Goal: Answer question/provide support: Share knowledge or assist other users

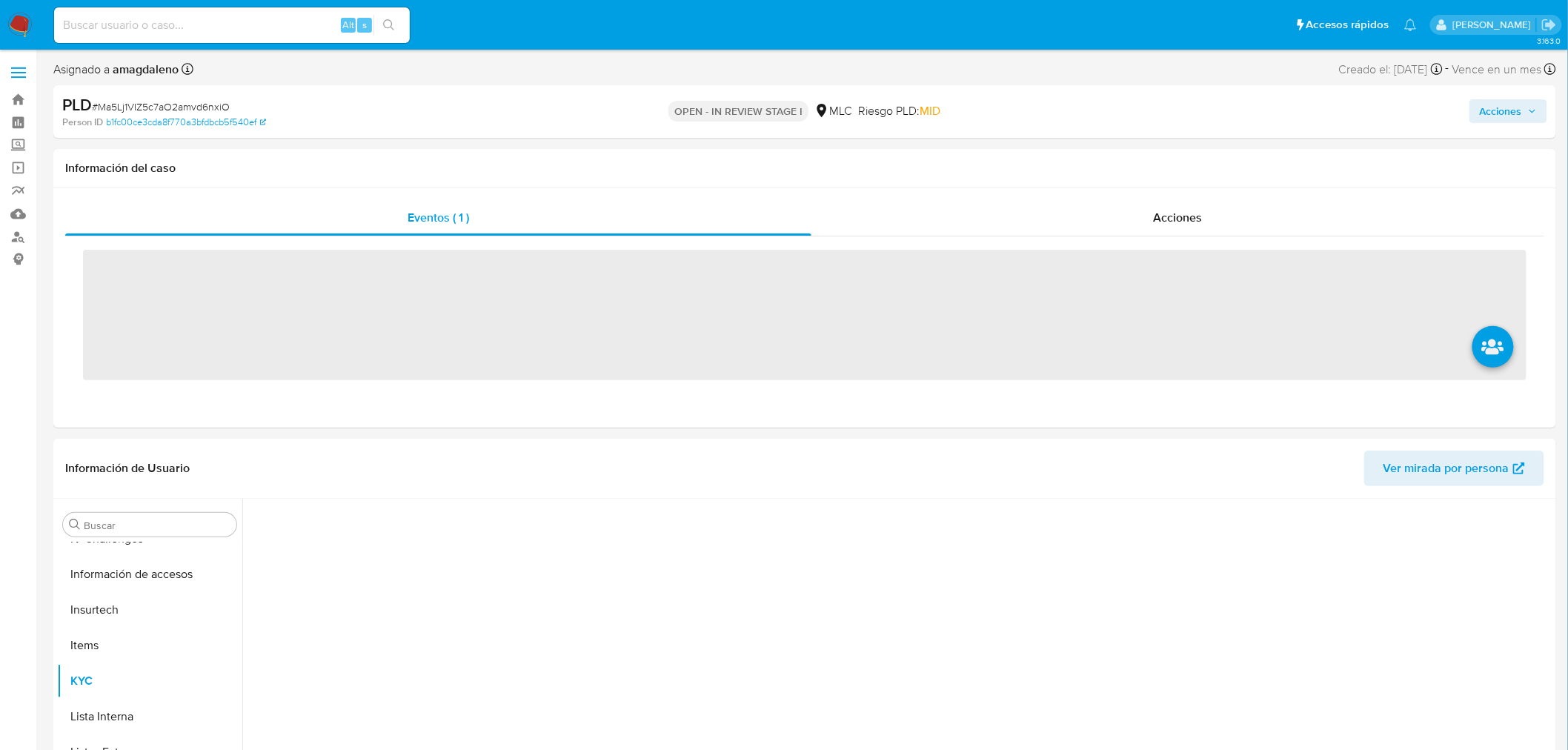
scroll to position [733, 0]
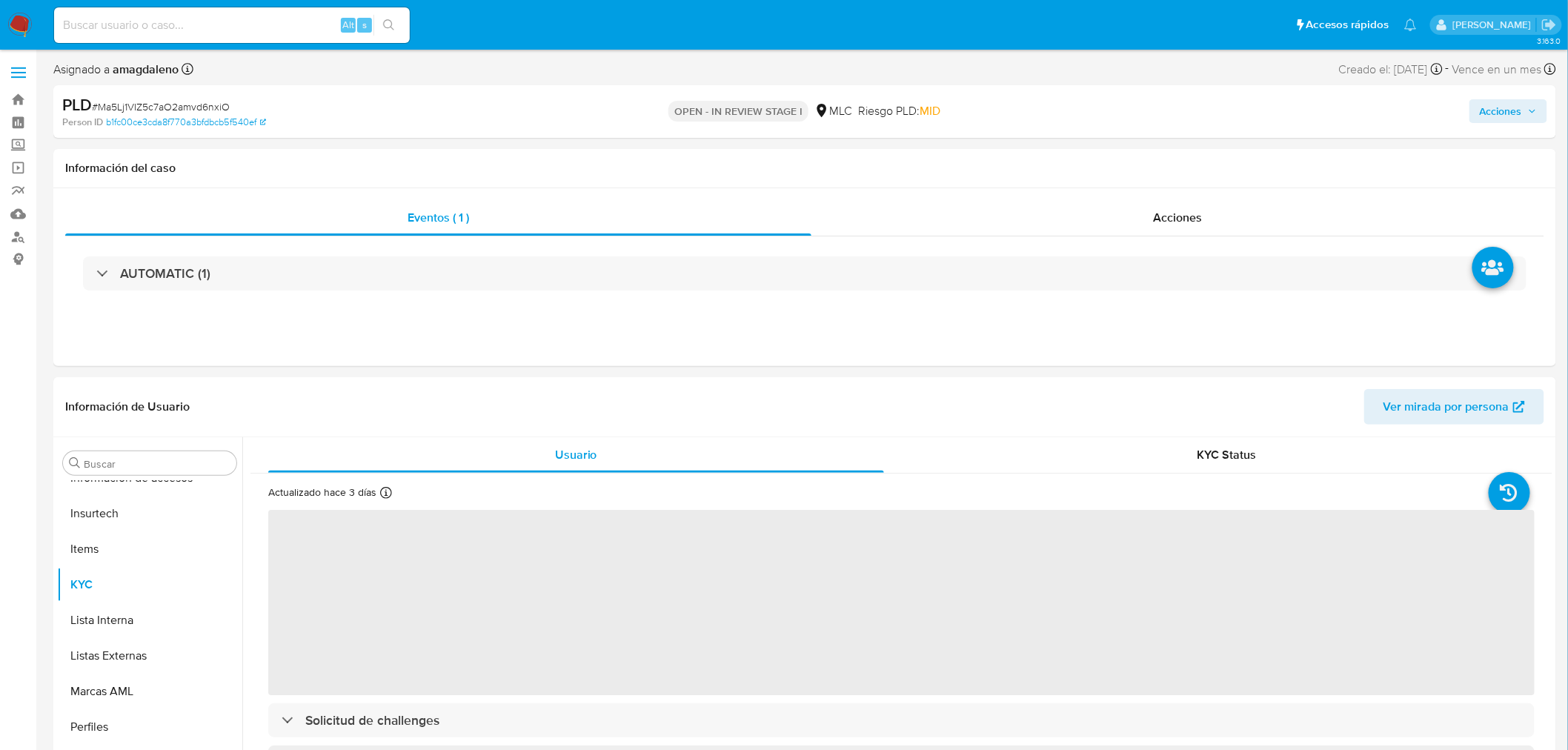
select select "10"
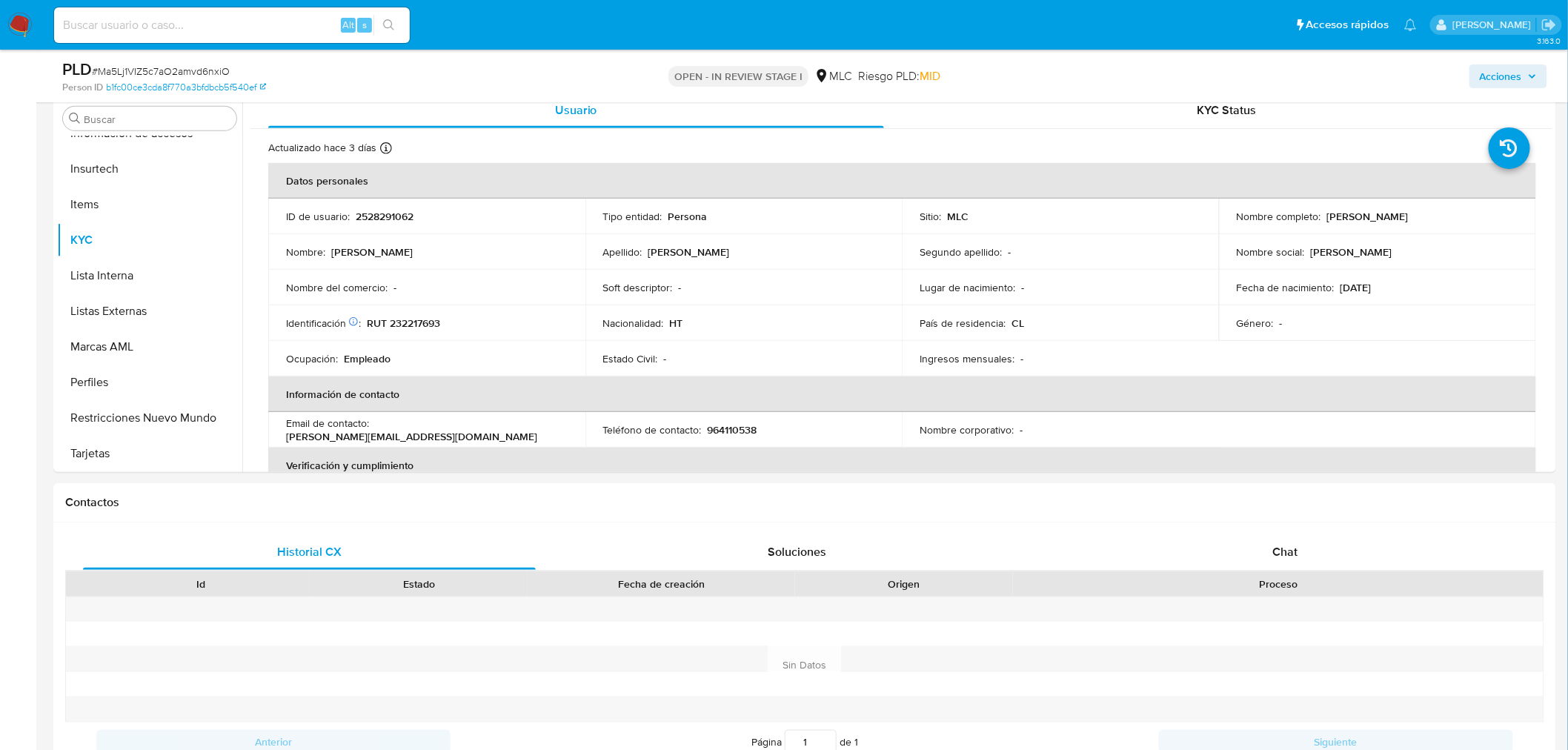
scroll to position [275, 0]
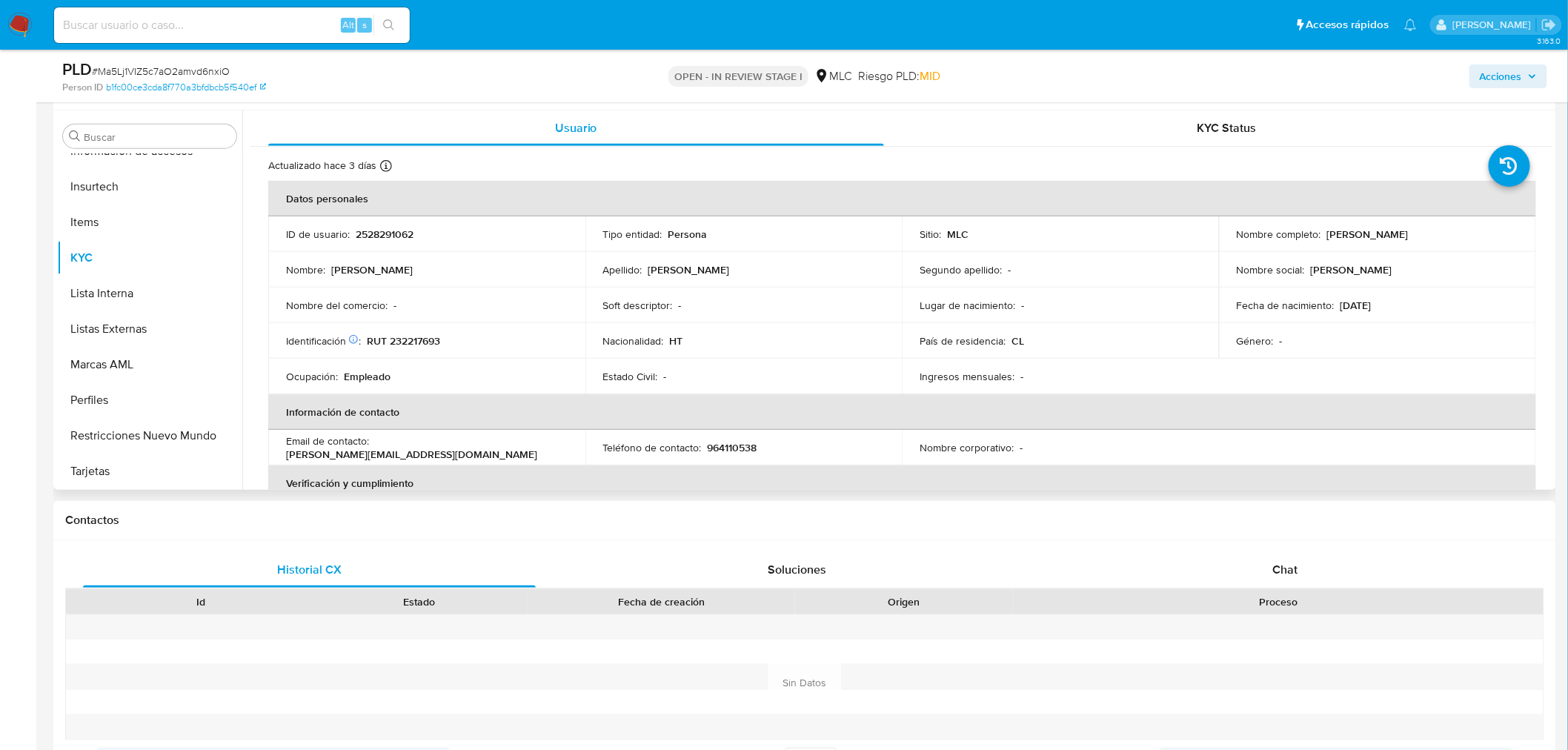
click at [399, 340] on p "RUT 232217693" at bounding box center [403, 341] width 74 height 13
copy p "232217693"
click at [1300, 559] on div "Chat" at bounding box center [1284, 569] width 452 height 35
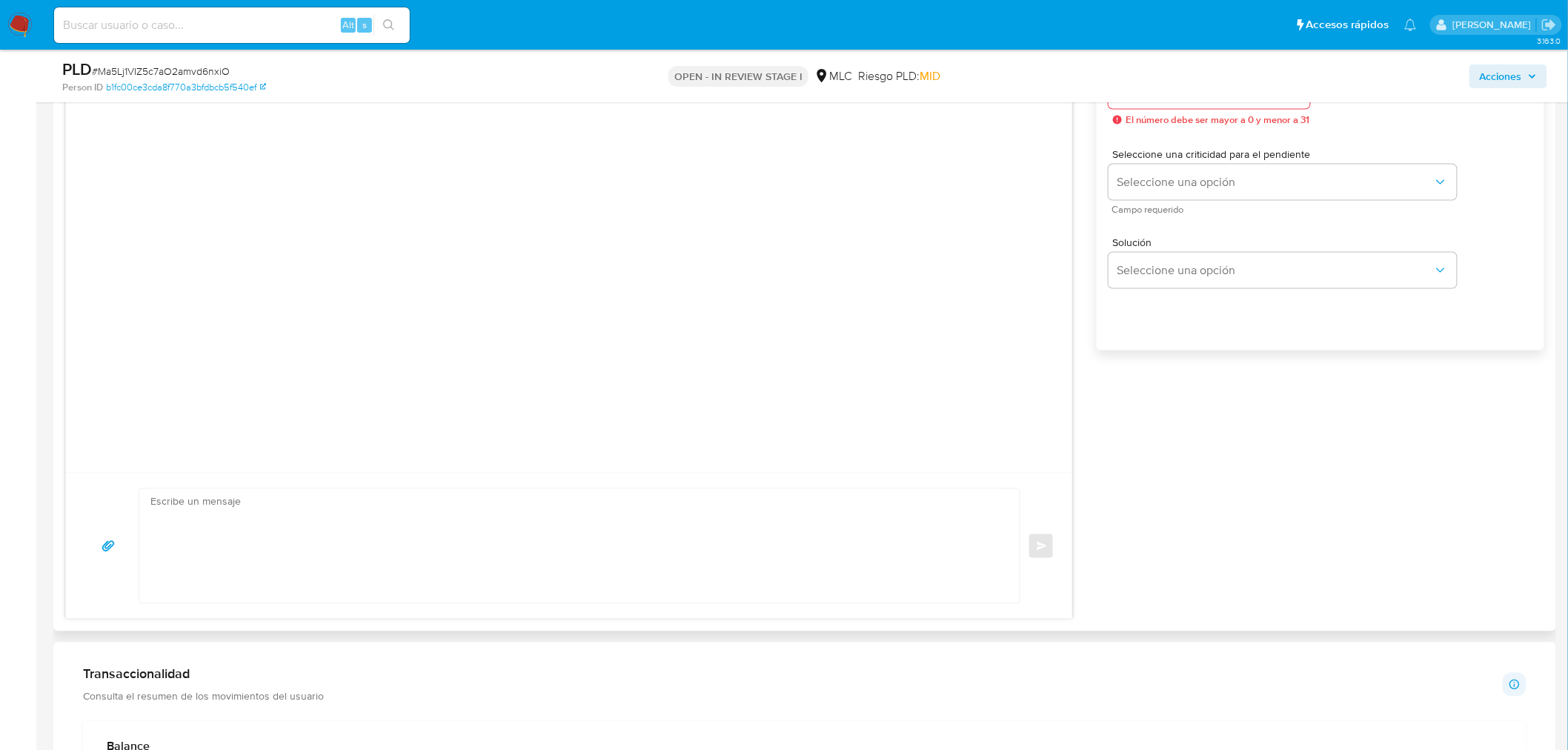
scroll to position [708, 0]
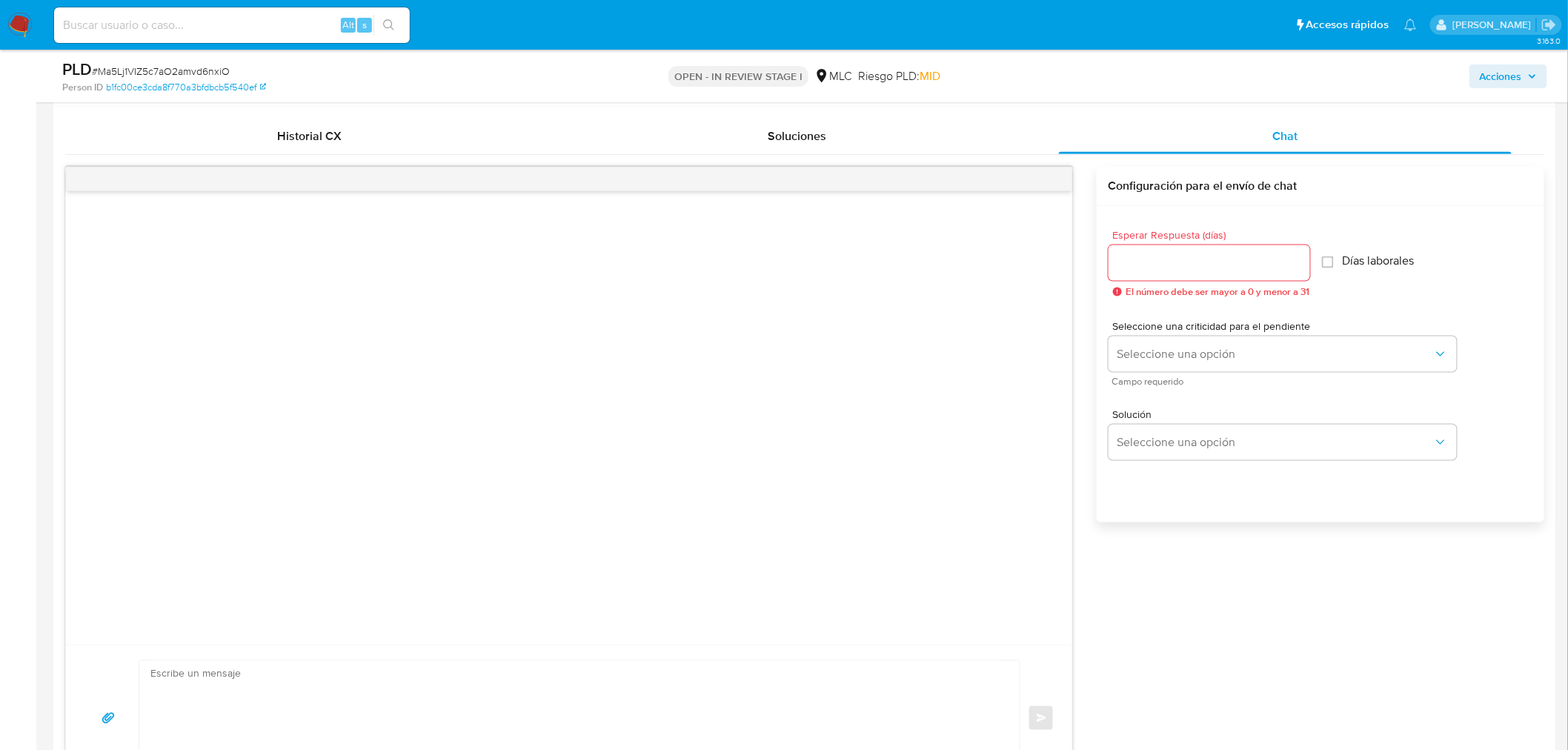
click at [653, 411] on div at bounding box center [569, 418] width 1006 height 453
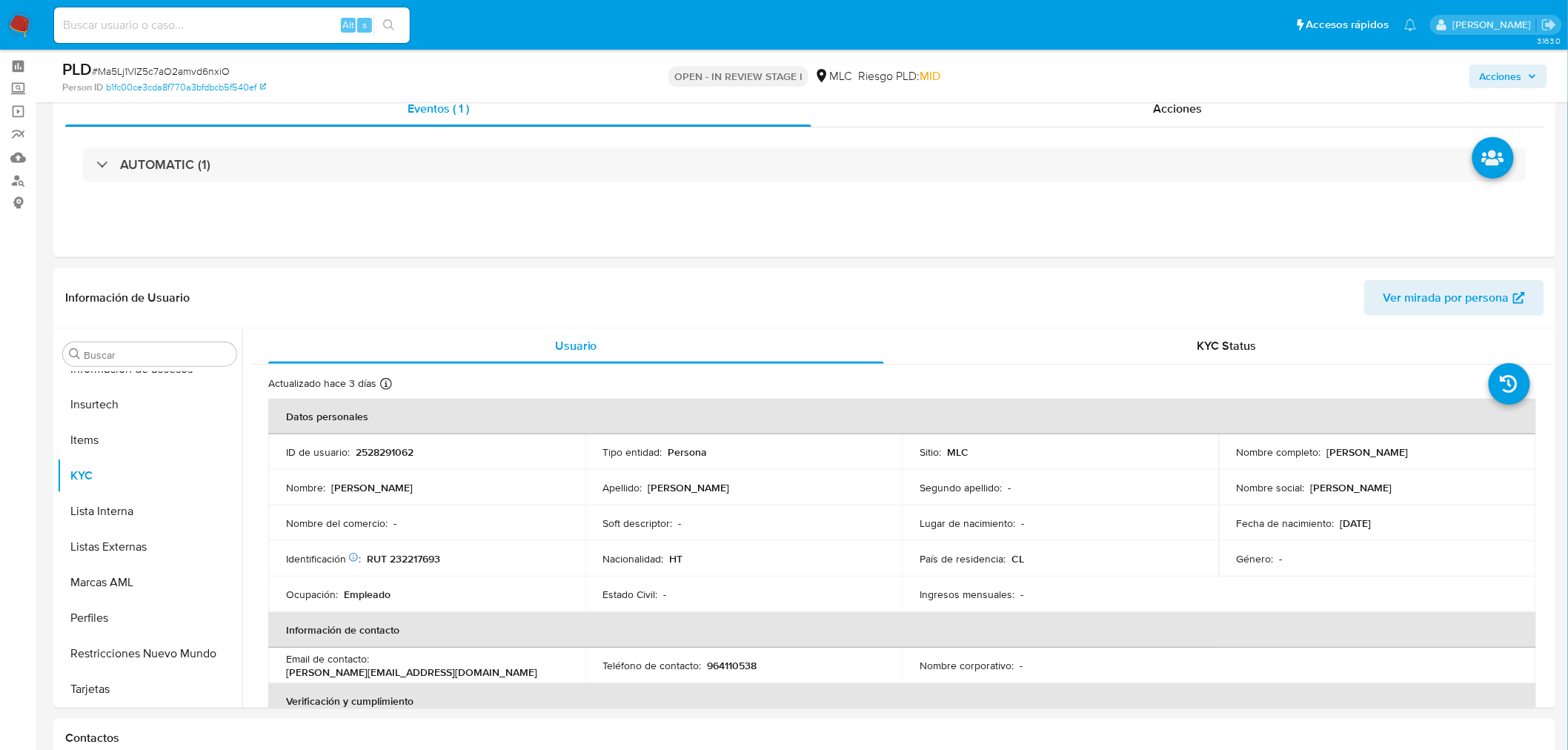
scroll to position [49, 0]
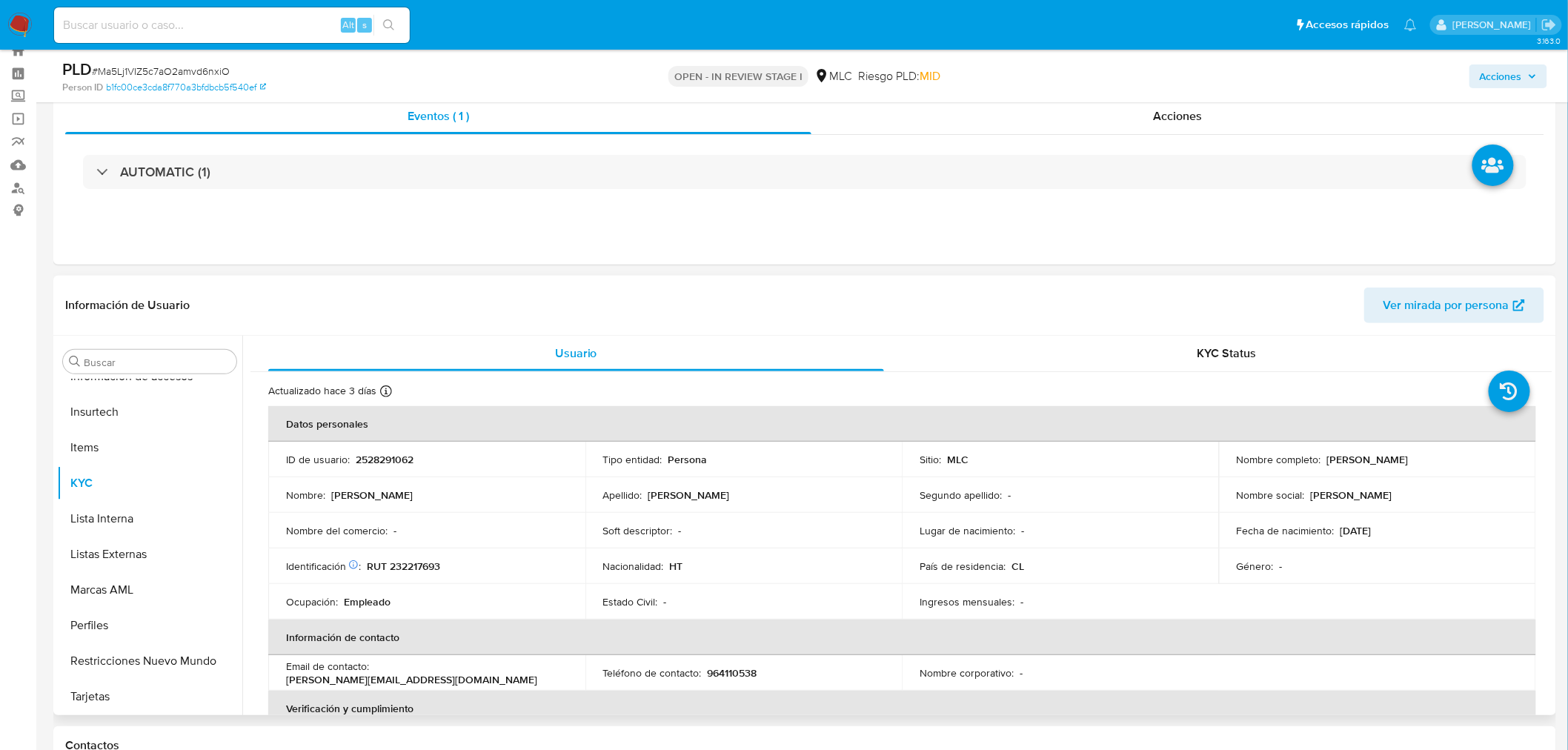
click at [399, 562] on p "RUT 232217693" at bounding box center [403, 566] width 74 height 13
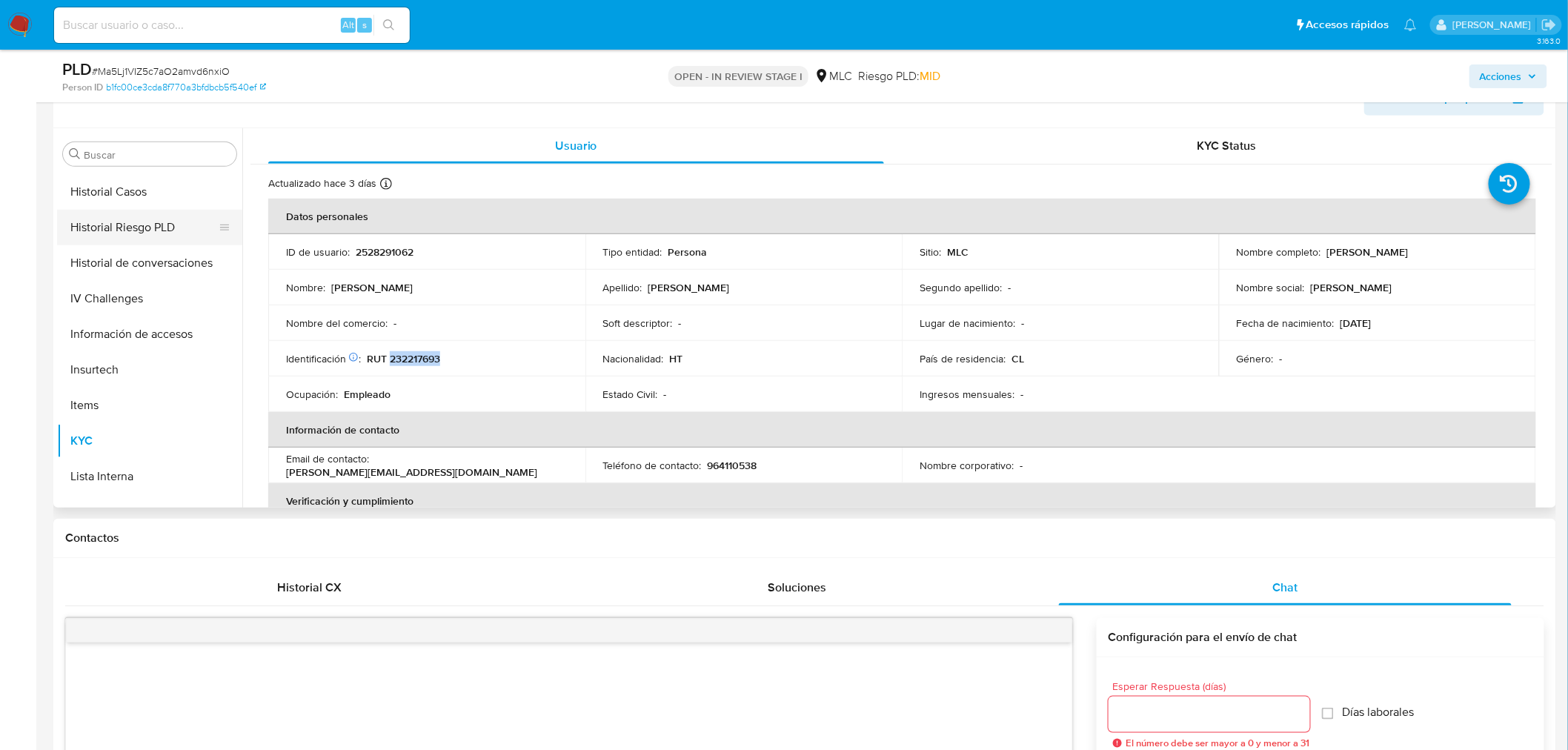
scroll to position [485, 0]
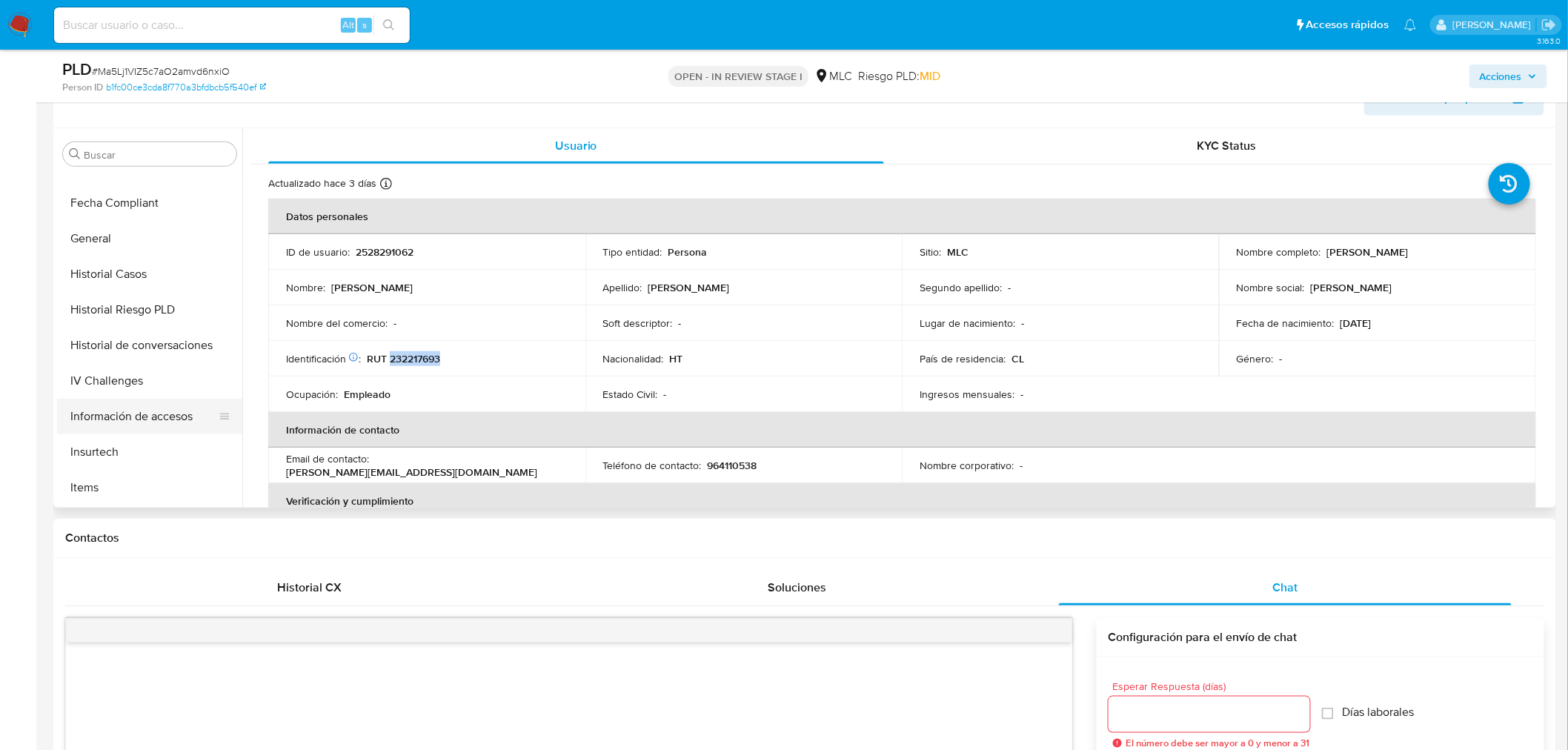
click at [158, 413] on button "Información de accesos" at bounding box center [143, 416] width 173 height 35
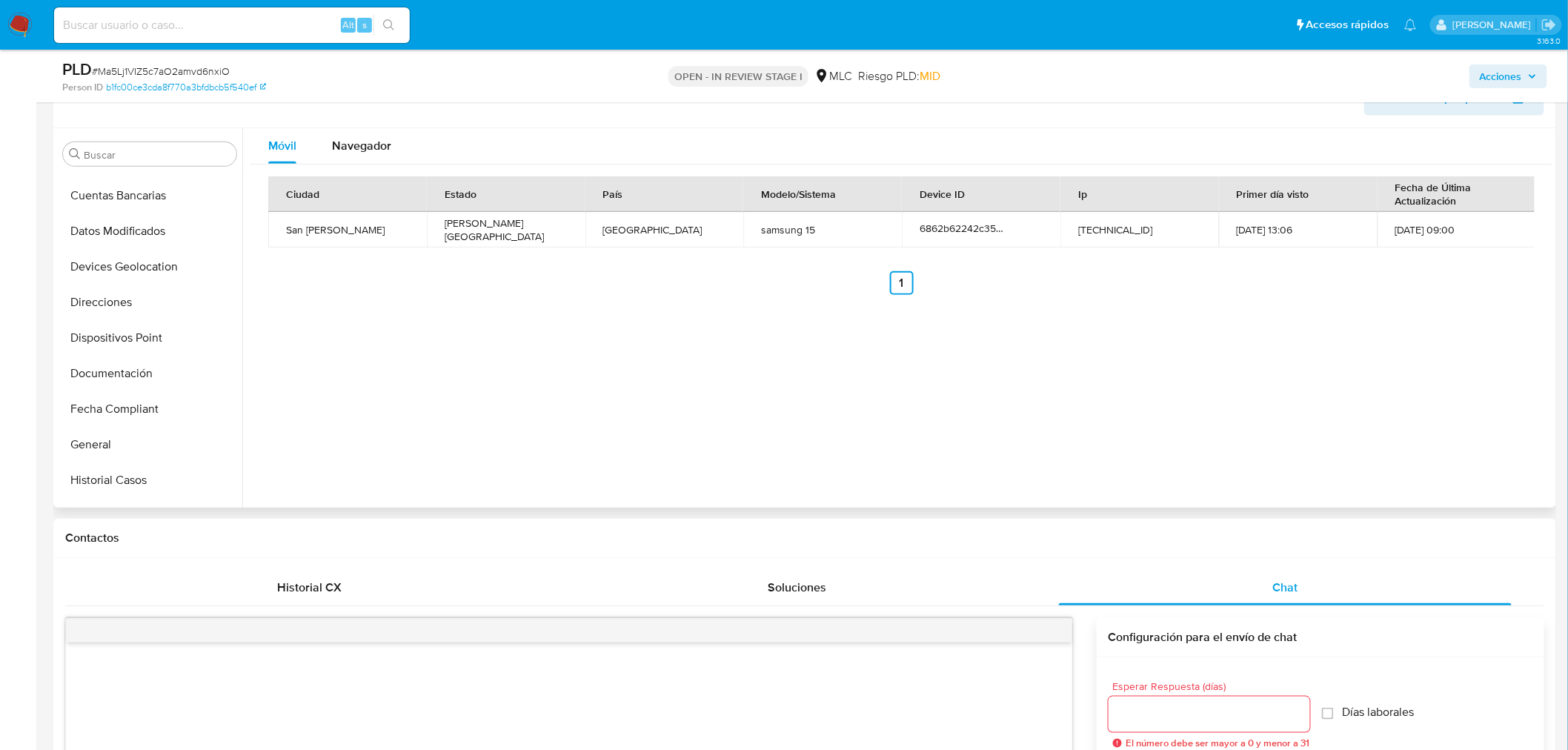
scroll to position [238, 0]
click at [168, 290] on button "Devices Geolocation" at bounding box center [143, 307] width 173 height 35
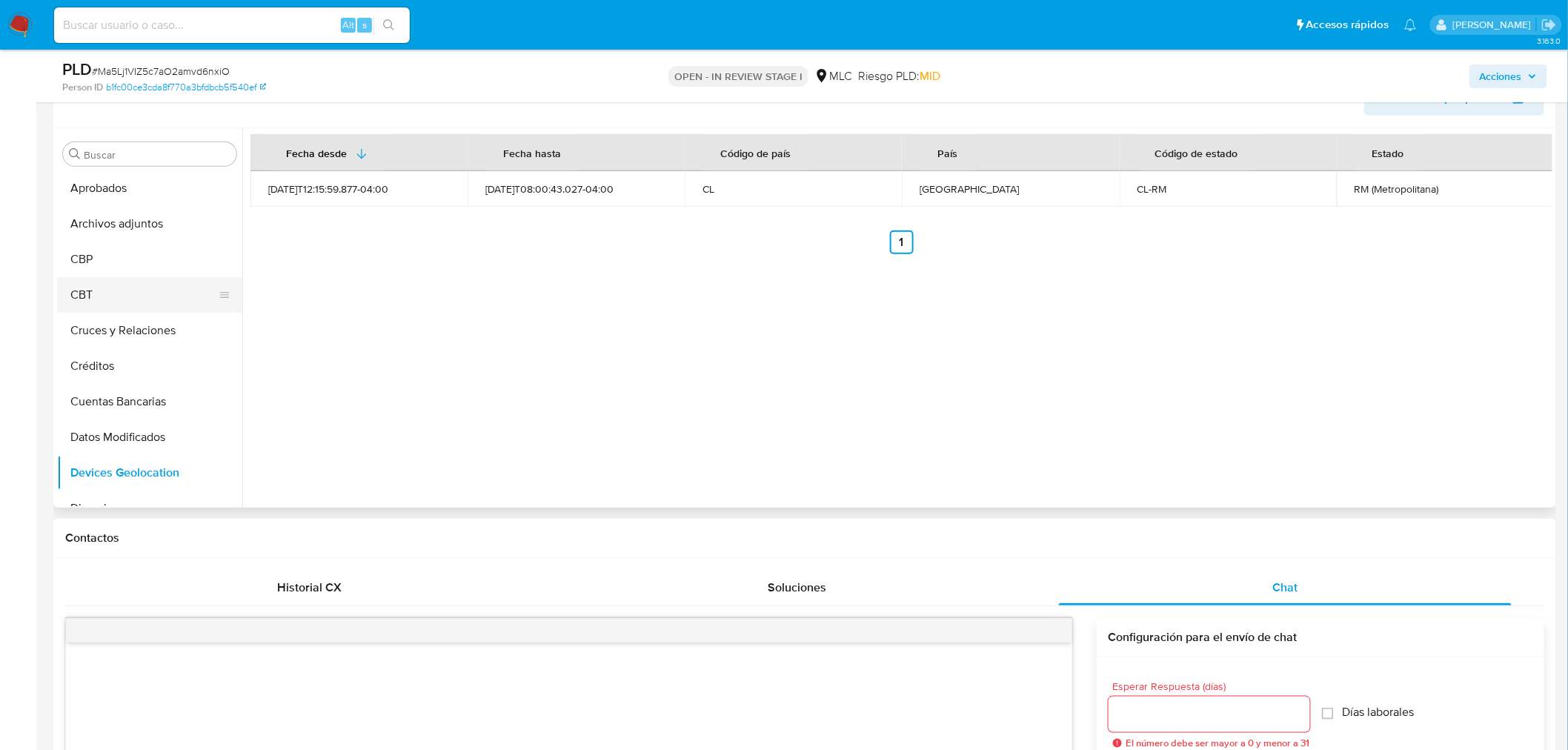
scroll to position [156, 0]
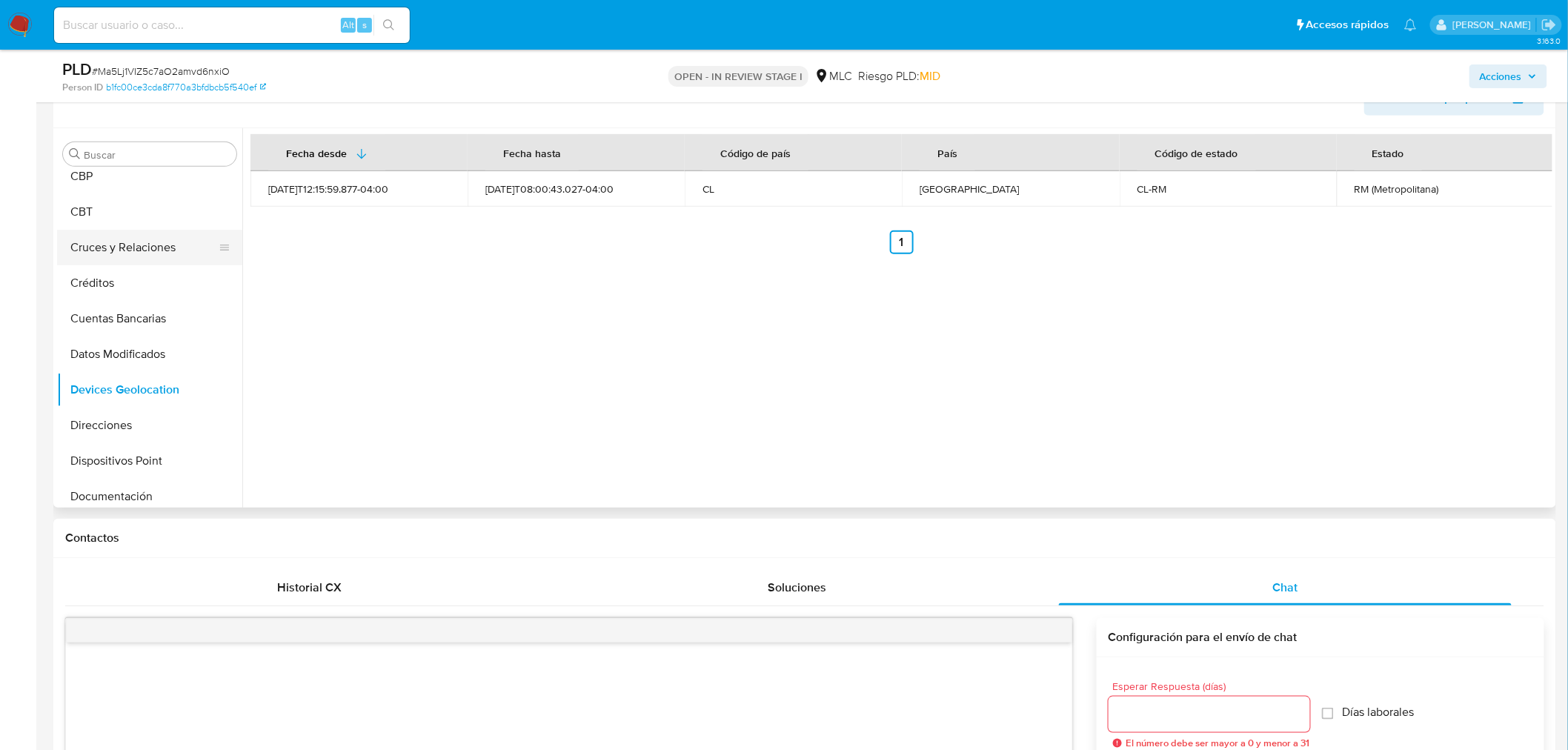
click at [159, 241] on button "Cruces y Relaciones" at bounding box center [143, 247] width 173 height 35
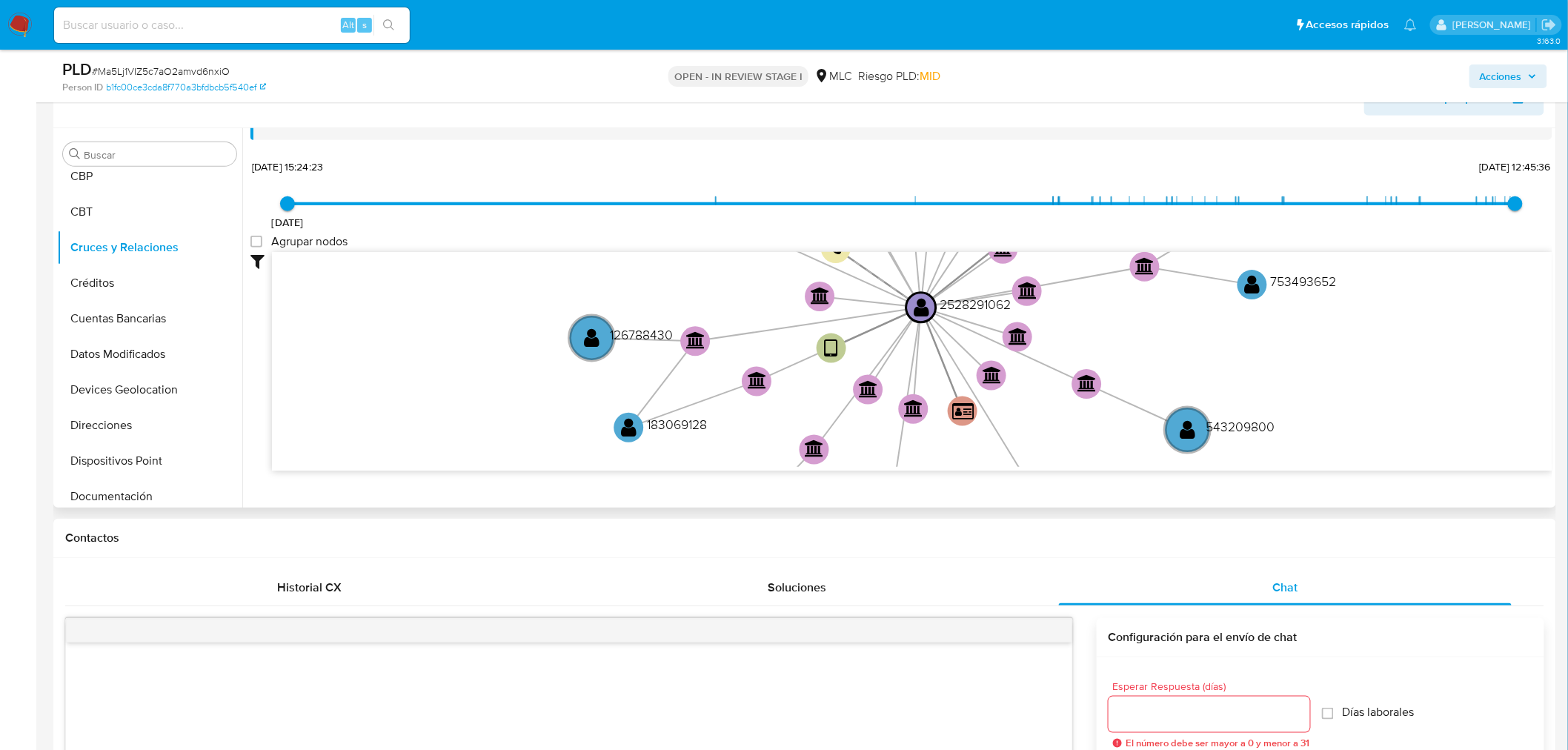
scroll to position [54, 0]
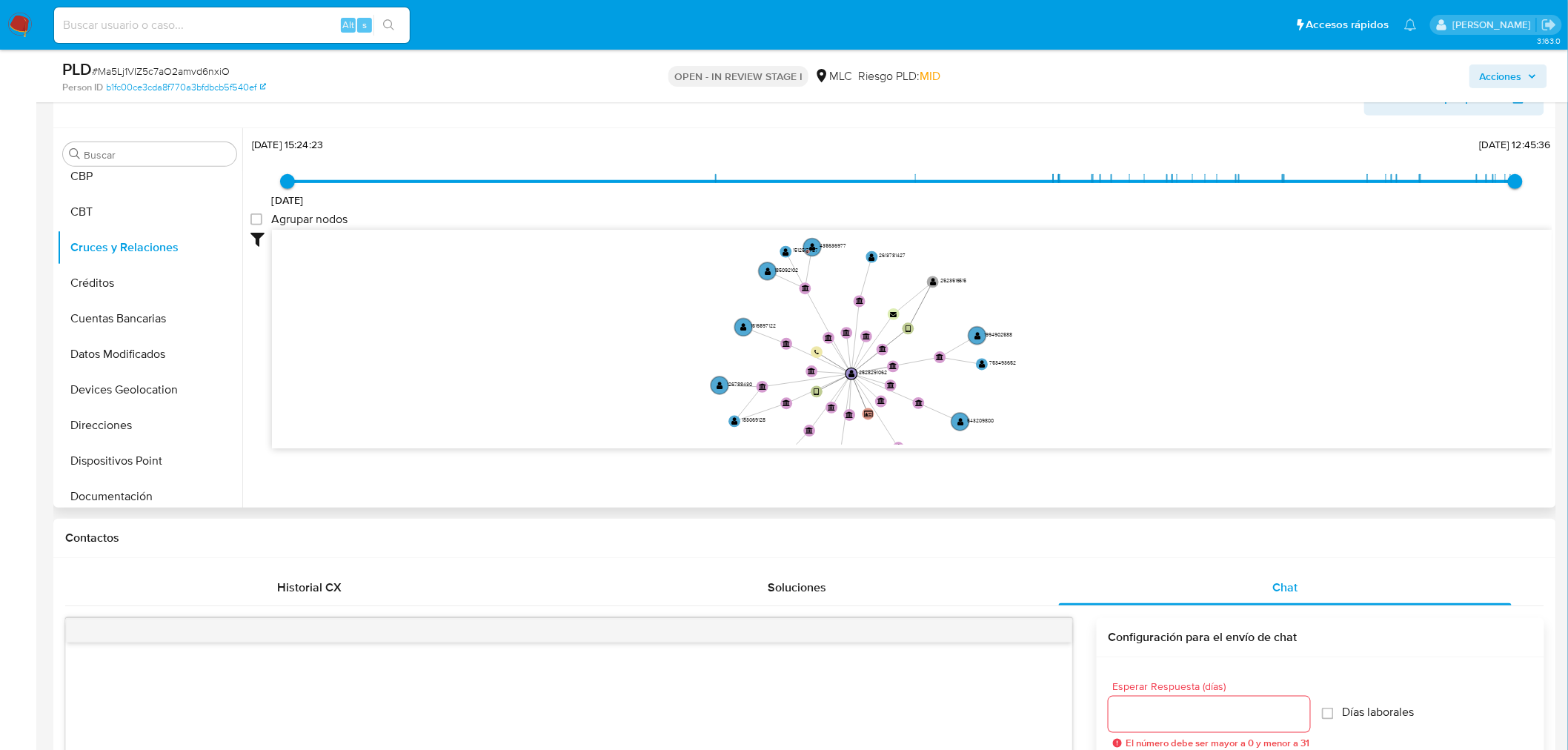
drag, startPoint x: 1203, startPoint y: 334, endPoint x: 974, endPoint y: 394, distance: 236.7
click at [974, 394] on icon "device-6862b62242c3542d72d5e725  device-689e044b972c087f35e4d201  user-252829…" at bounding box center [911, 337] width 1280 height 215
click at [933, 280] on text "" at bounding box center [932, 281] width 7 height 9
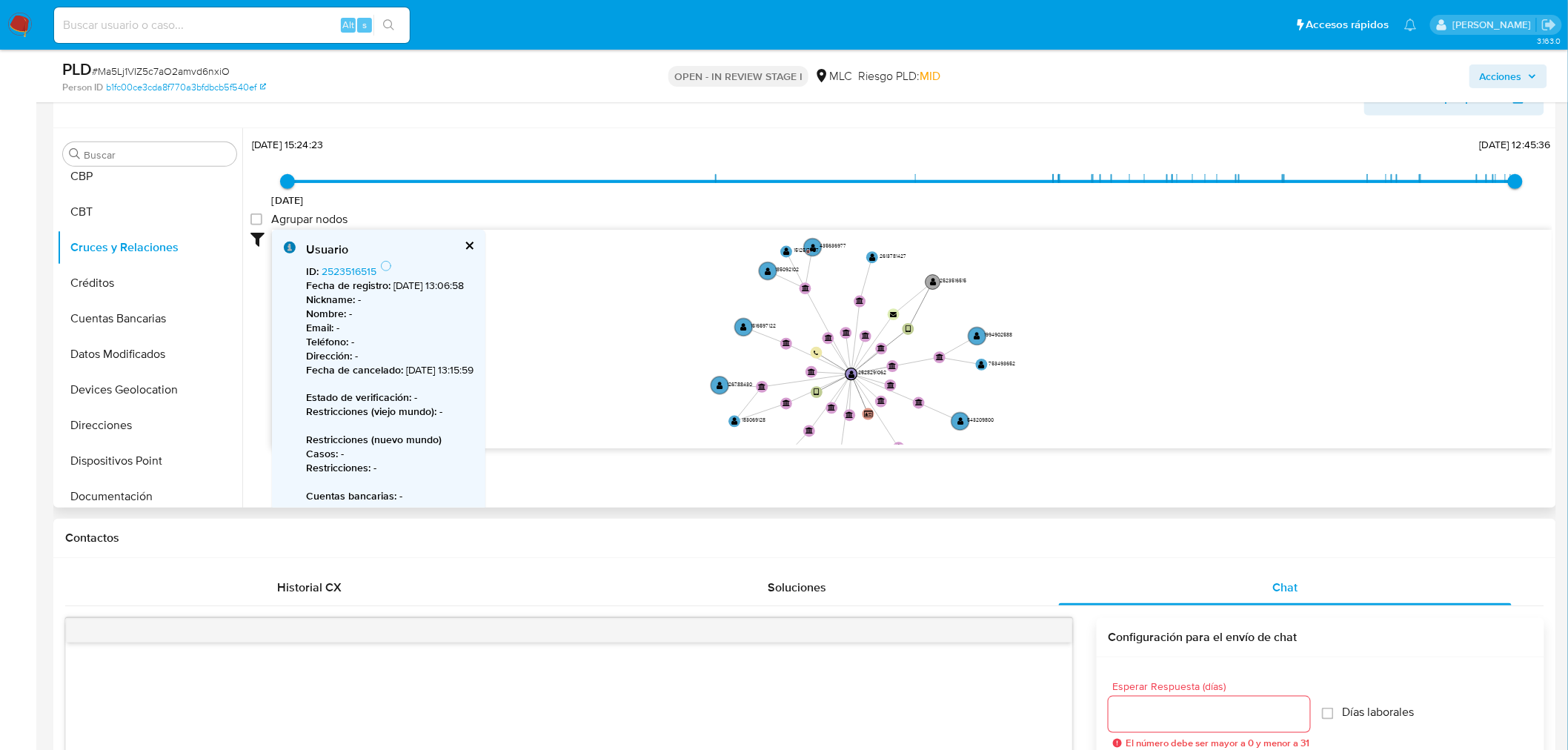
click at [933, 280] on text "" at bounding box center [932, 281] width 7 height 9
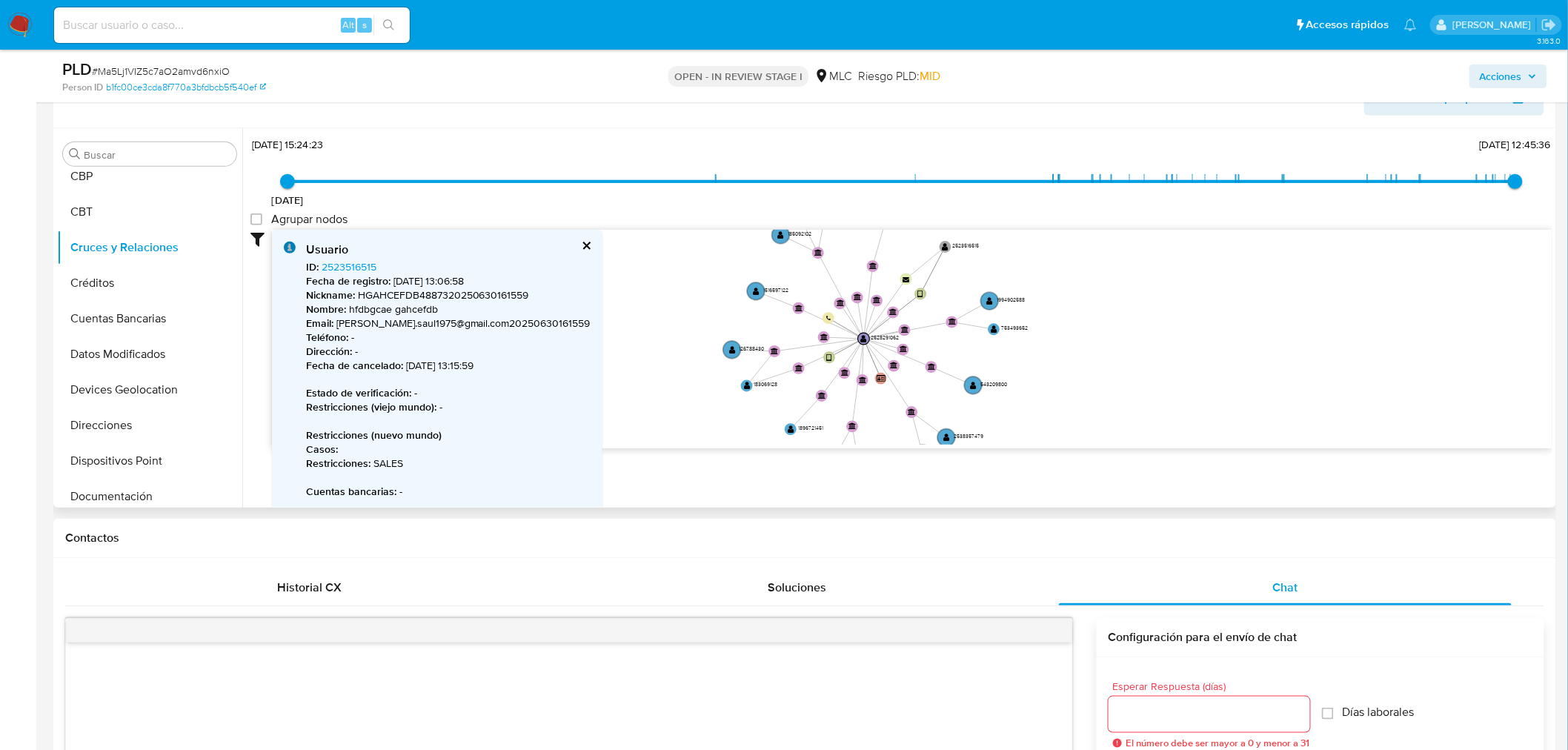
click at [660, 269] on icon "device-6862b62242c3542d72d5e725  device-689e044b972c087f35e4d201  user-252829…" at bounding box center [911, 337] width 1280 height 215
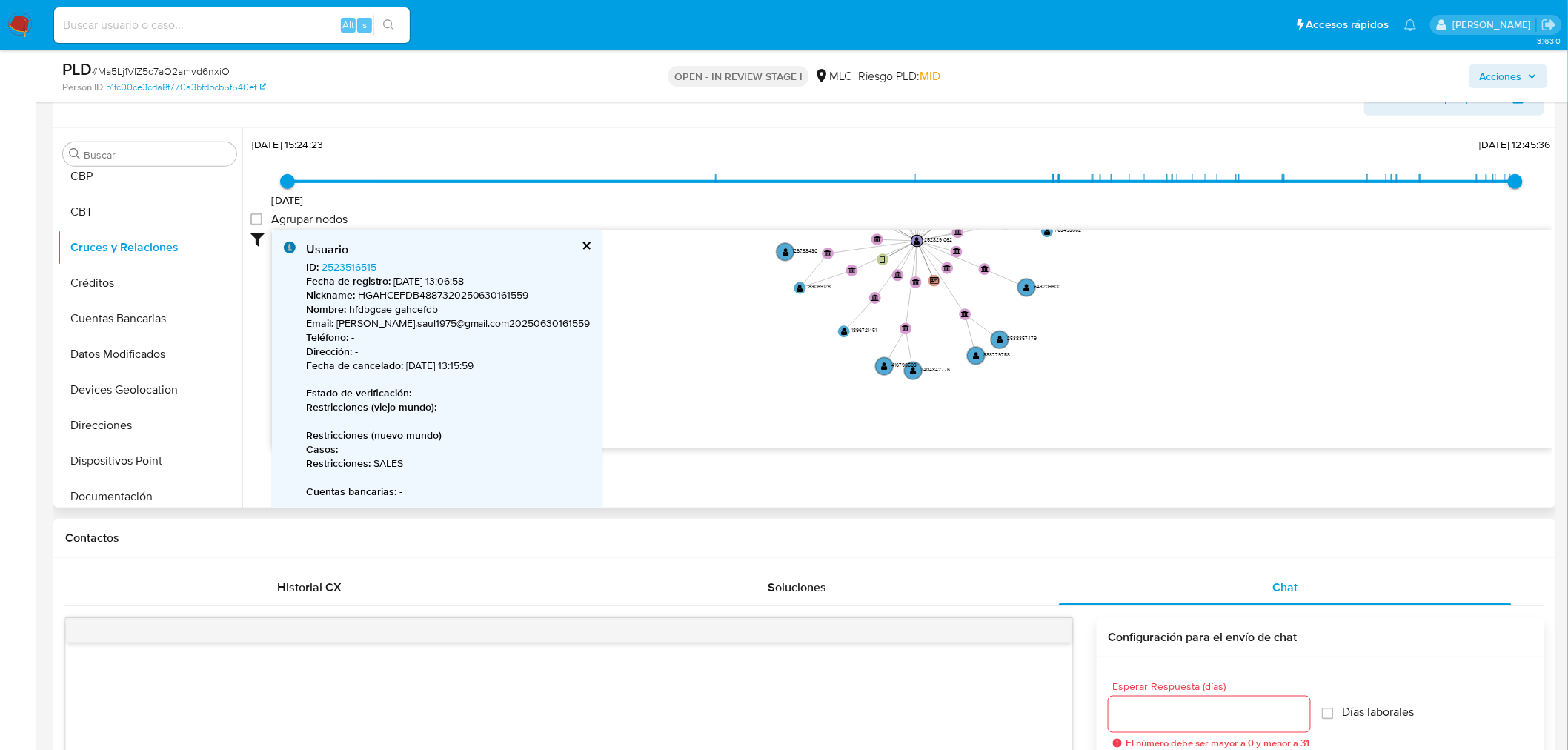
drag, startPoint x: 682, startPoint y: 294, endPoint x: 735, endPoint y: 196, distance: 111.4
click at [735, 196] on div "20/1/2025 20/1/2025, 15:24:23 5/10/2025, 12:45:36 Agrupar nodos Filtros Confian…" at bounding box center [901, 317] width 1301 height 368
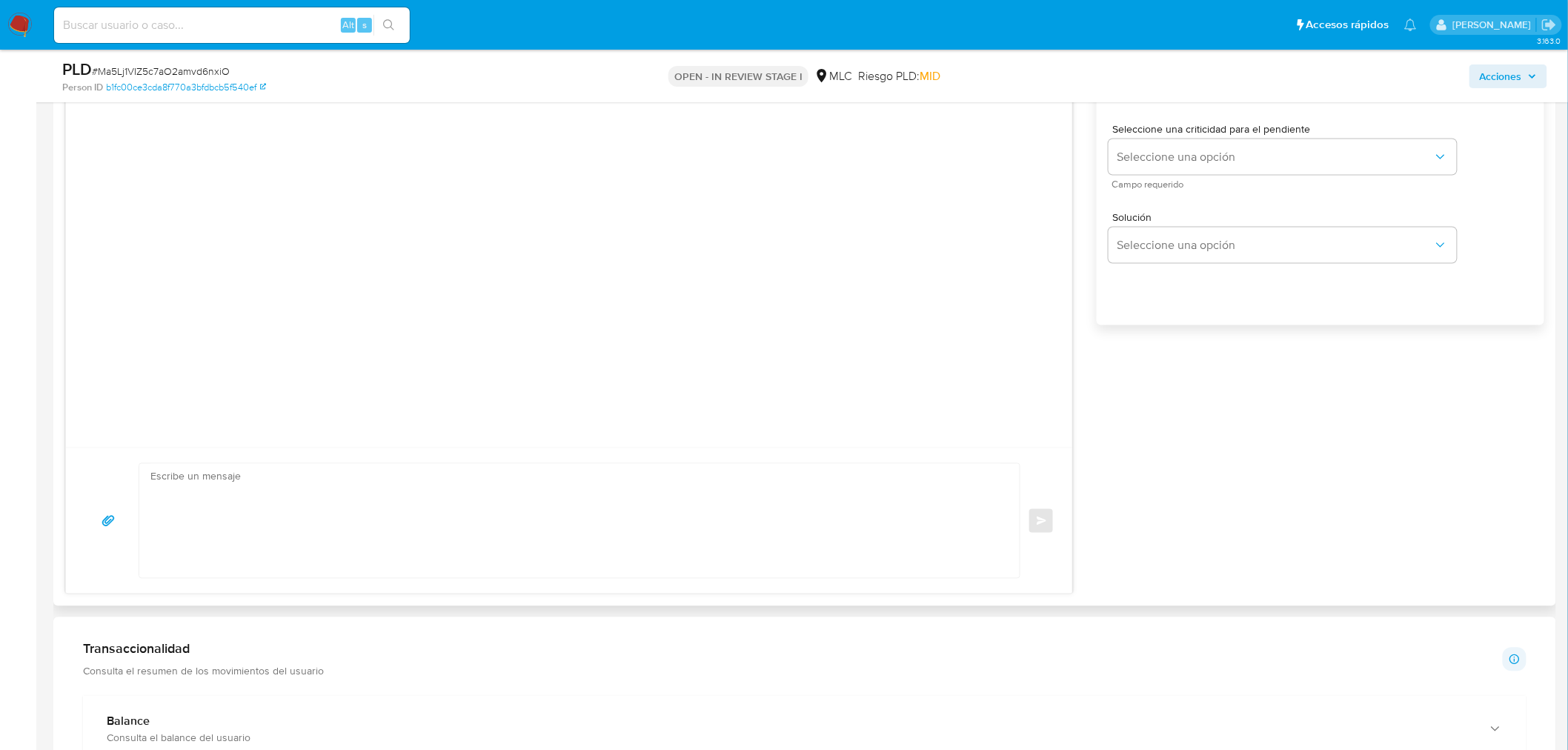
scroll to position [952, 0]
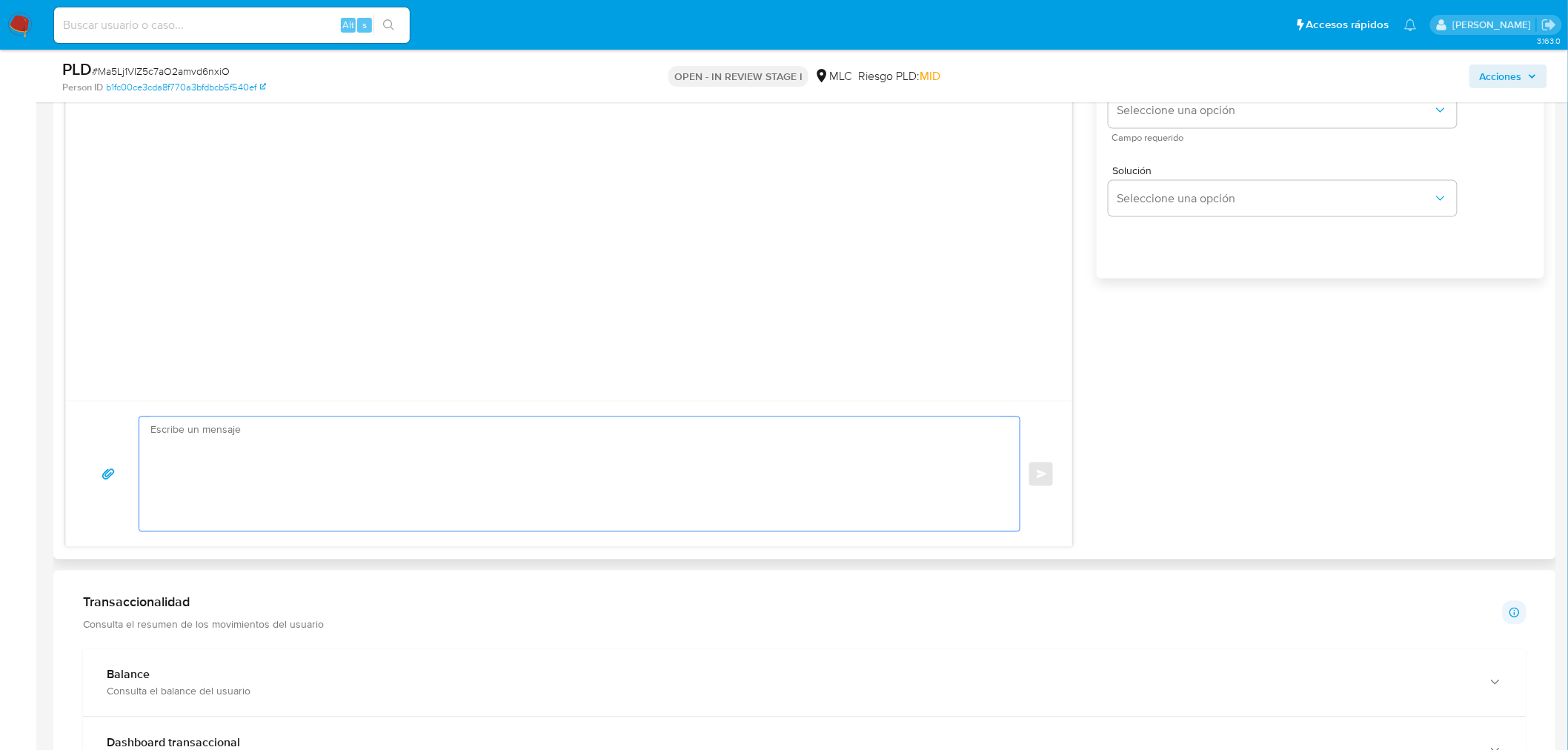
click at [742, 438] on textarea at bounding box center [576, 474] width 851 height 114
click at [743, 438] on textarea at bounding box center [576, 474] width 851 height 114
paste textarea "Hola XXX, Te contactamos desde el Equipo de Mercado Pago para verificar tus dat…"
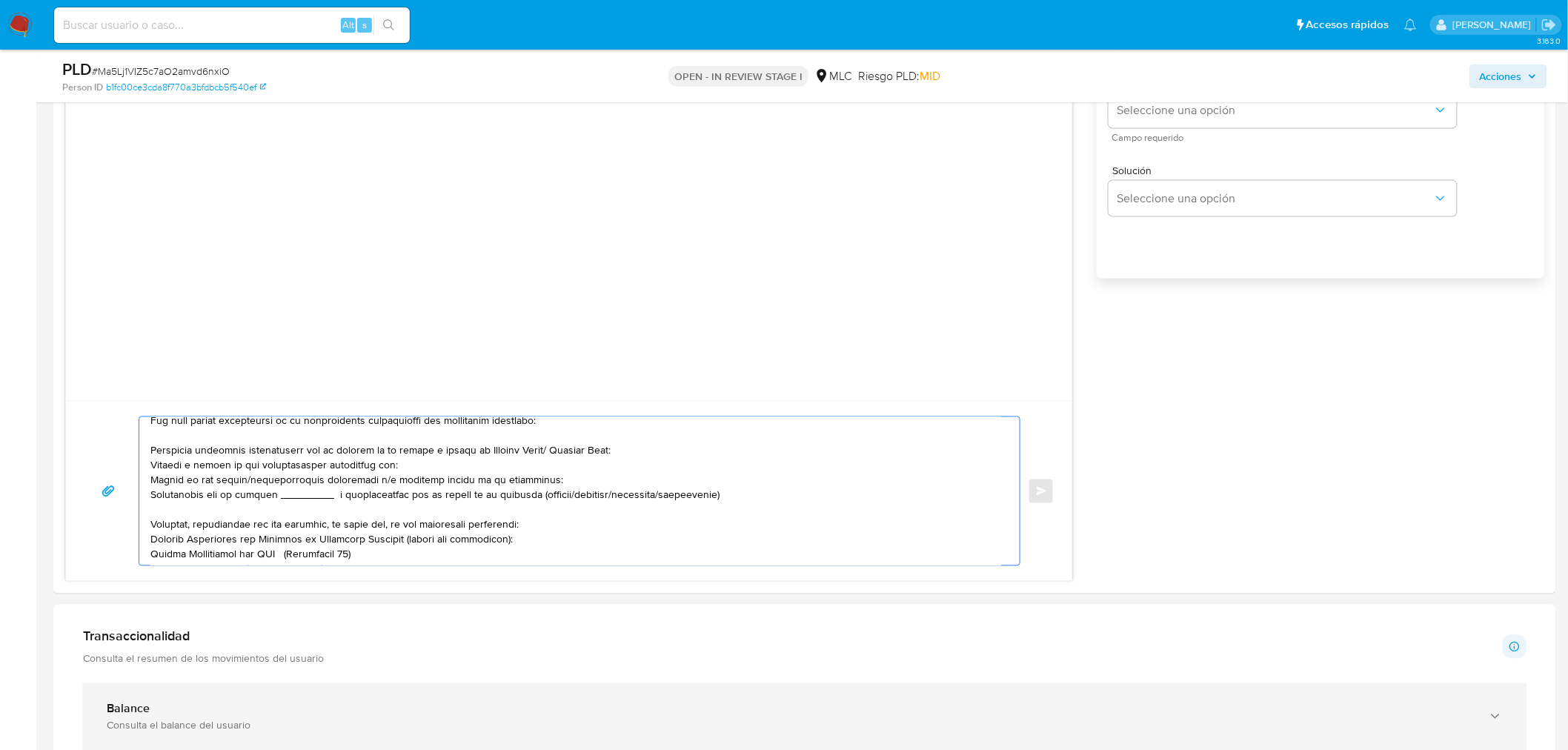
scroll to position [0, 0]
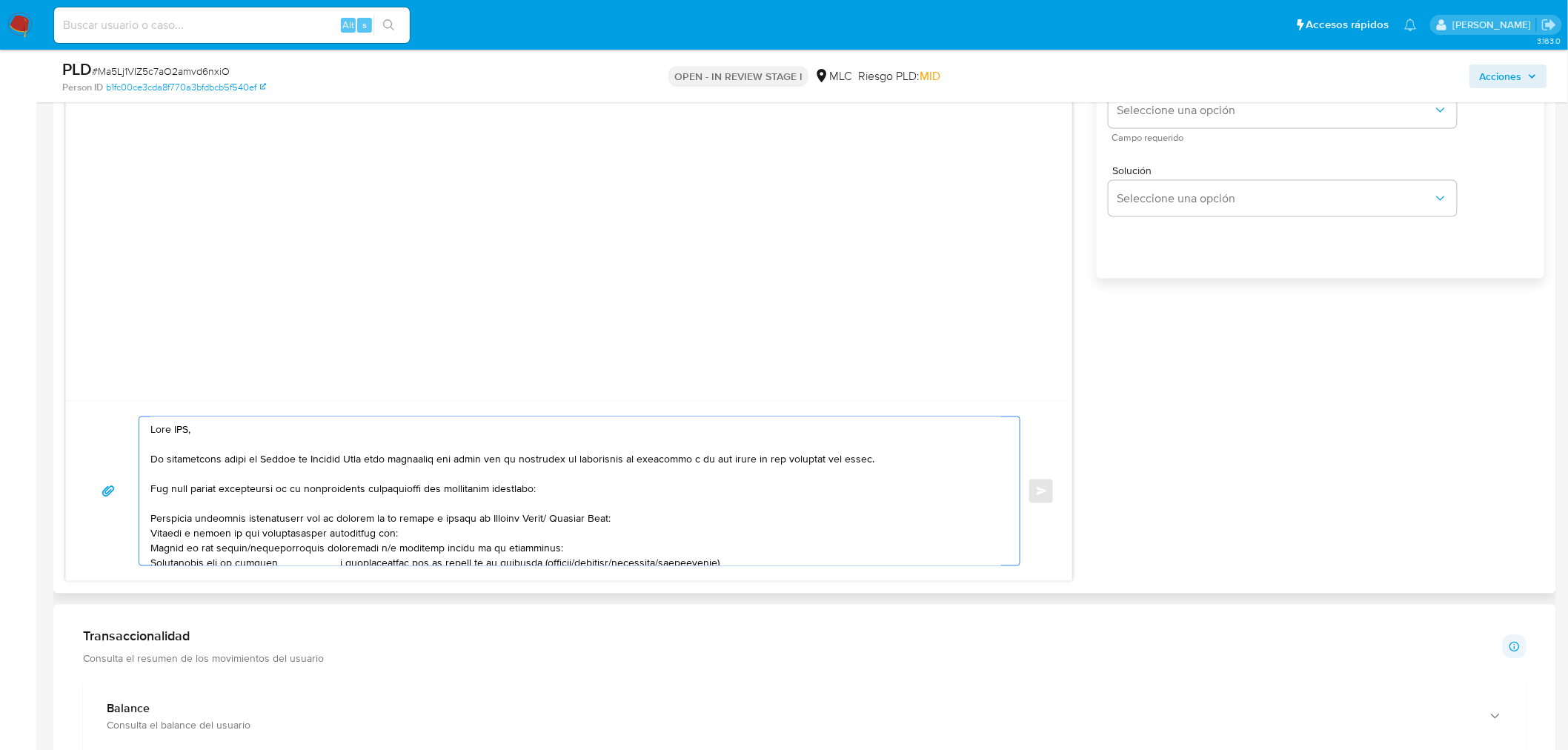
click at [179, 433] on textarea at bounding box center [576, 491] width 851 height 148
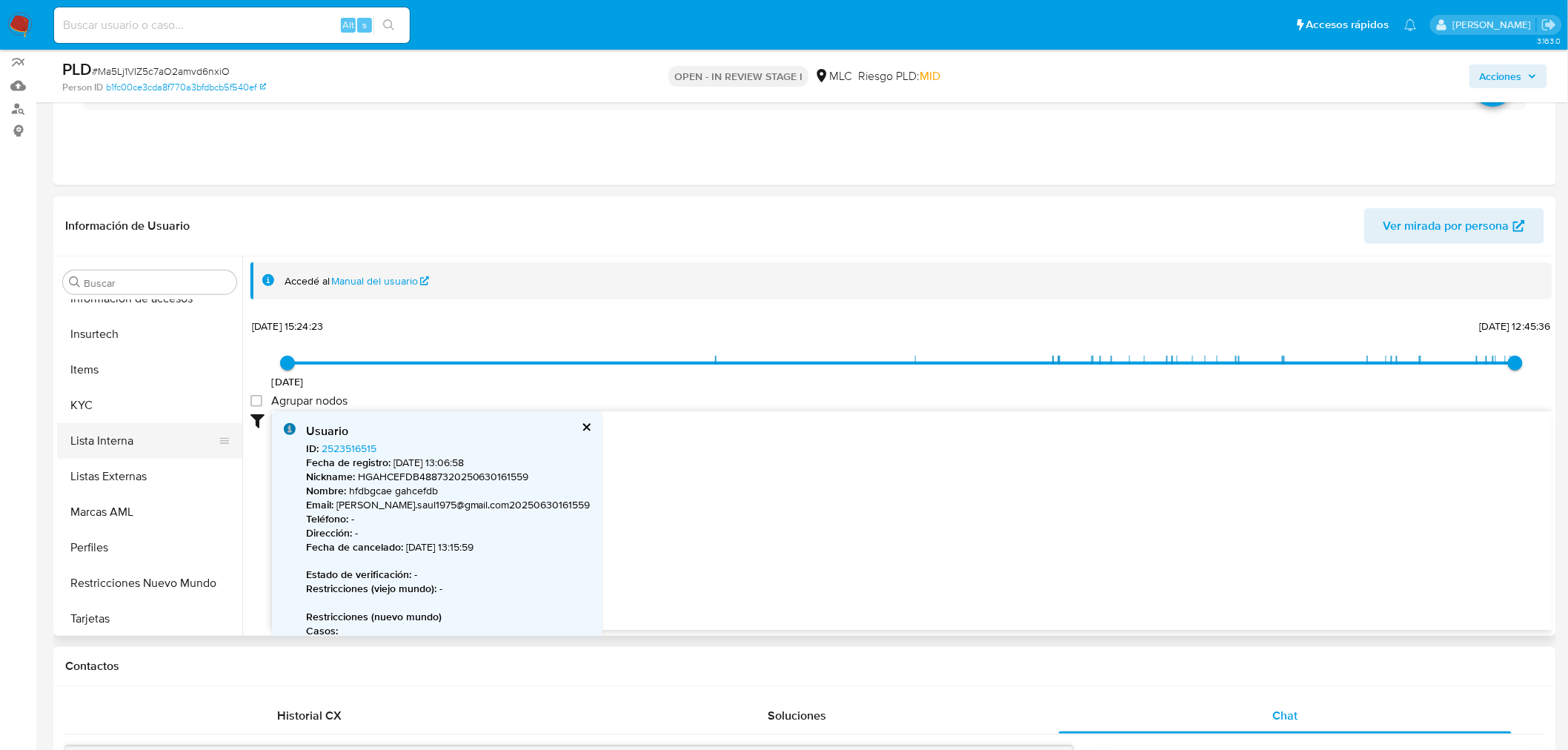
scroll to position [733, 0]
click at [143, 410] on button "KYC" at bounding box center [143, 404] width 173 height 35
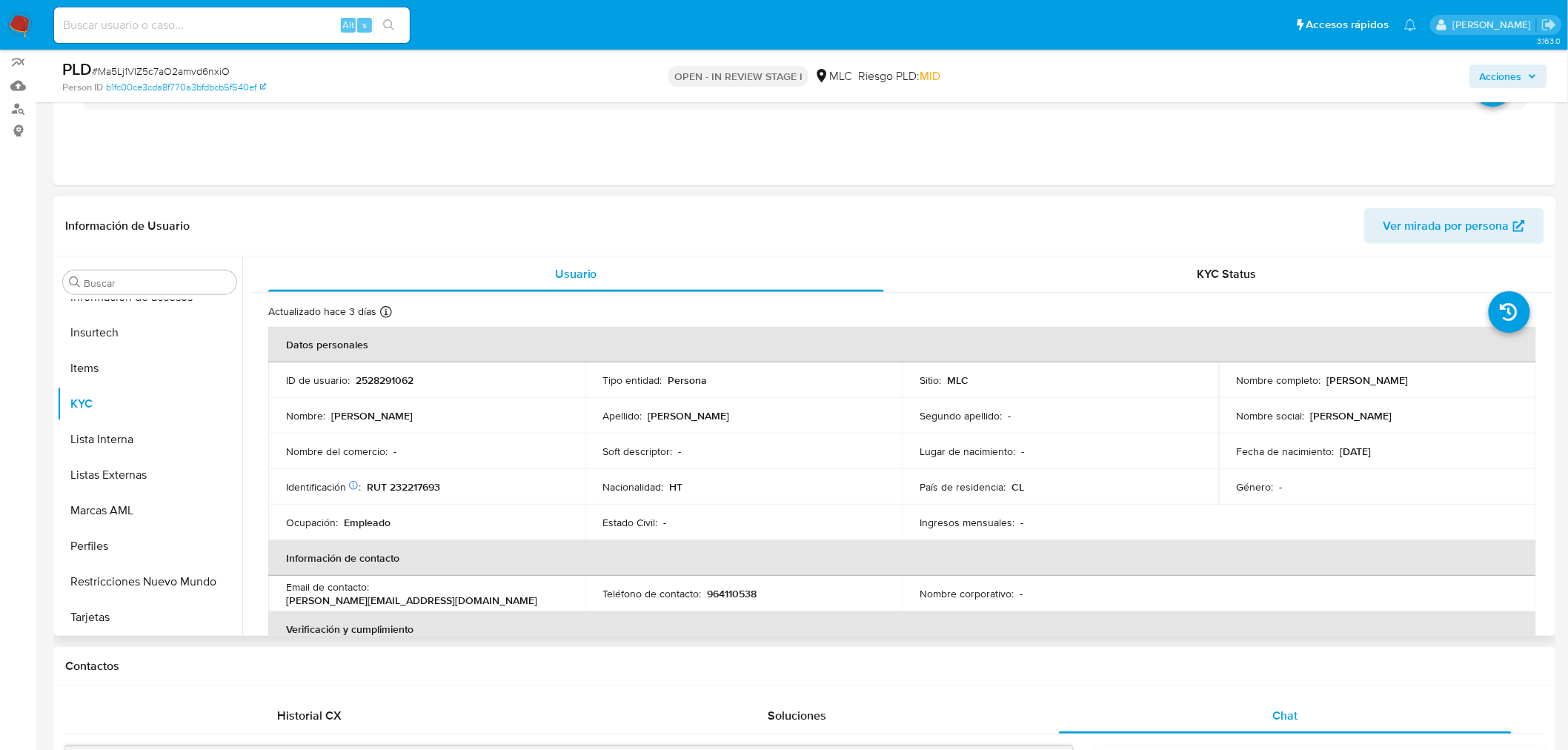
click at [1328, 382] on p "Rodrigue Saul" at bounding box center [1367, 381] width 81 height 13
copy p "Rodrigue"
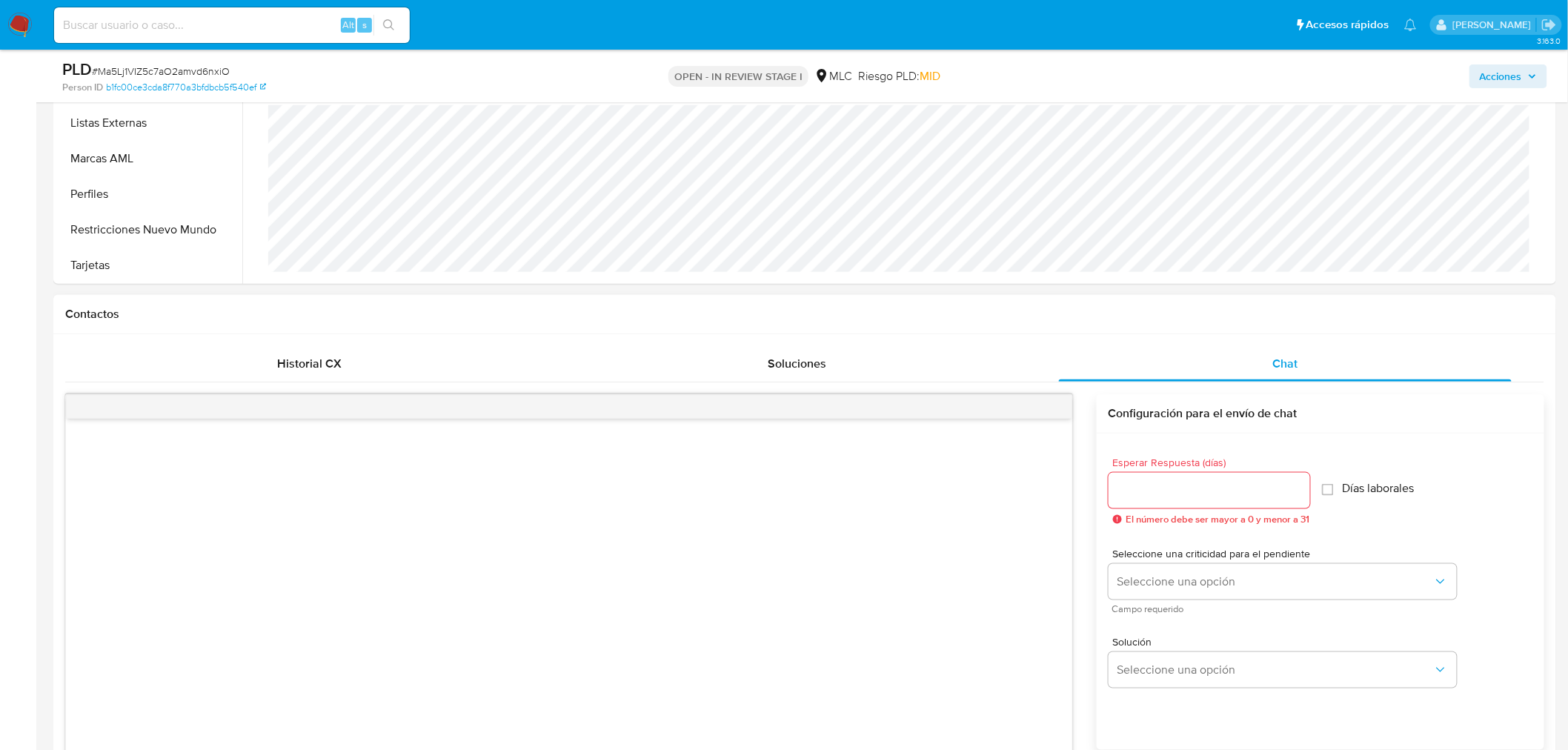
scroll to position [787, 0]
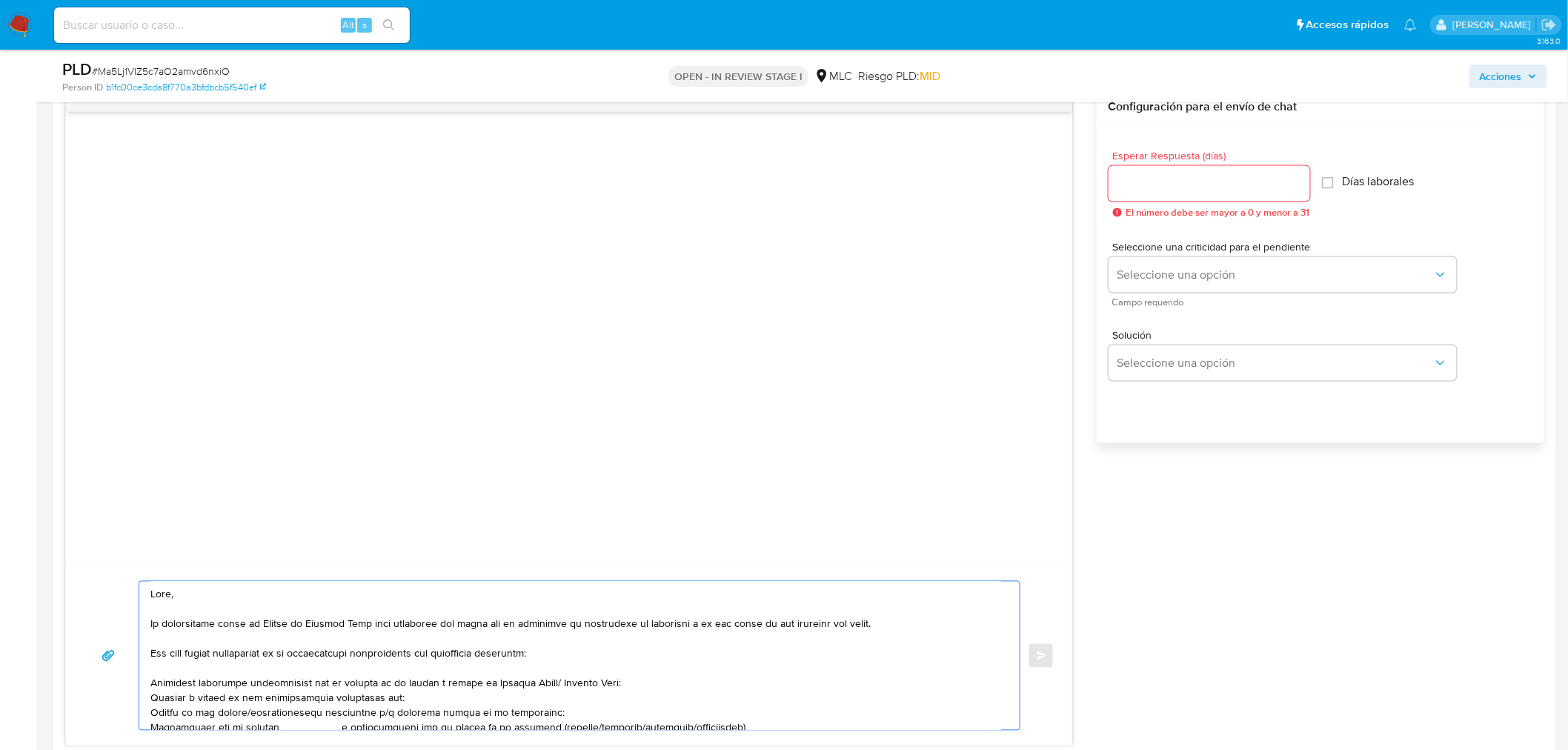
click at [201, 596] on textarea at bounding box center [576, 655] width 851 height 148
paste textarea "Rodrigue"
click at [197, 634] on textarea at bounding box center [576, 655] width 851 height 148
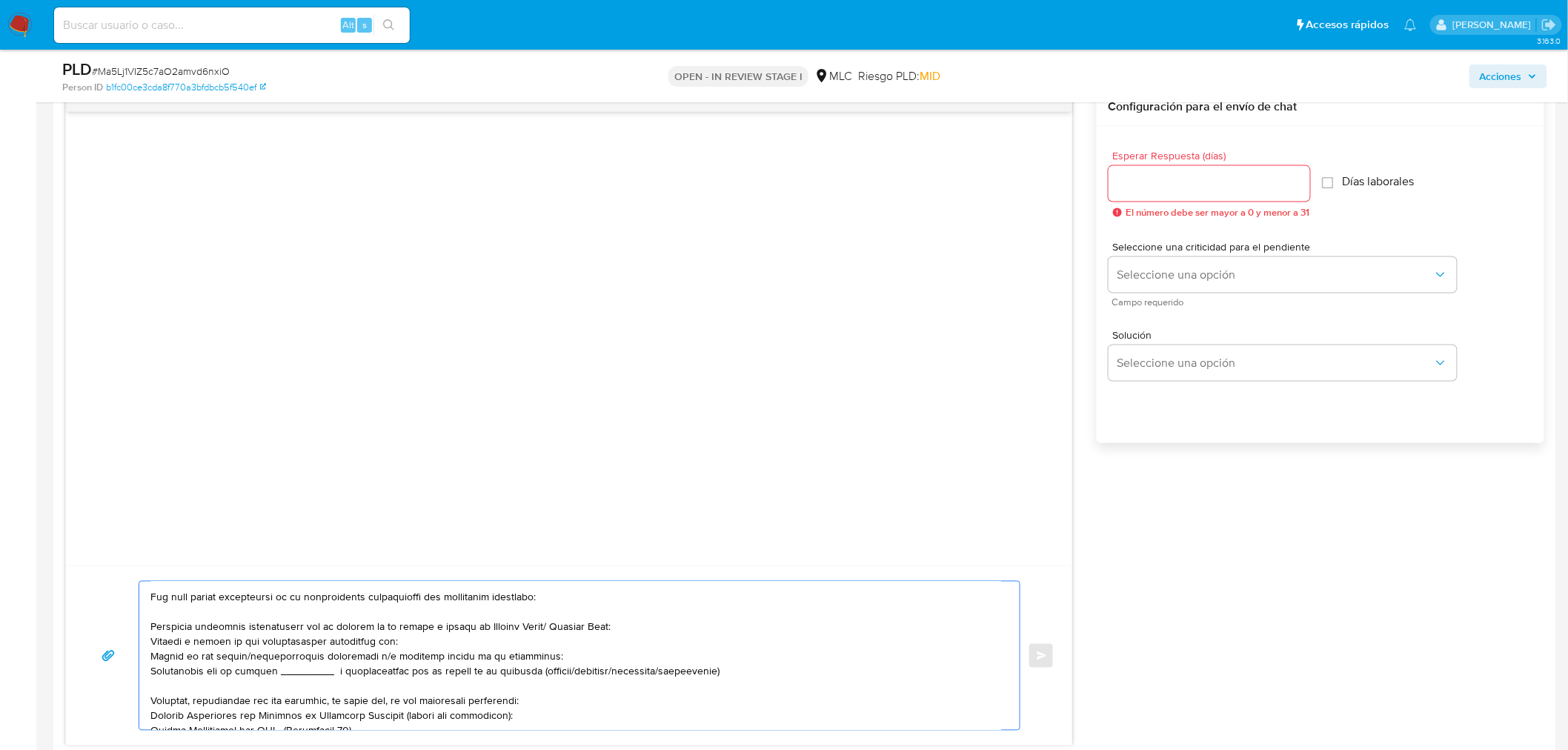
scroll to position [82, 0]
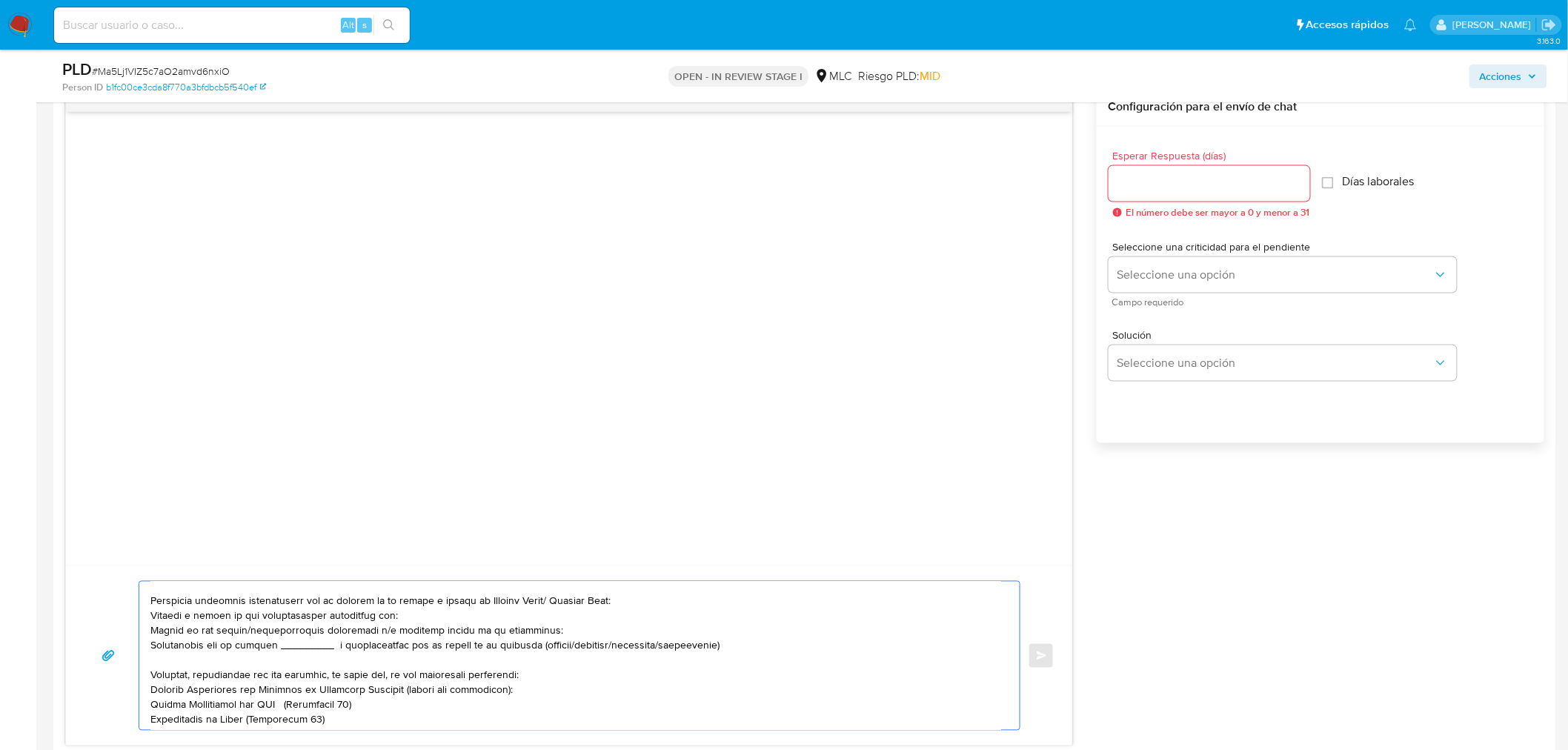
click at [315, 626] on textarea at bounding box center [576, 655] width 851 height 148
click at [416, 617] on textarea at bounding box center [576, 655] width 851 height 148
paste textarea "Rodrigue"
paste textarea "Uno Money Transfers Chile SPA (USD 76.517) y More Chile SA"
drag, startPoint x: 544, startPoint y: 614, endPoint x: 600, endPoint y: 617, distance: 56.1
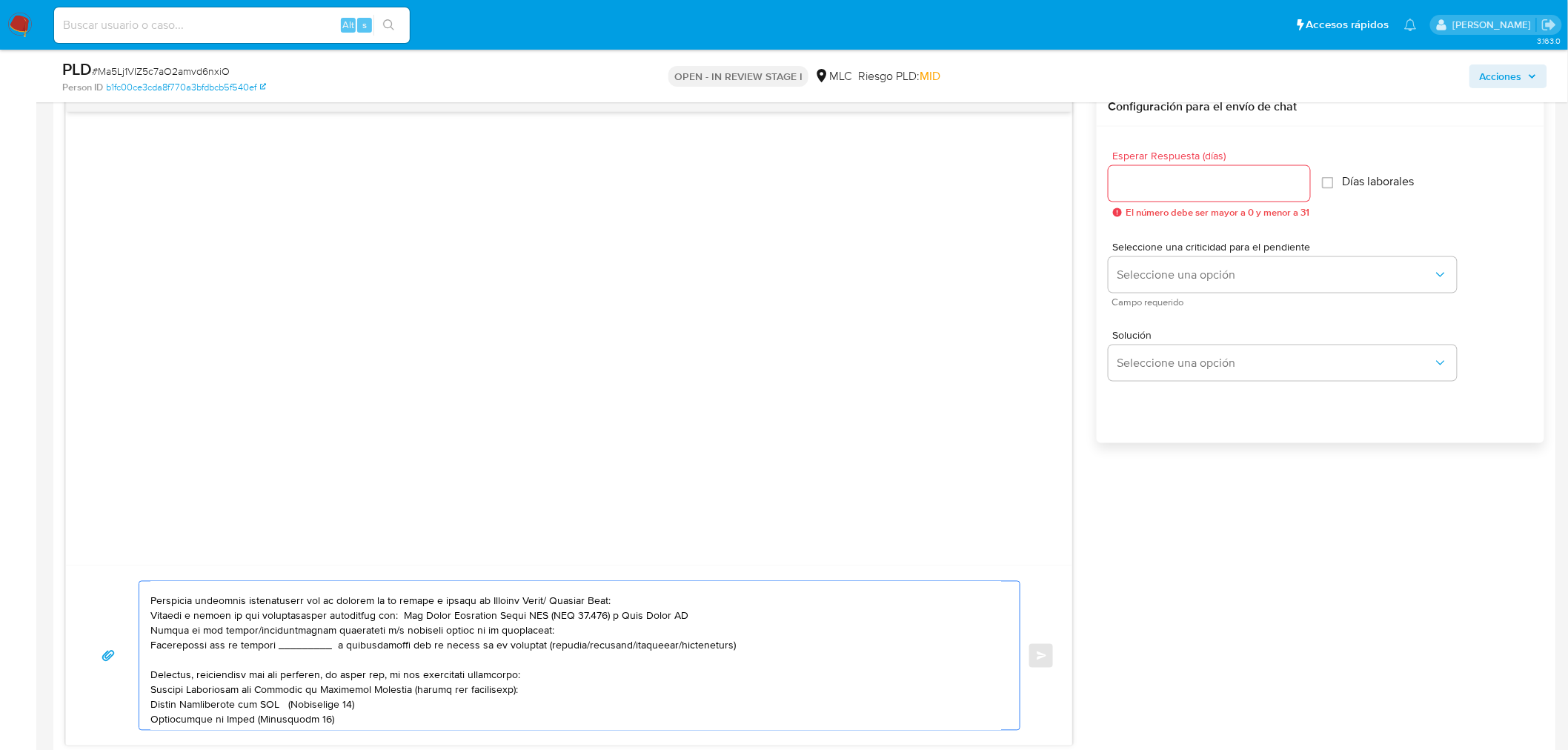
click at [600, 617] on textarea at bounding box center [576, 655] width 851 height 148
click at [632, 612] on textarea at bounding box center [576, 655] width 851 height 148
click at [311, 634] on textarea at bounding box center [576, 655] width 851 height 148
click at [531, 633] on textarea at bounding box center [576, 655] width 851 height 148
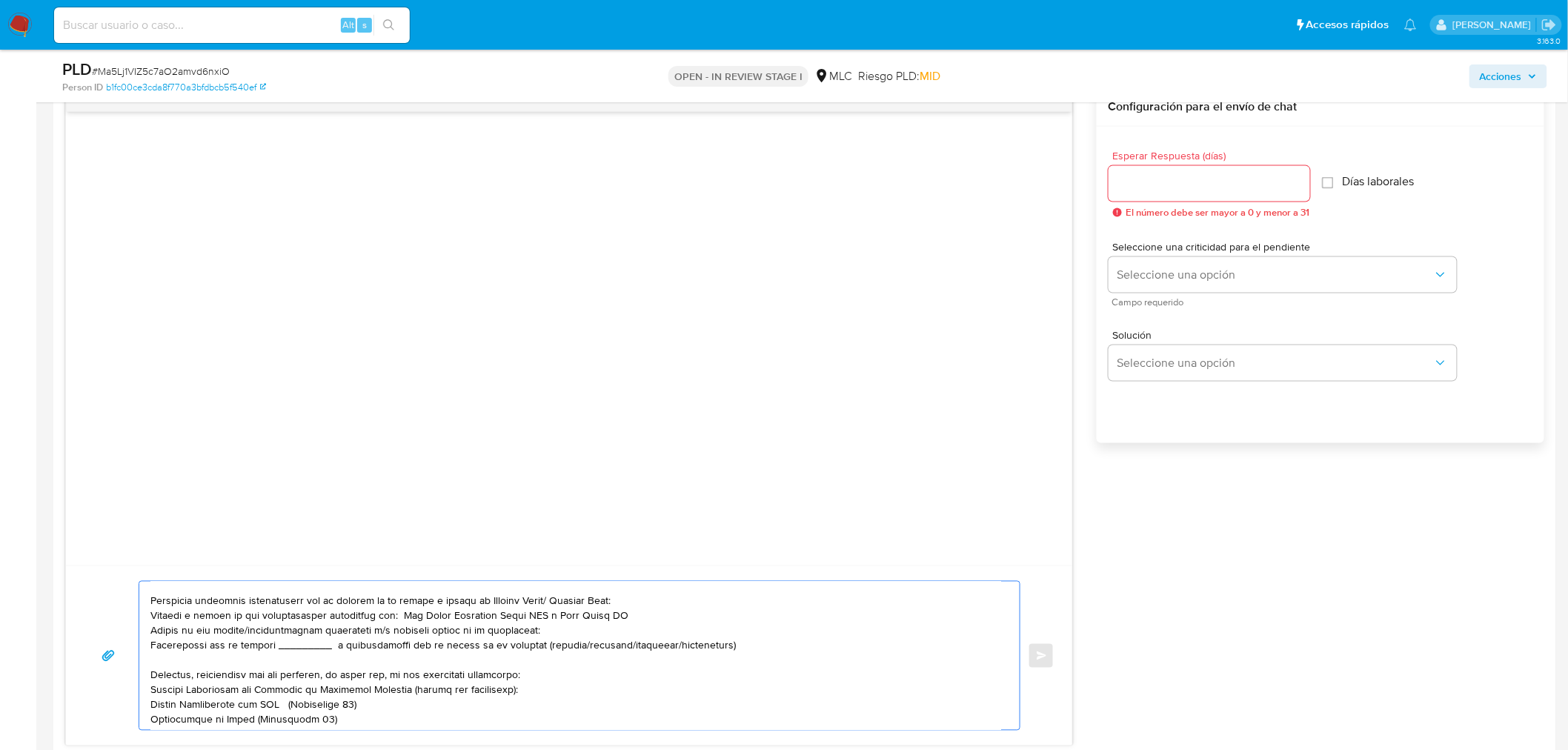
click at [550, 630] on textarea at bounding box center [576, 655] width 851 height 148
drag, startPoint x: 417, startPoint y: 617, endPoint x: 616, endPoint y: 616, distance: 199.0
click at [616, 616] on textarea at bounding box center [576, 655] width 851 height 148
click at [304, 649] on textarea at bounding box center [576, 655] width 851 height 148
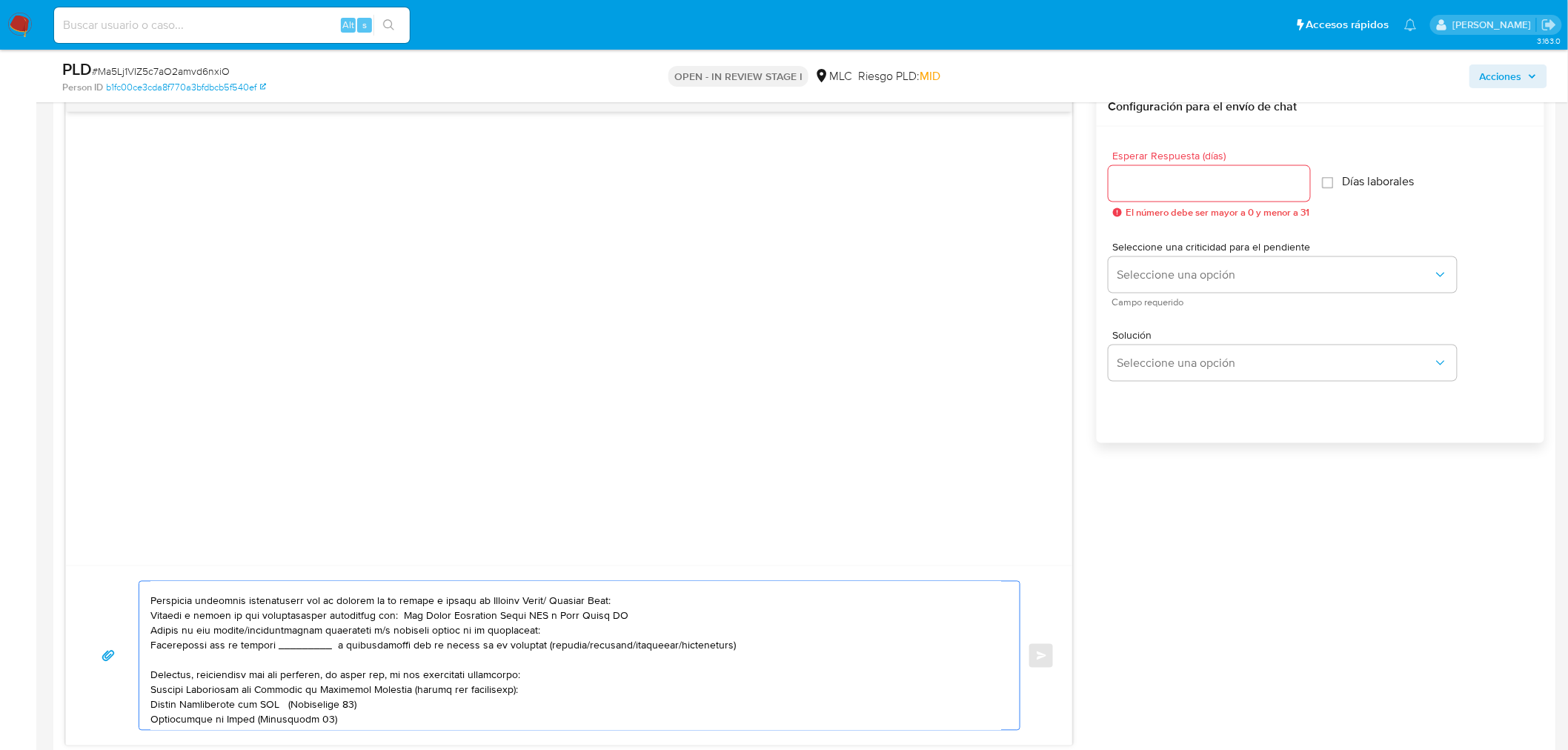
paste textarea "Money Transfers Chile SPA y More Chile SA"
click at [232, 647] on textarea at bounding box center [576, 655] width 851 height 148
click at [334, 647] on textarea at bounding box center [576, 655] width 851 height 148
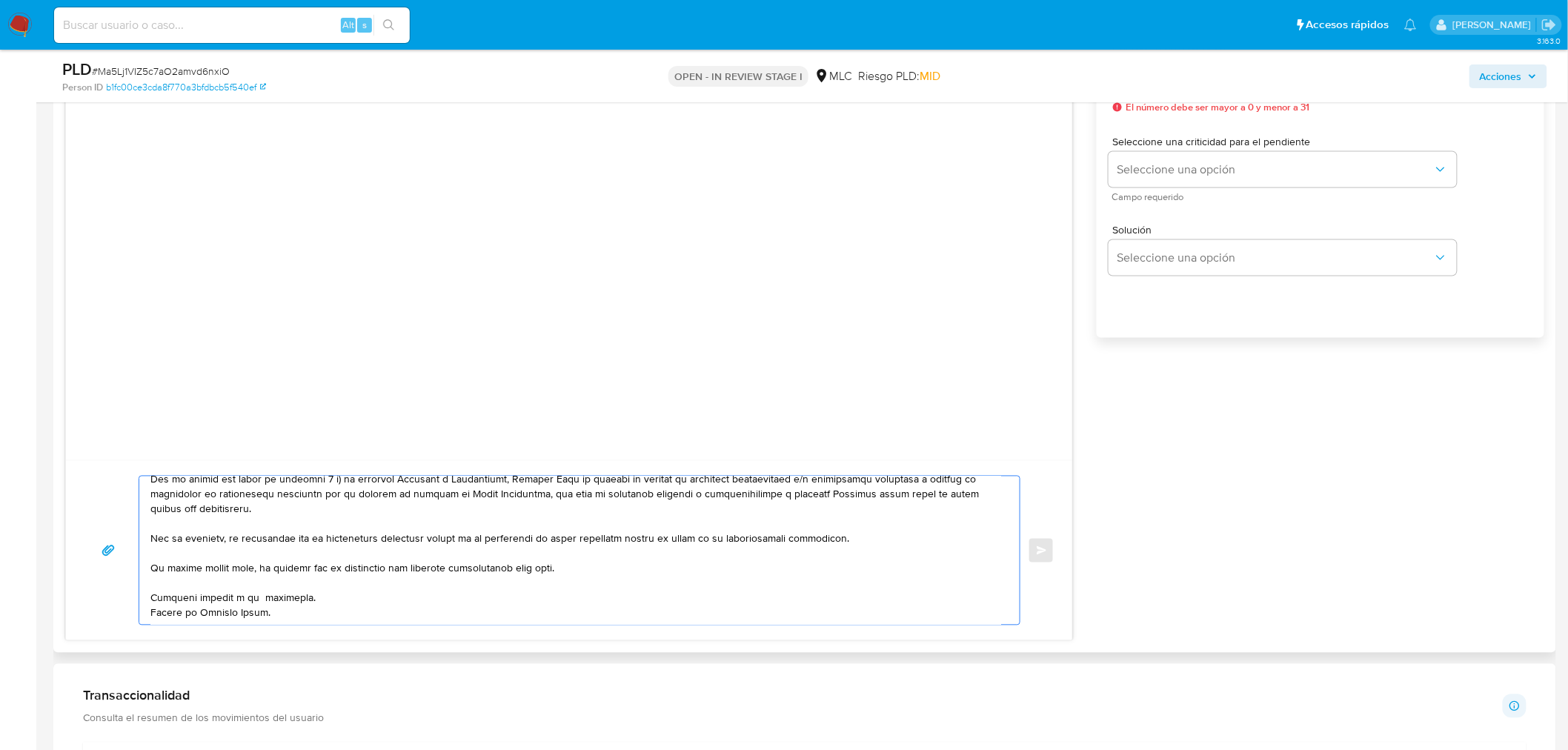
scroll to position [1034, 0]
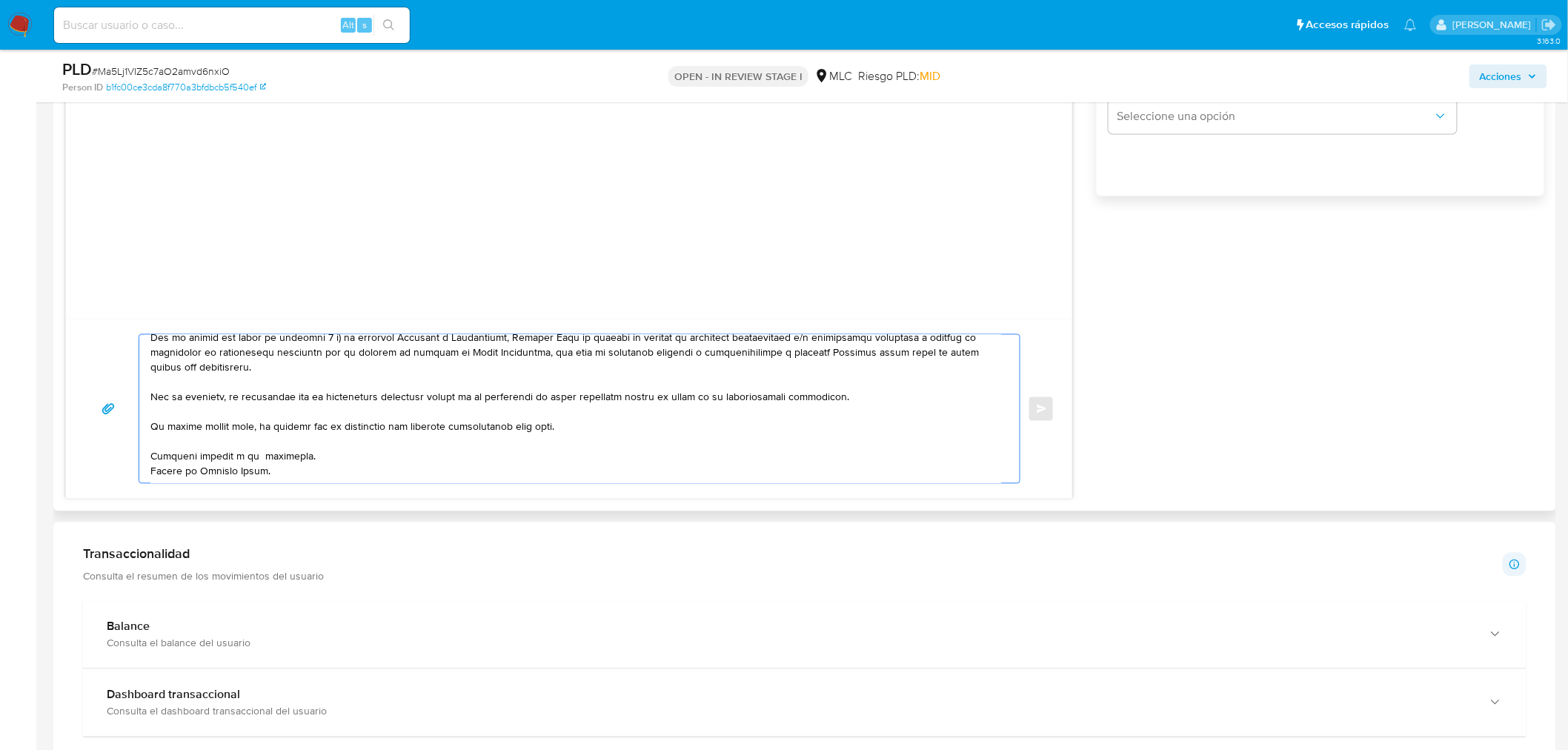
click at [263, 442] on textarea at bounding box center [576, 408] width 851 height 148
click at [320, 439] on textarea at bounding box center [576, 408] width 851 height 148
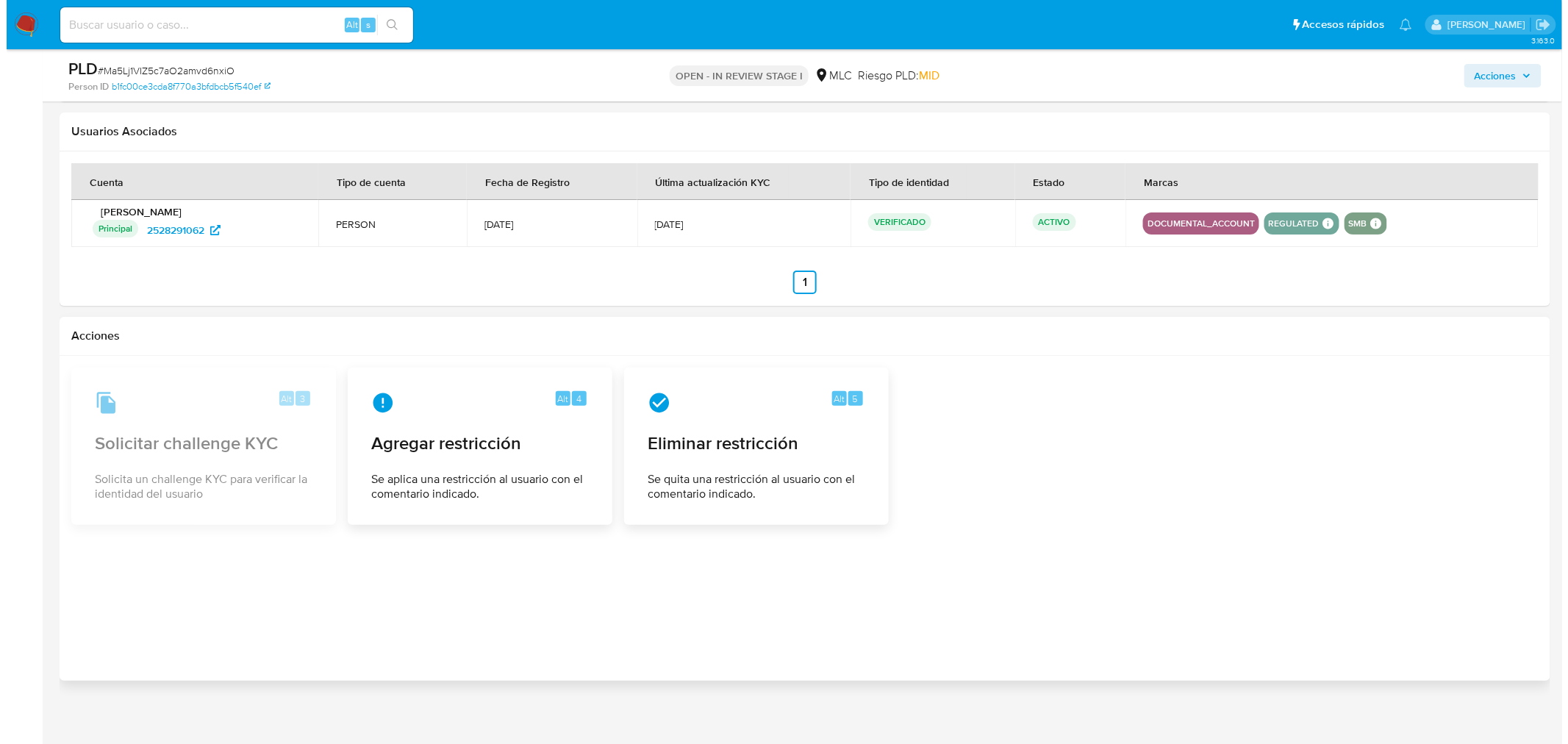
scroll to position [2285, 0]
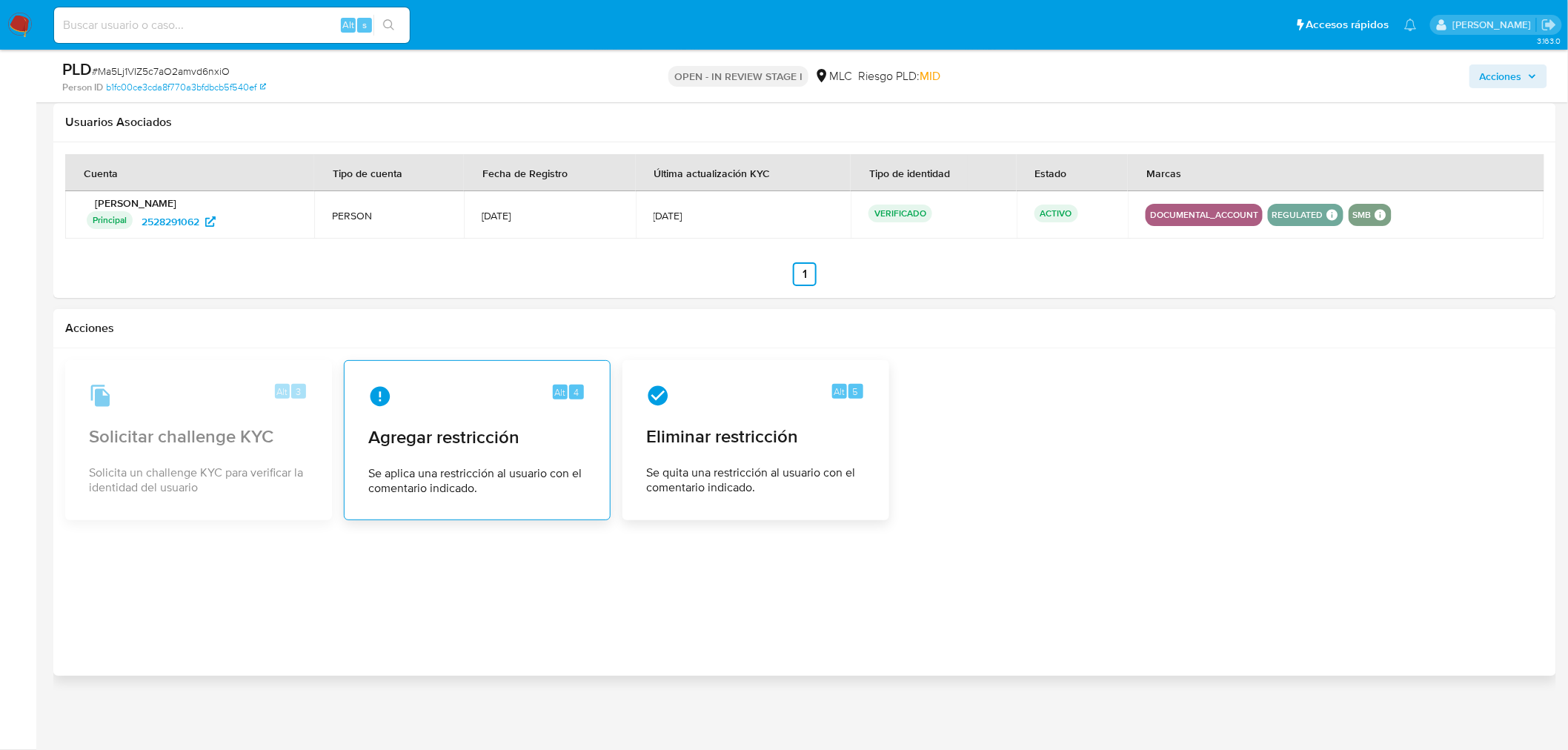
type textarea "Hola, Rodrigue. Te contactamos desde el Equipo de Mercado Pago para verificar t…"
click at [435, 452] on div "Alt 4 Agregar restricción Se aplica una restricción al usuario con el comentari…" at bounding box center [477, 440] width 242 height 135
click at [457, 469] on span "Se aplica una restricción al usuario con el comentario indicado." at bounding box center [477, 480] width 218 height 30
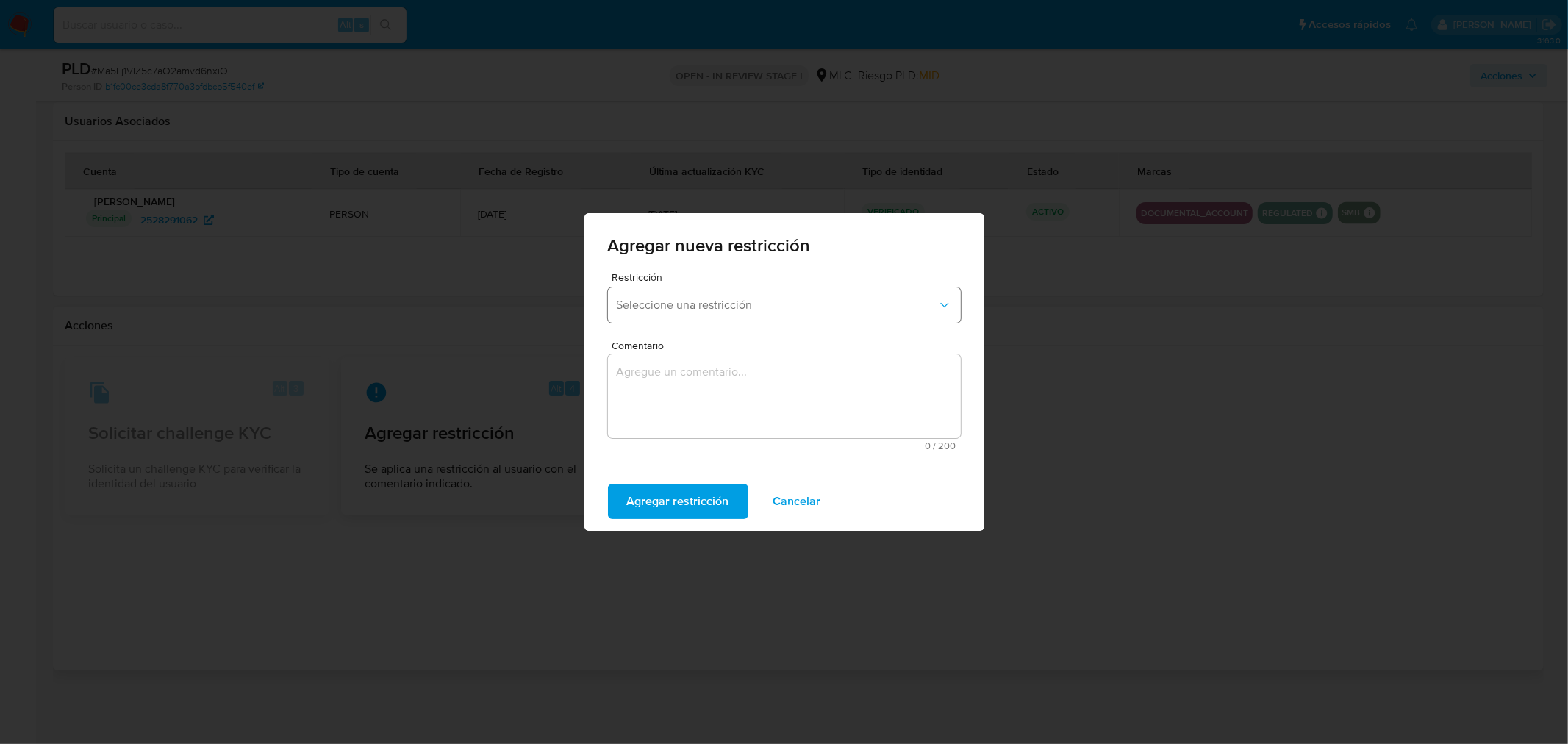
click at [702, 298] on span "Seleccione una restricción" at bounding box center [777, 305] width 321 height 14
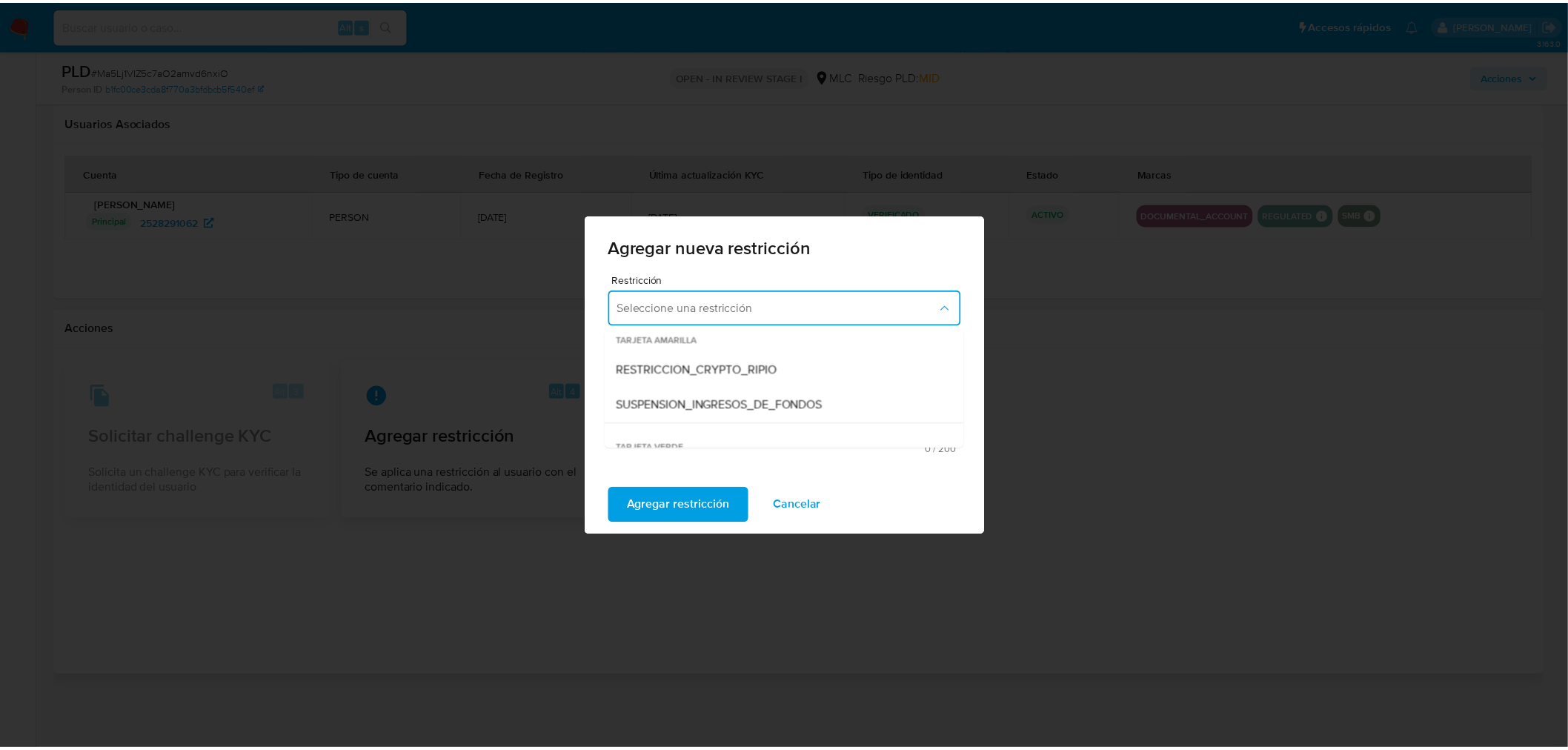
scroll to position [309, 0]
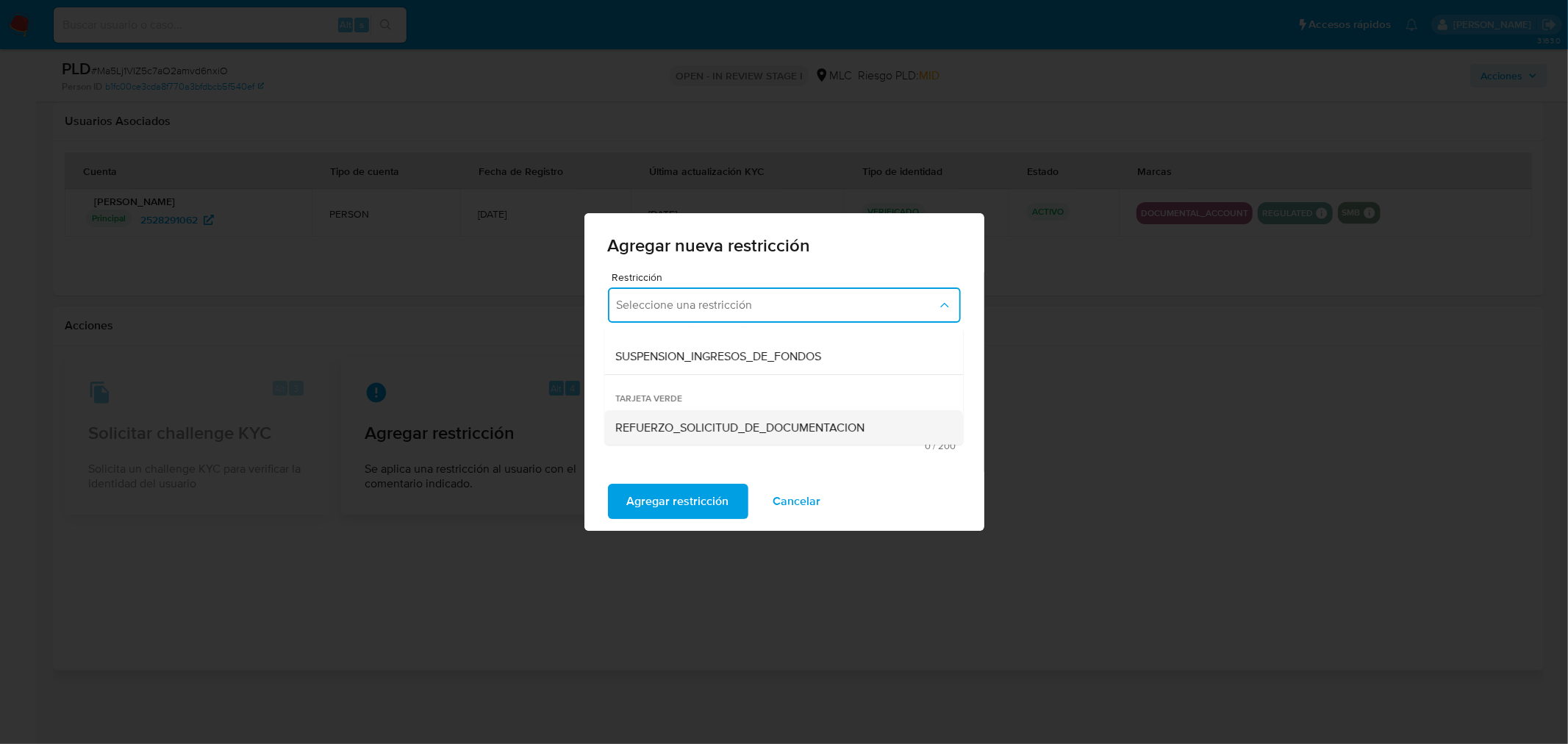
click at [678, 422] on span "REFUERZO_SOLICITUD_DE_DOCUMENTACION" at bounding box center [740, 427] width 249 height 14
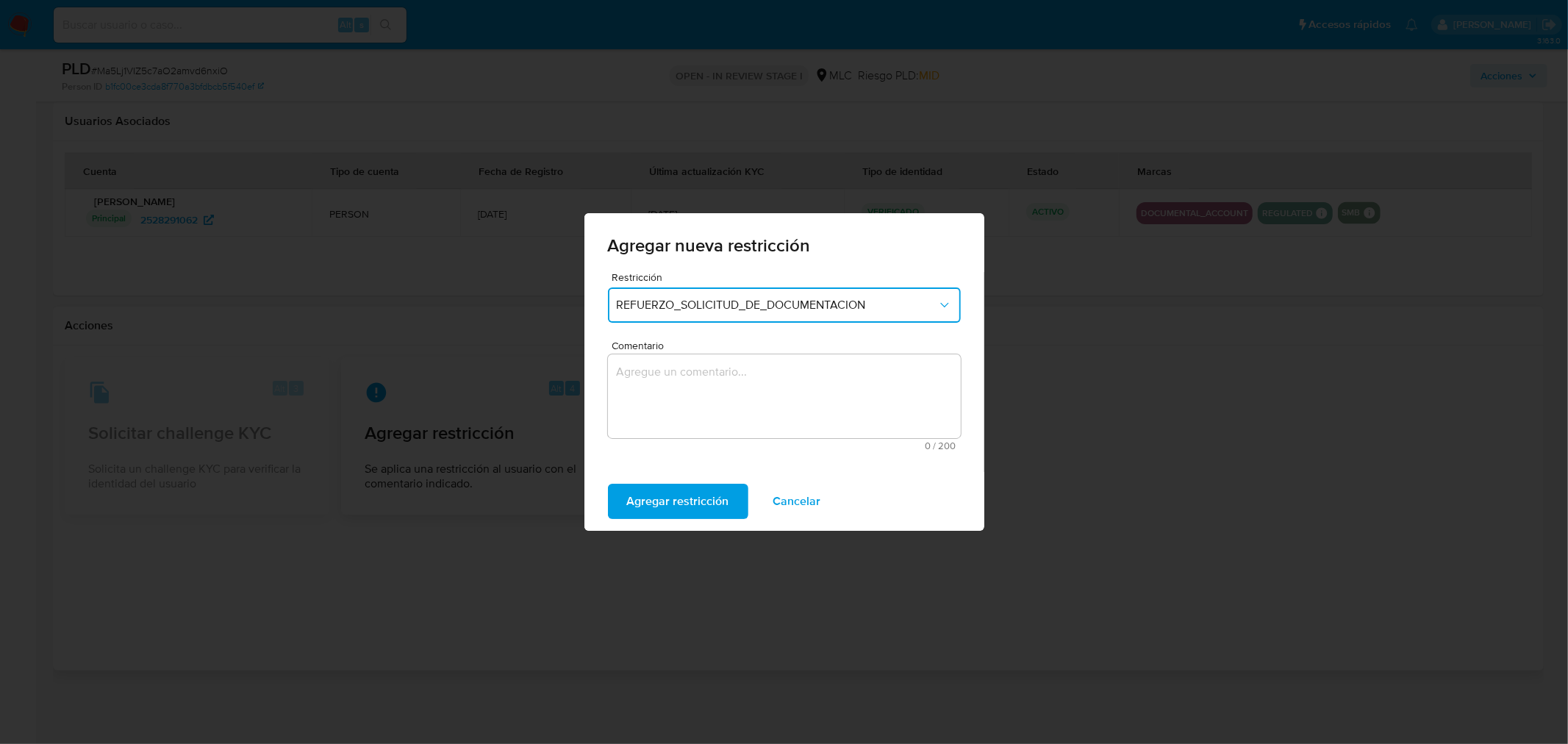
click at [655, 392] on textarea "Comentario" at bounding box center [784, 396] width 353 height 84
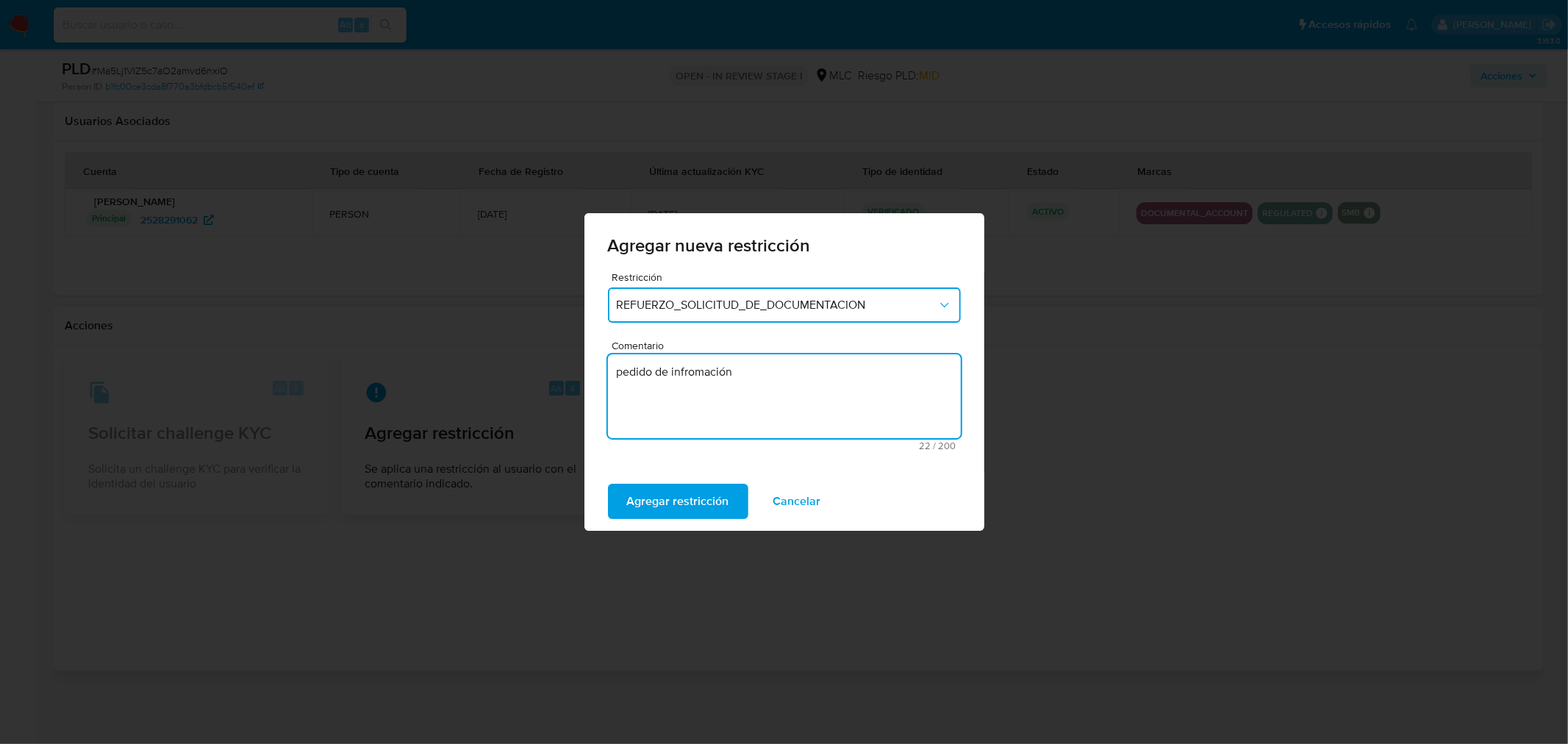
click at [710, 370] on textarea "pedido de infromación" at bounding box center [784, 396] width 353 height 84
click at [0, 0] on lt-strong "or" at bounding box center [0, 0] width 0 height 0
drag, startPoint x: 625, startPoint y: 415, endPoint x: 631, endPoint y: 355, distance: 60.3
click at [627, 404] on textarea "pedido de información" at bounding box center [784, 396] width 353 height 84
click at [631, 372] on textarea "pedido de información" at bounding box center [784, 396] width 353 height 84
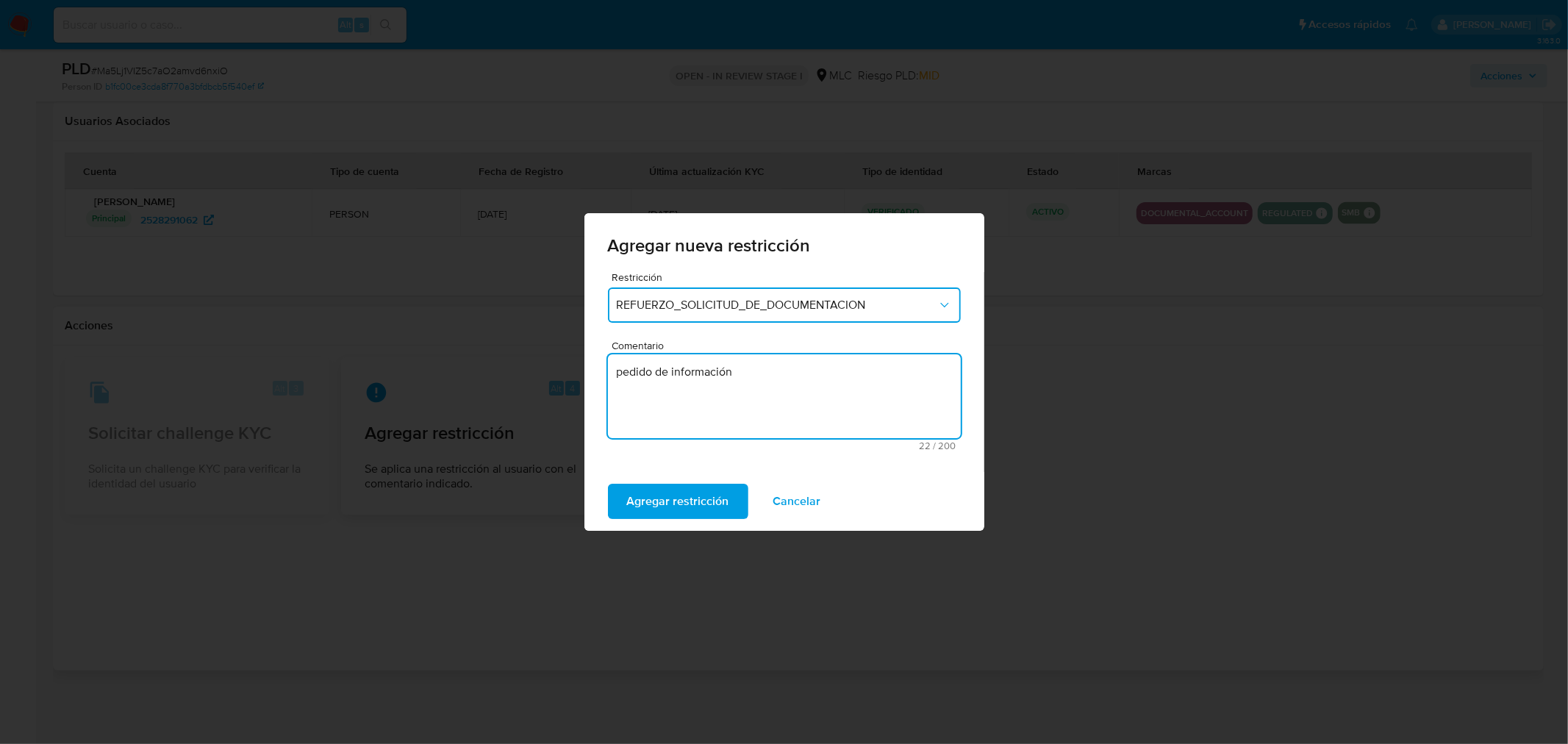
click at [639, 374] on textarea "pedido de información" at bounding box center [784, 396] width 353 height 84
click at [0, 0] on lt-span "P edido" at bounding box center [0, 0] width 0 height 0
click at [636, 421] on textarea "Pedido de información" at bounding box center [784, 396] width 353 height 84
type textarea "Pedido de información"
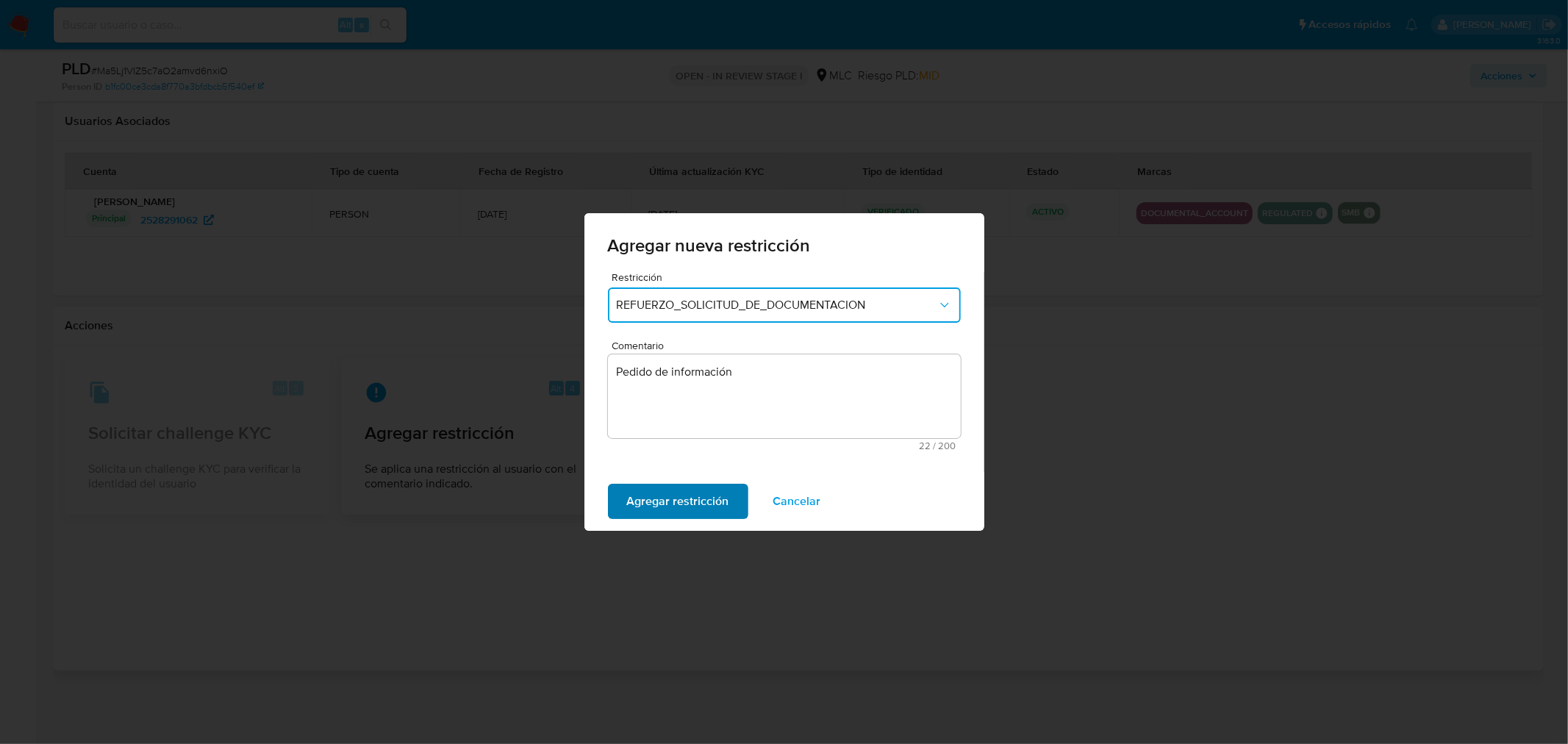
click at [704, 503] on span "Agregar restricción" at bounding box center [678, 501] width 102 height 32
click at [645, 498] on span "Confirmar" at bounding box center [654, 501] width 53 height 32
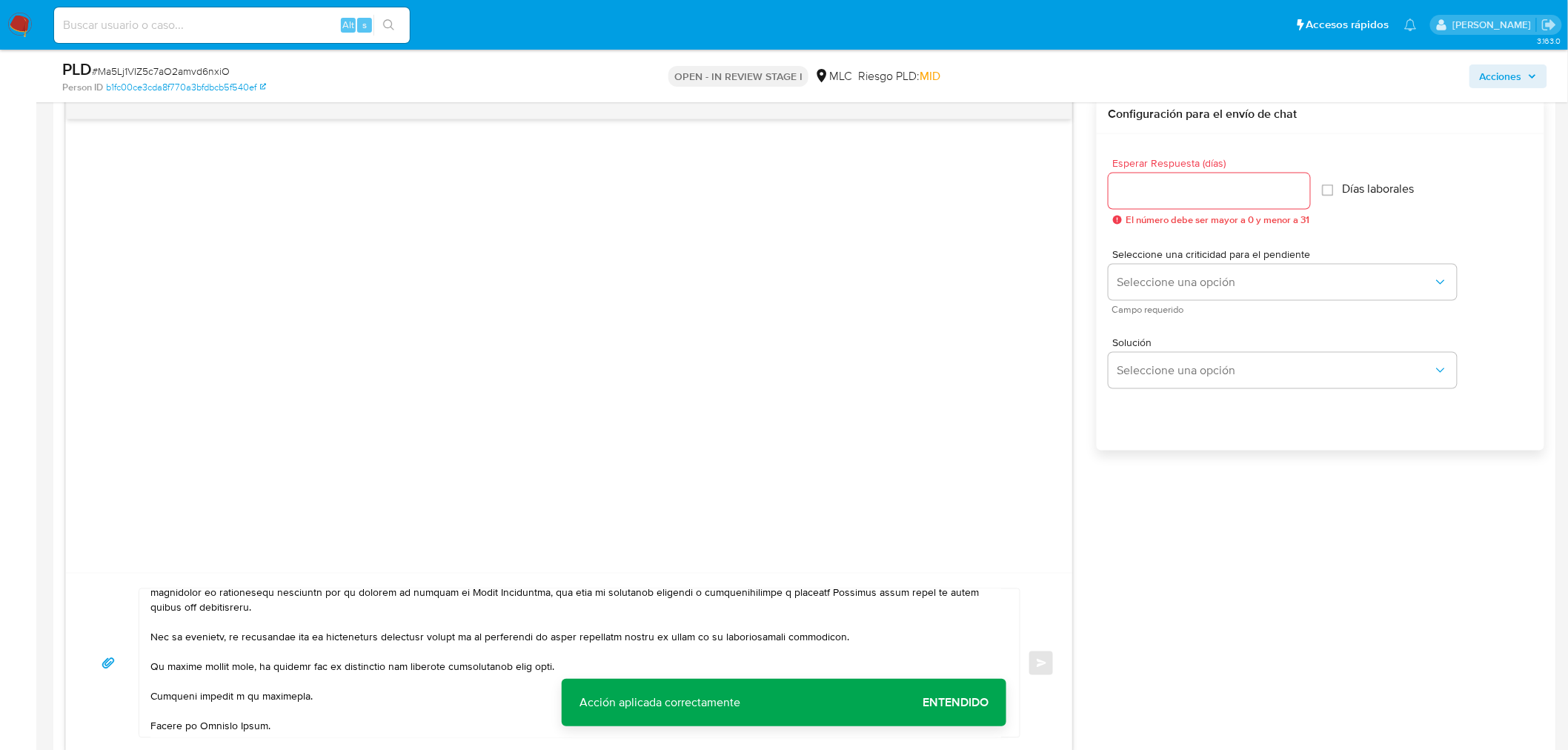
scroll to position [574, 0]
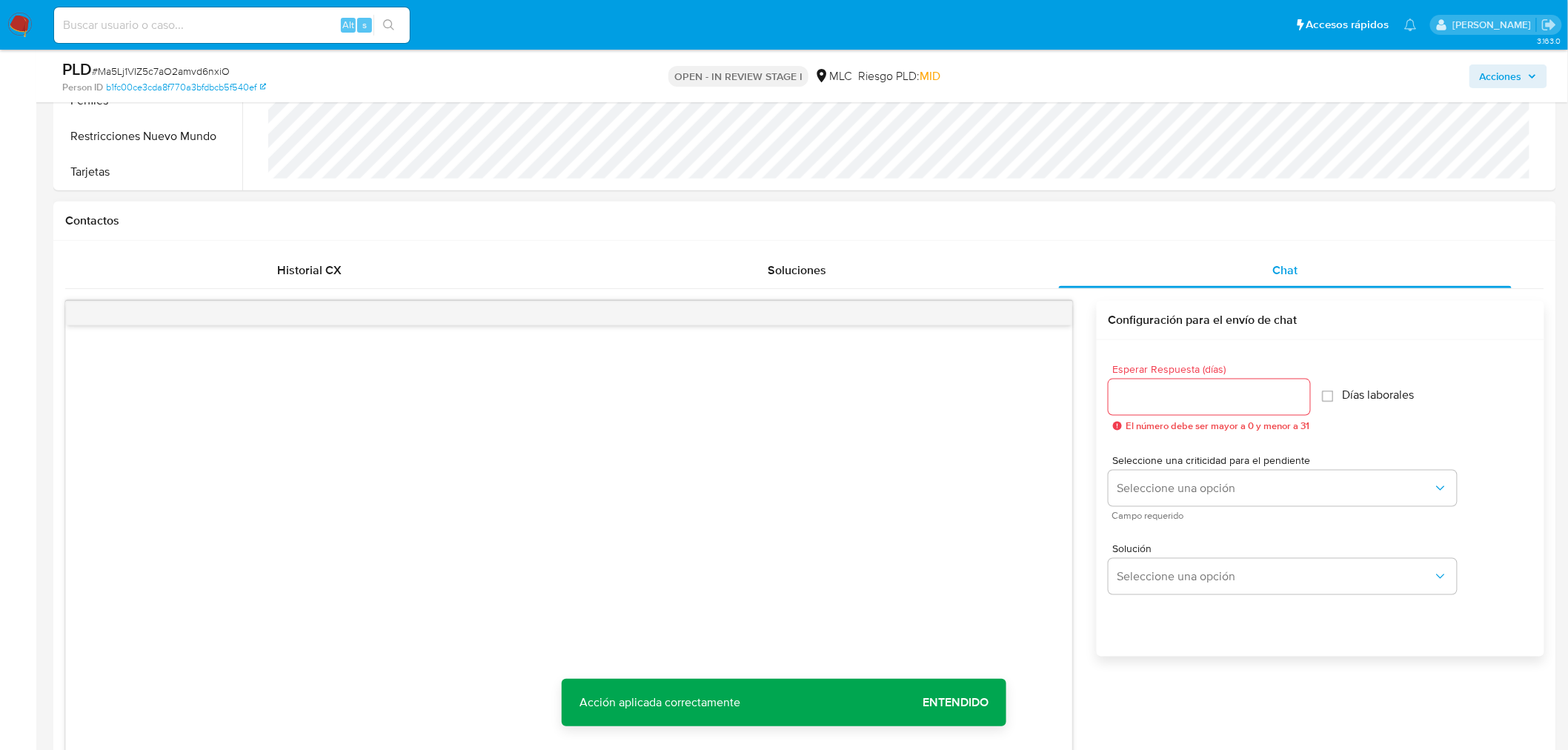
click at [1226, 416] on div "Esperar Respuesta (días) El número debe ser mayor a 0 y menor a 31" at bounding box center [1209, 397] width 202 height 68
click at [1224, 397] on input "Esperar Respuesta (días)" at bounding box center [1209, 397] width 202 height 19
type input "2"
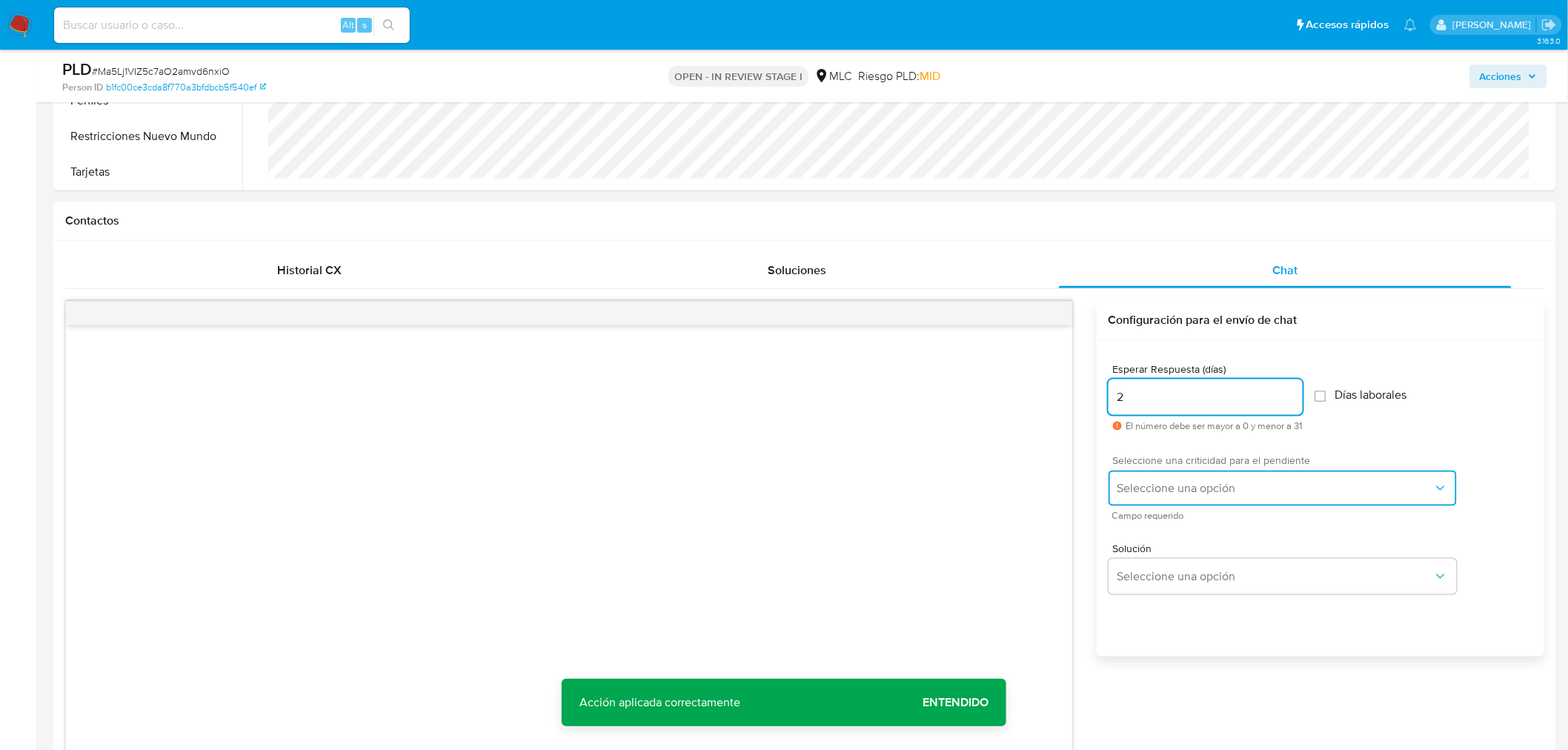
click at [1219, 491] on span "Seleccione una opción" at bounding box center [1275, 488] width 316 height 14
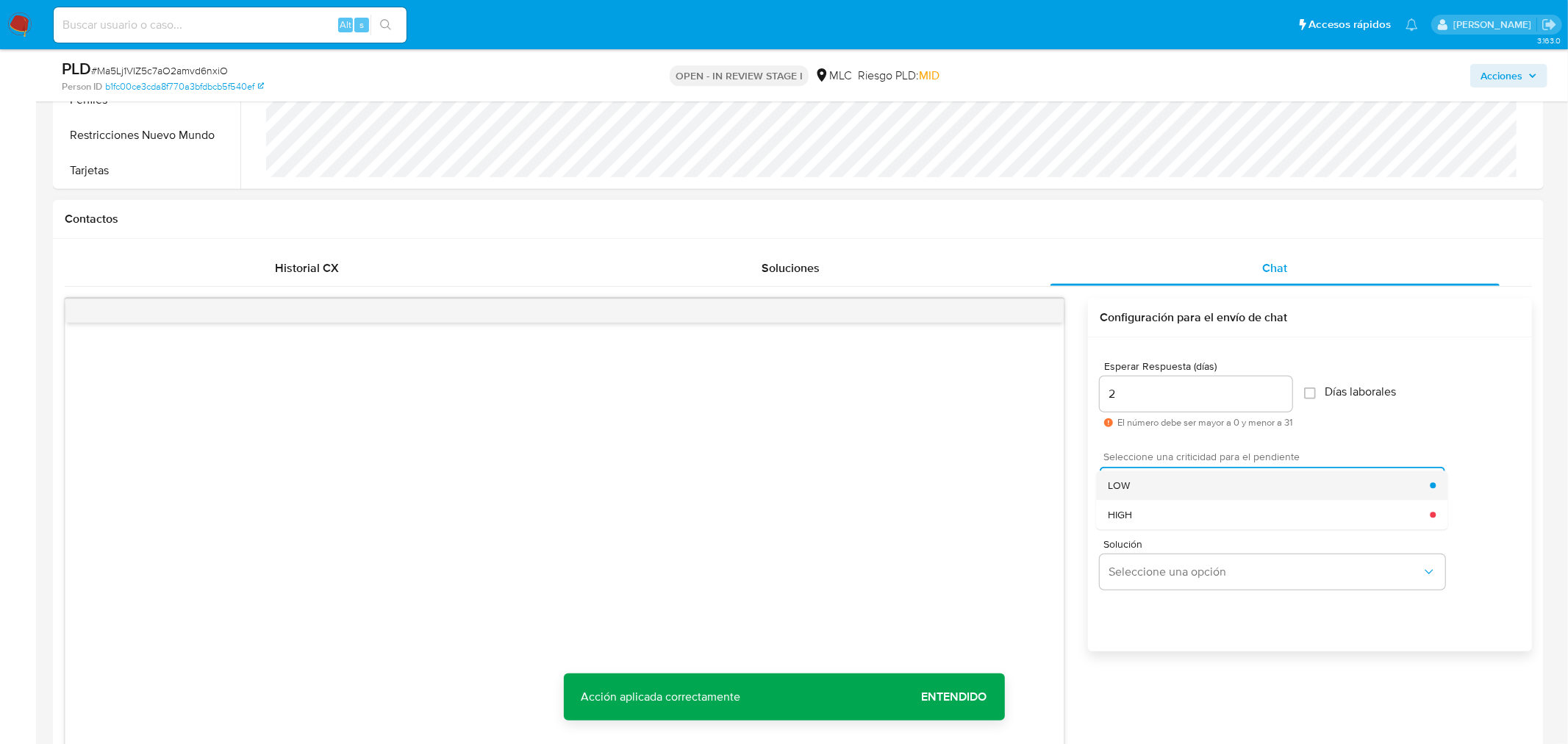
click at [1157, 490] on div "LOW" at bounding box center [1268, 485] width 322 height 29
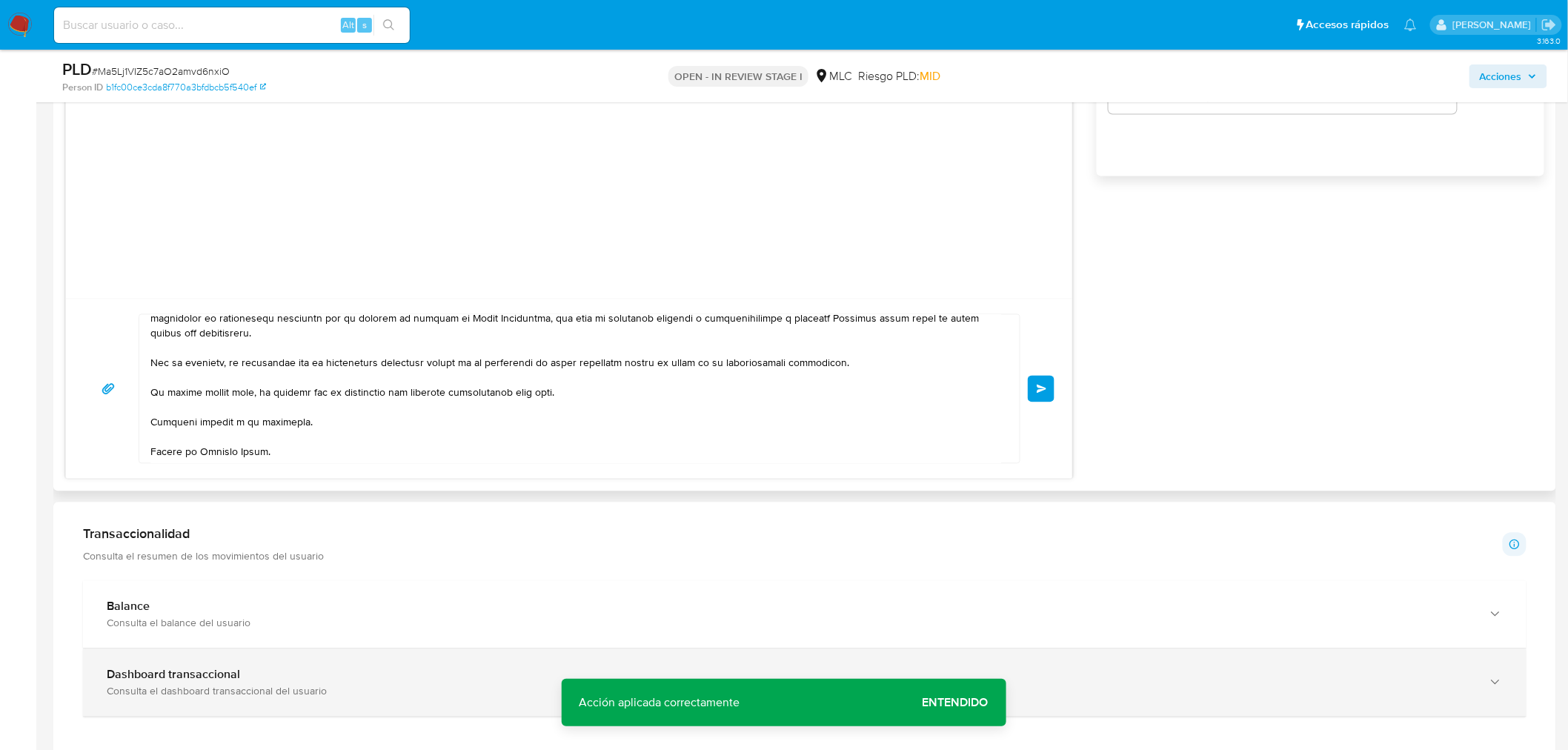
scroll to position [1151, 0]
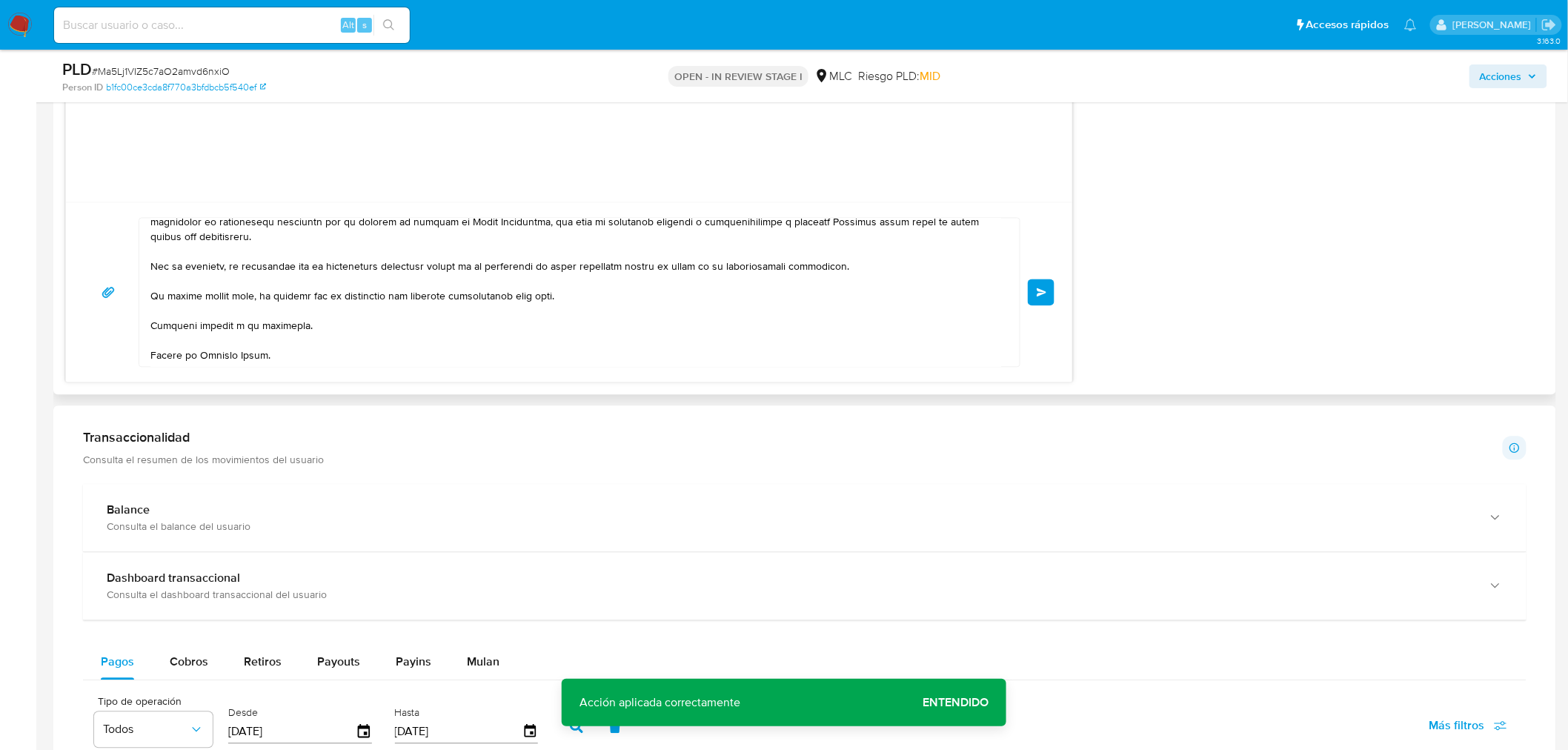
click at [1047, 297] on button "Enviar" at bounding box center [1041, 293] width 27 height 27
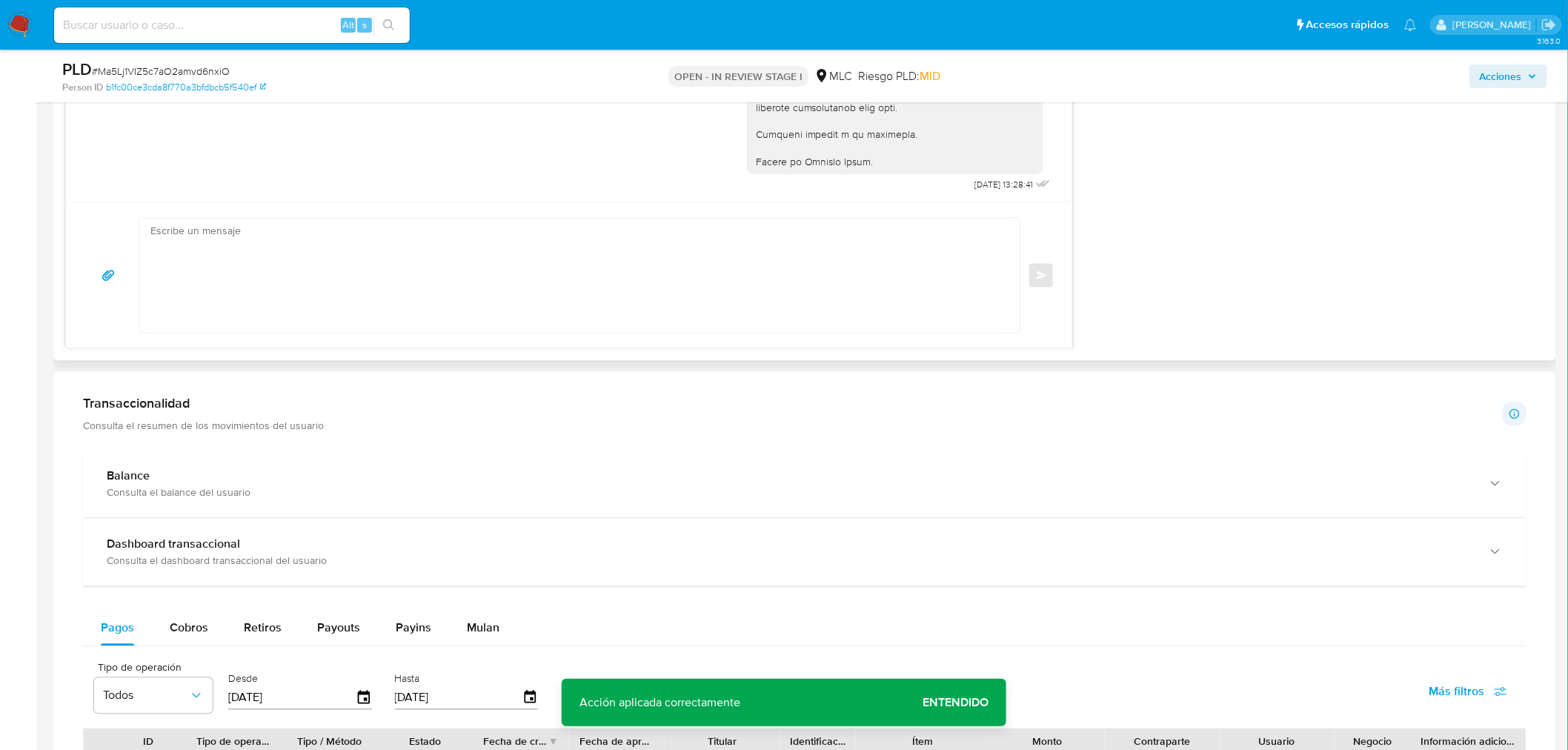
scroll to position [656, 0]
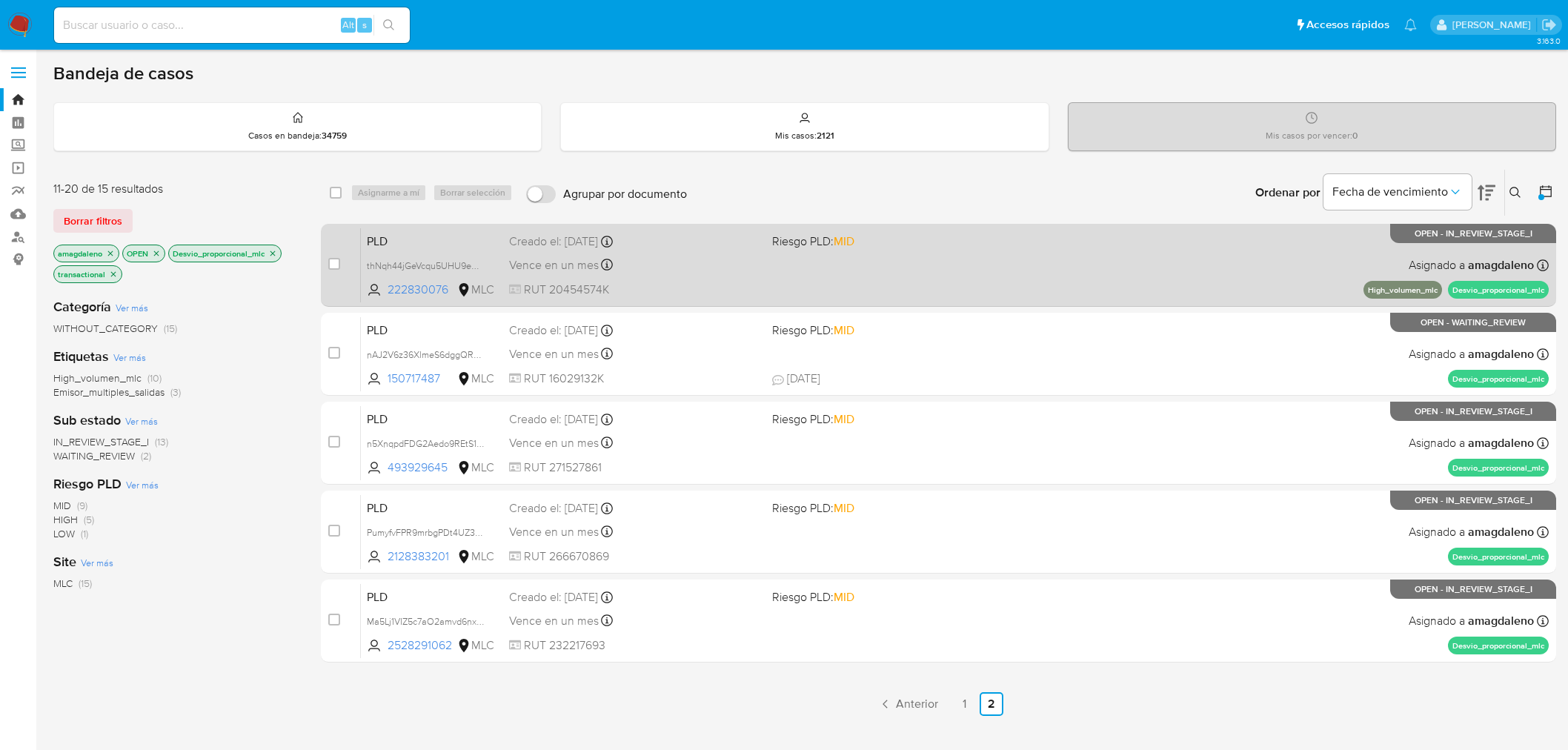
scroll to position [24, 0]
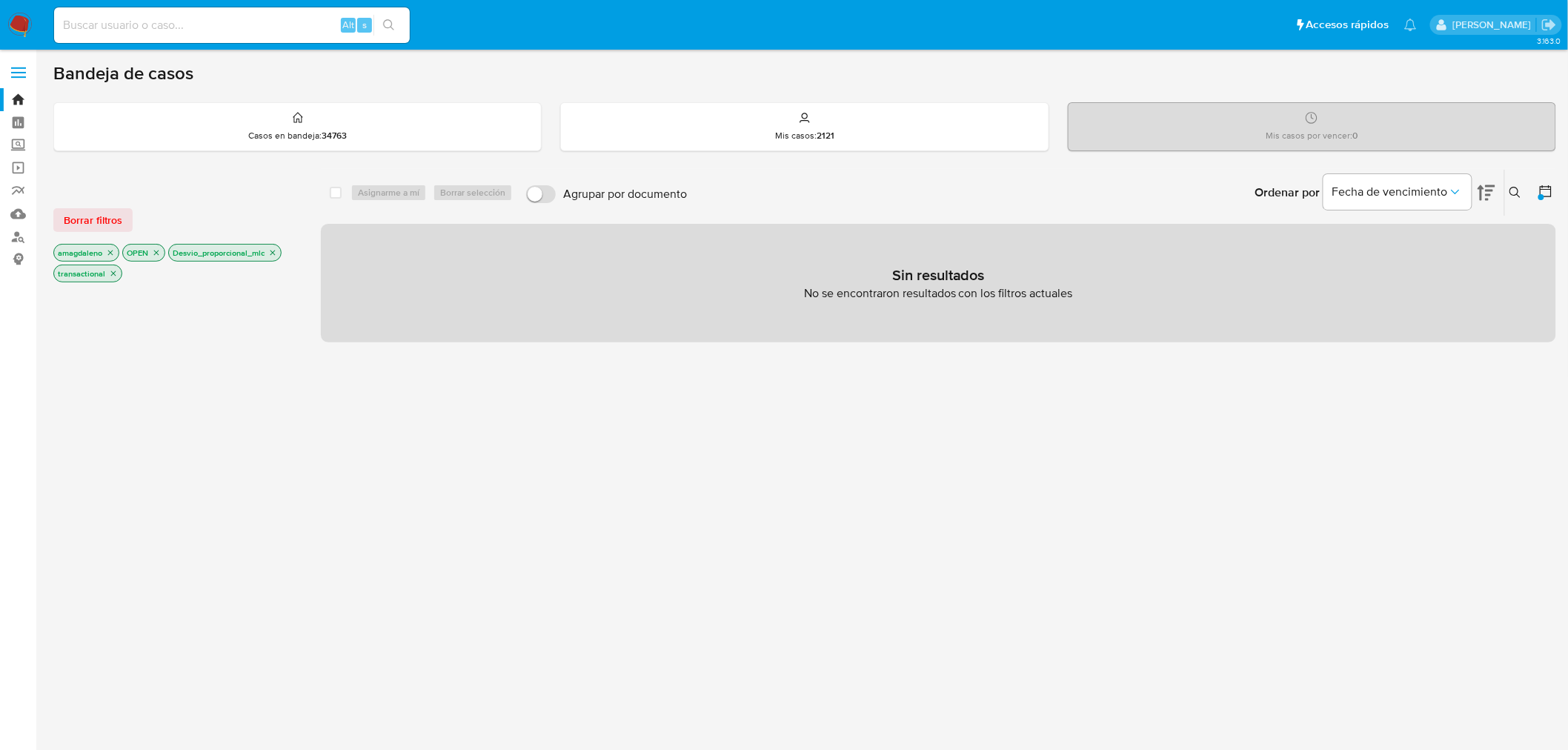
click at [121, 293] on div at bounding box center [175, 537] width 244 height 504
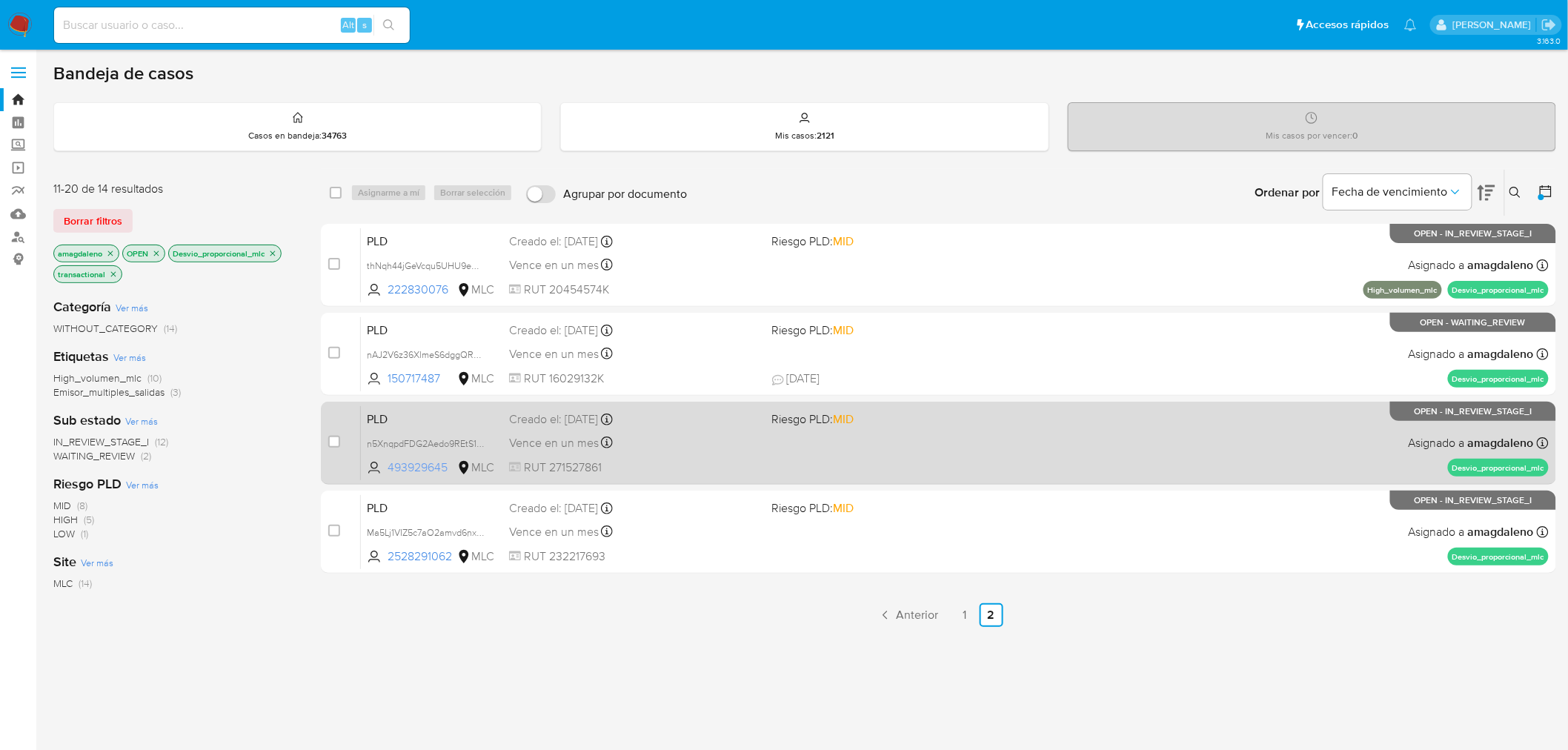
click at [413, 466] on span "493929645" at bounding box center [421, 467] width 67 height 16
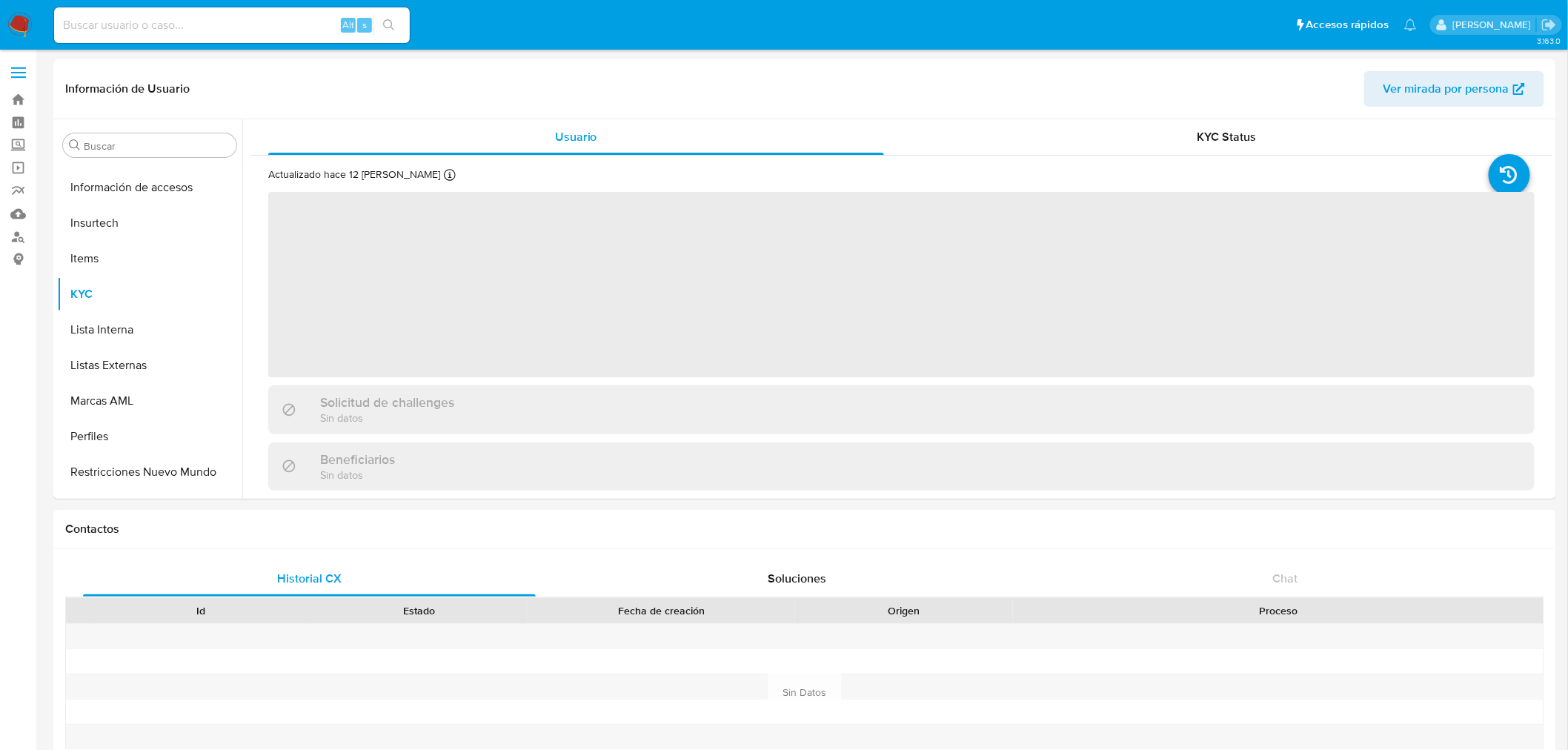
scroll to position [725, 0]
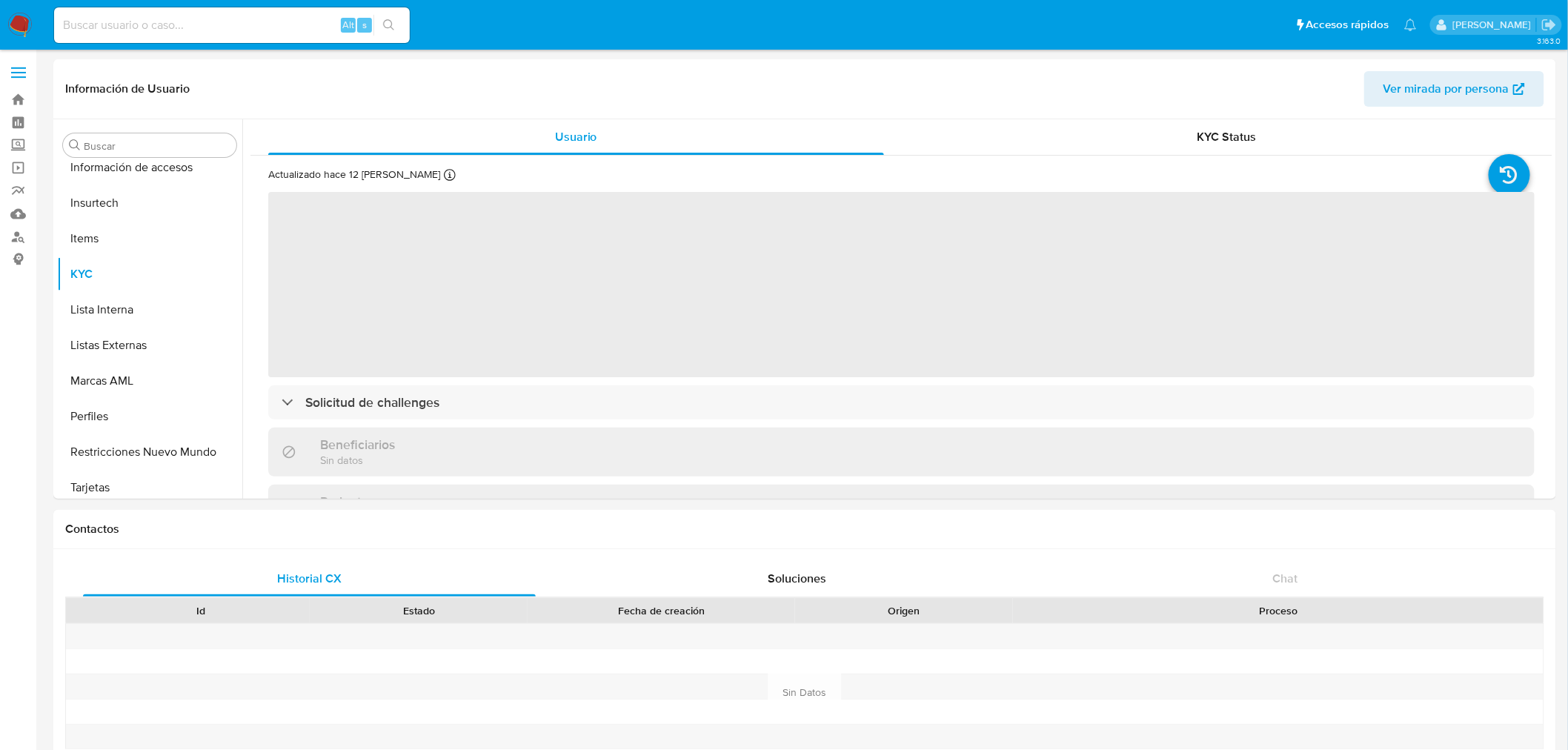
select select "10"
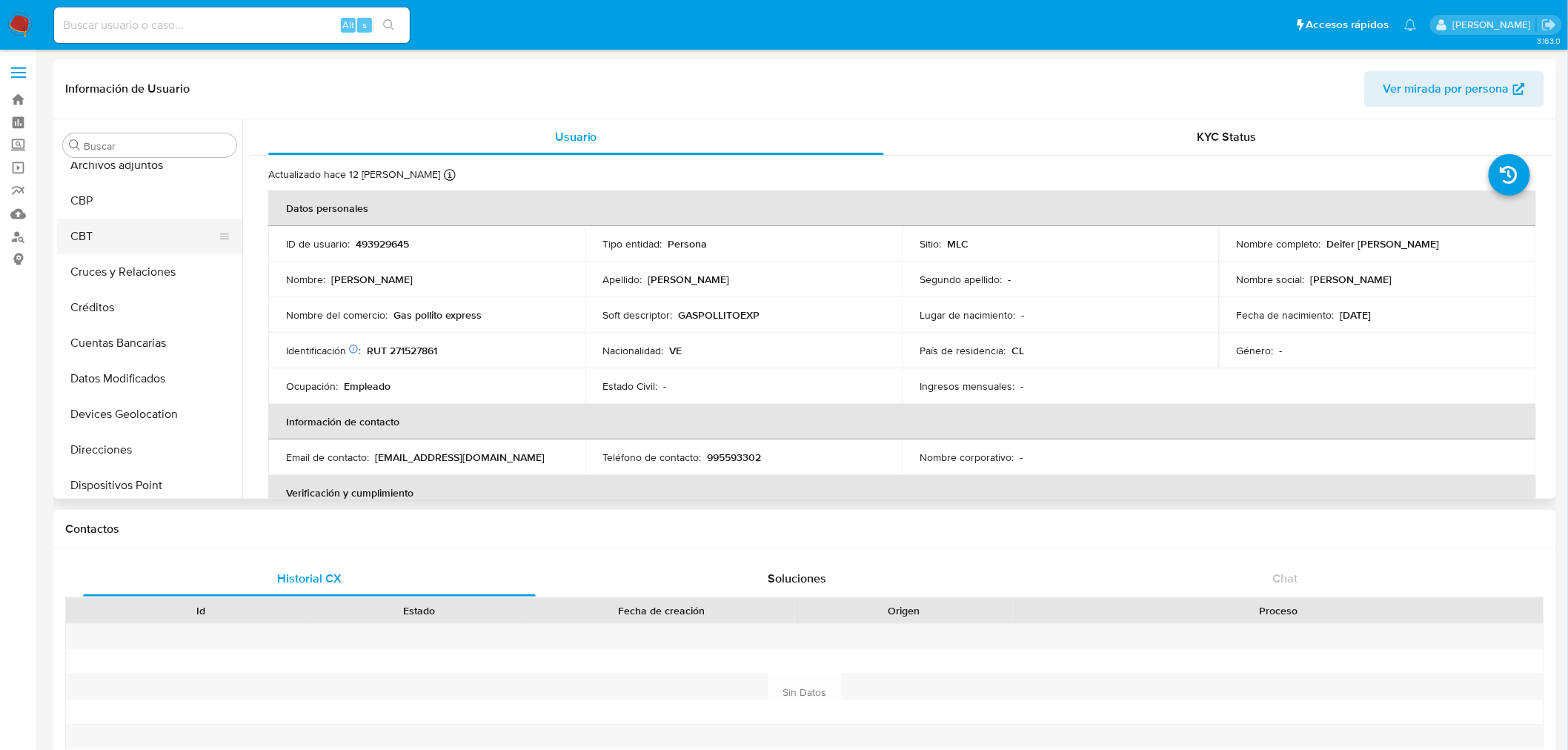
scroll to position [74, 0]
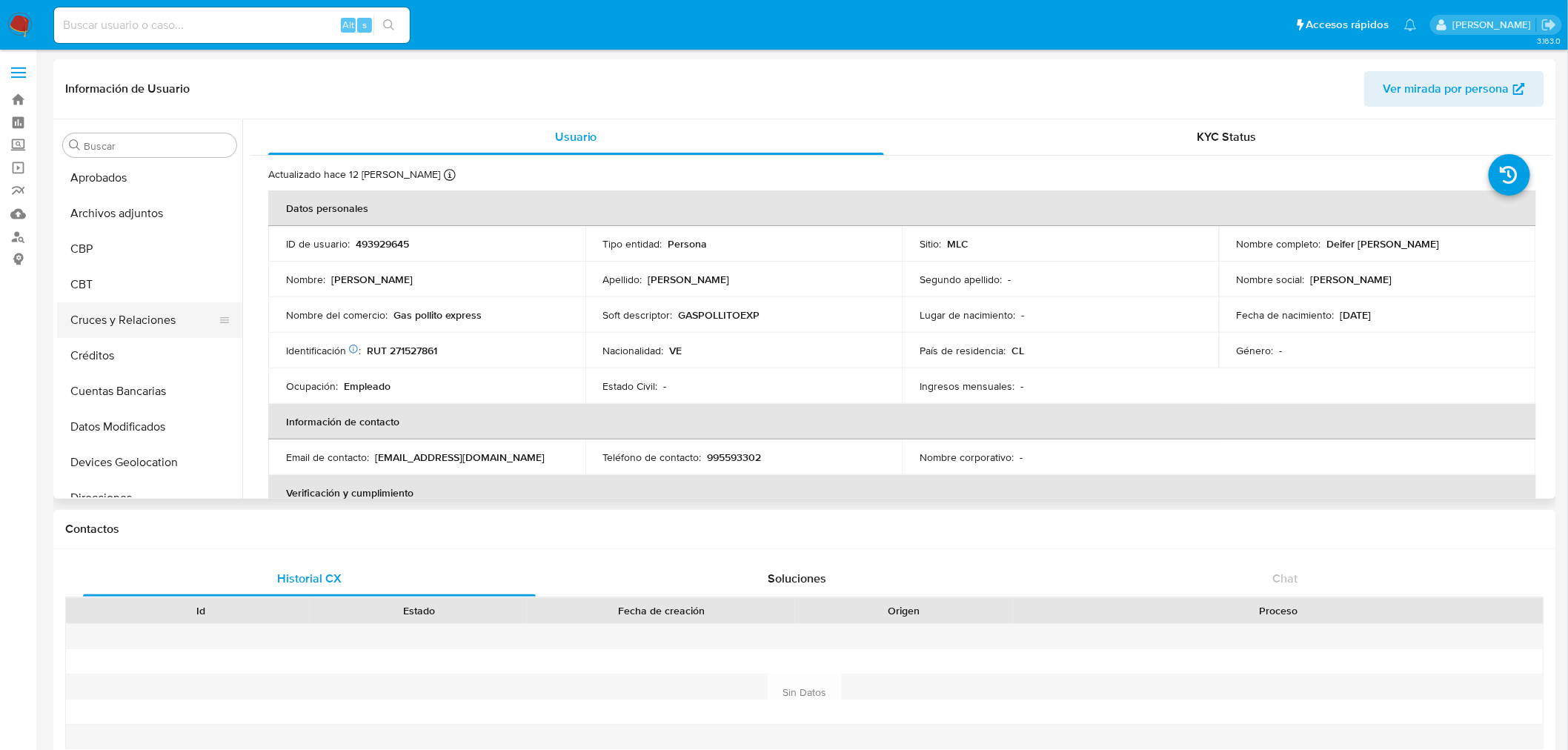
click at [131, 329] on button "Cruces y Relaciones" at bounding box center [143, 320] width 173 height 35
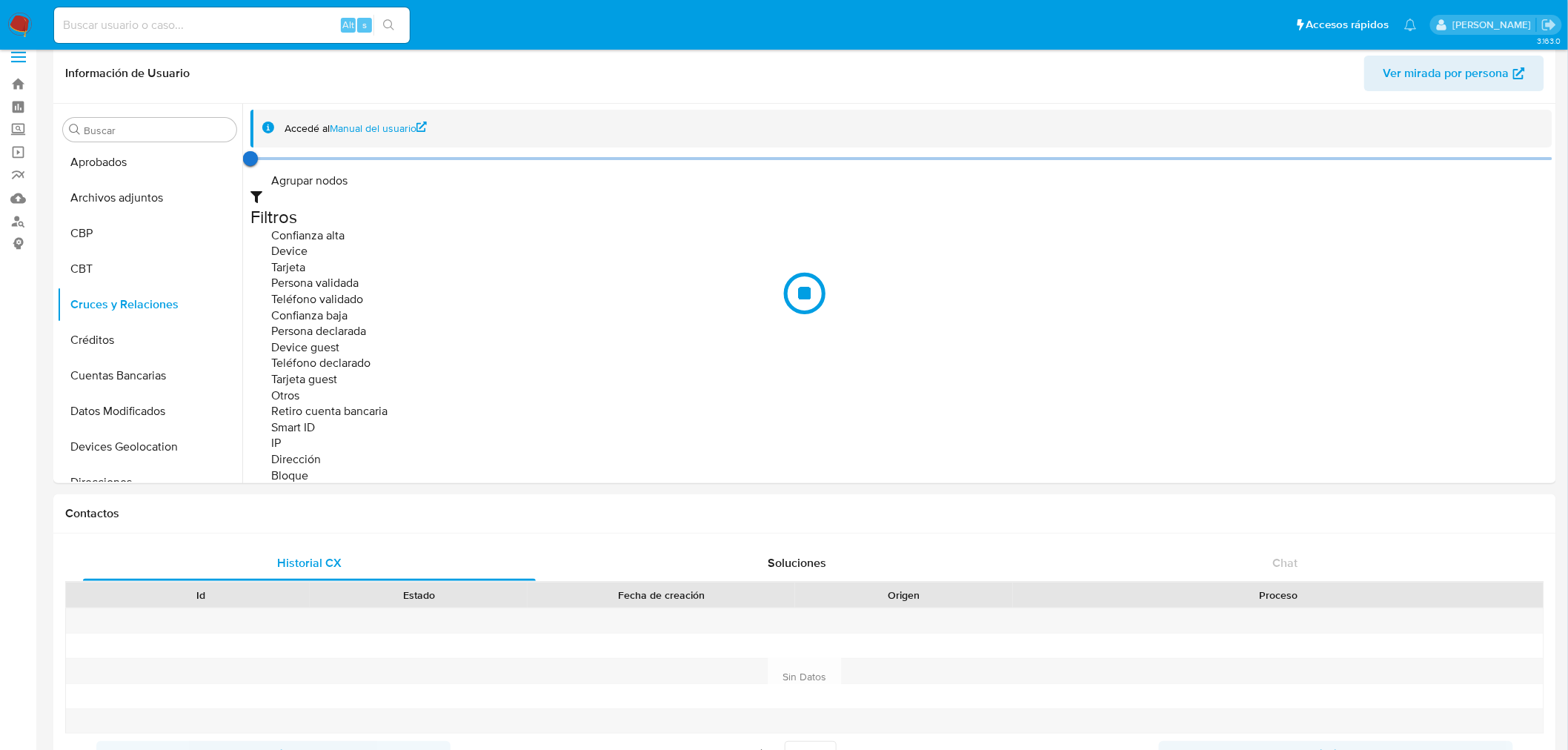
scroll to position [2, 0]
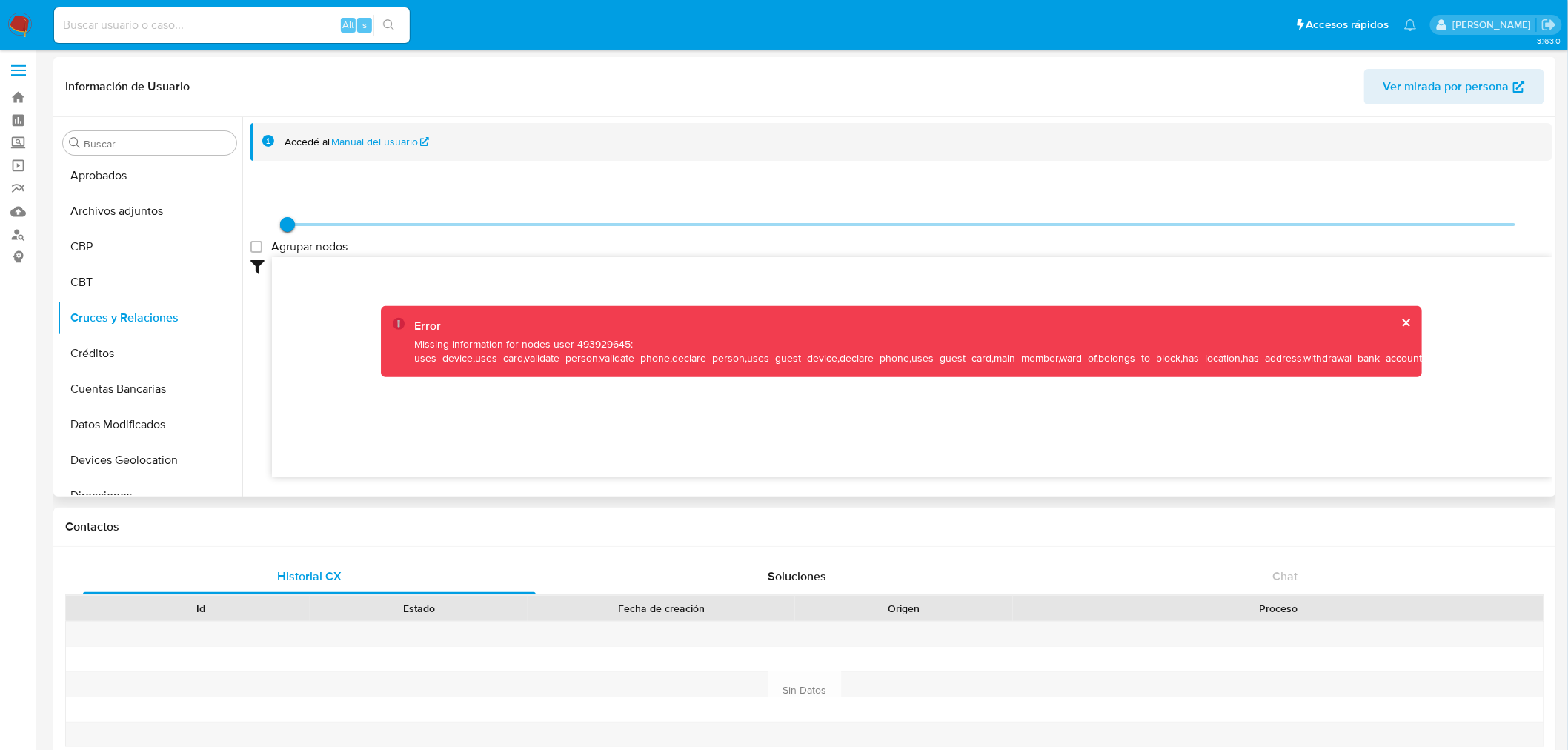
click at [1401, 322] on button "cerrar" at bounding box center [1405, 322] width 10 height 10
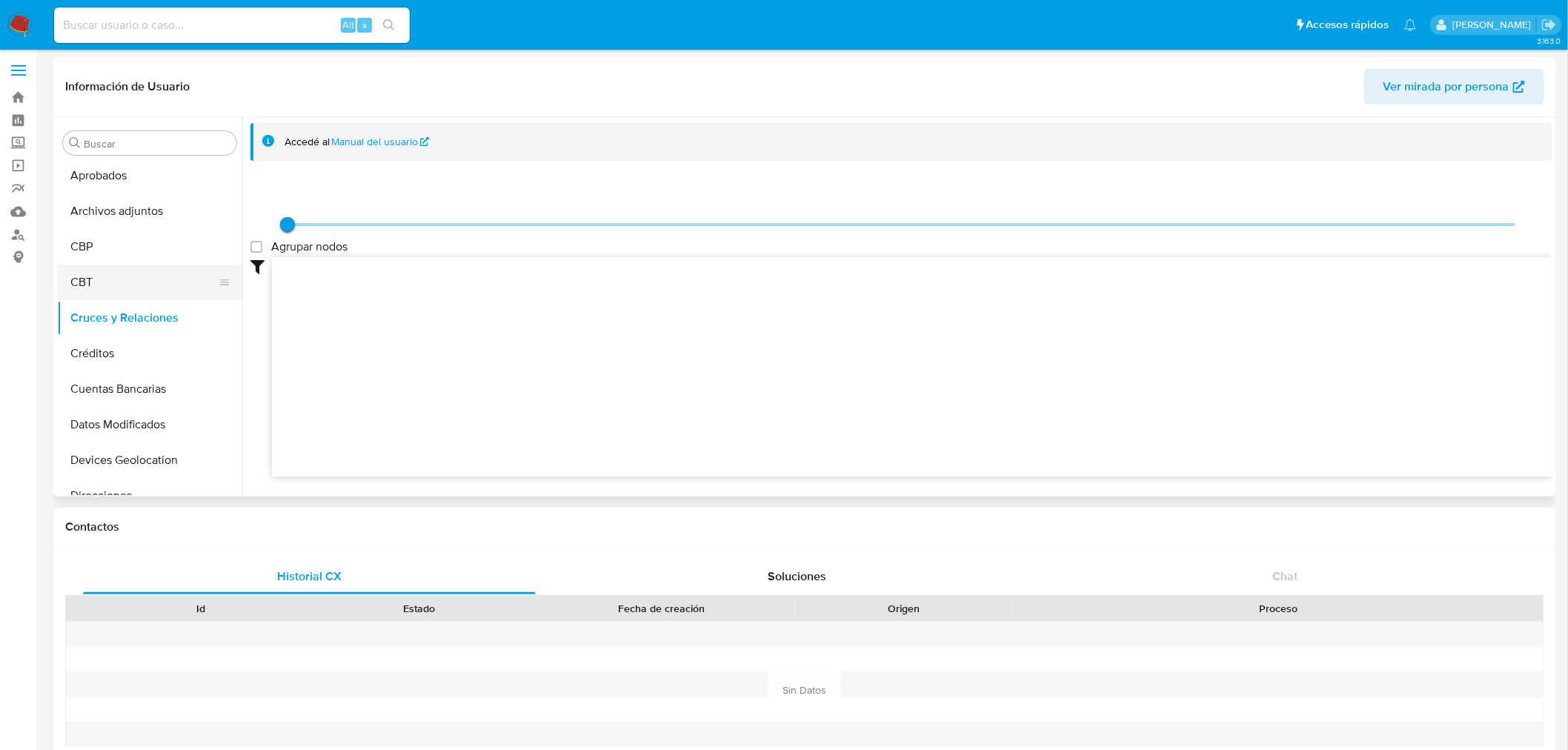
click at [116, 290] on button "CBT" at bounding box center [143, 282] width 173 height 35
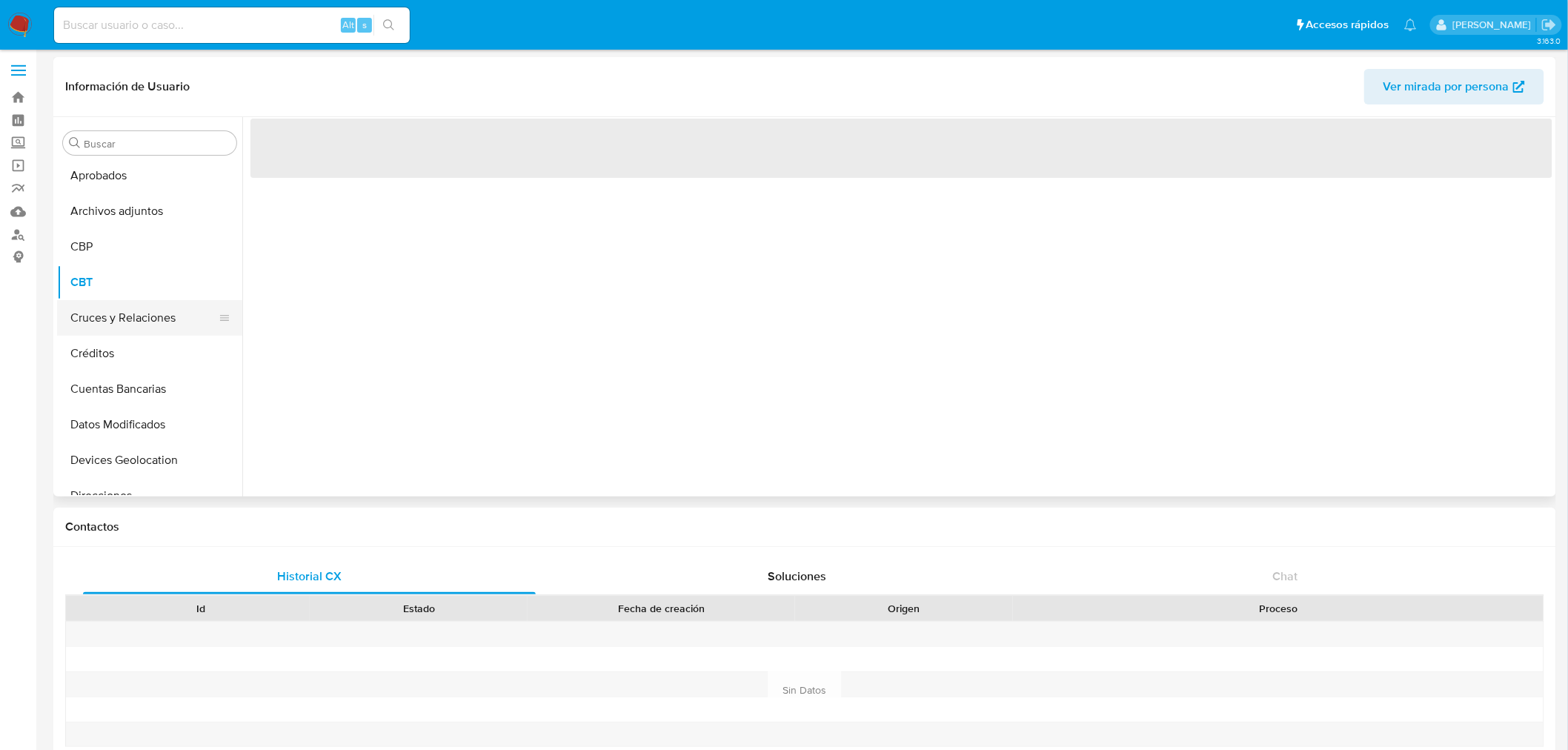
click at [117, 330] on button "Cruces y Relaciones" at bounding box center [143, 318] width 173 height 35
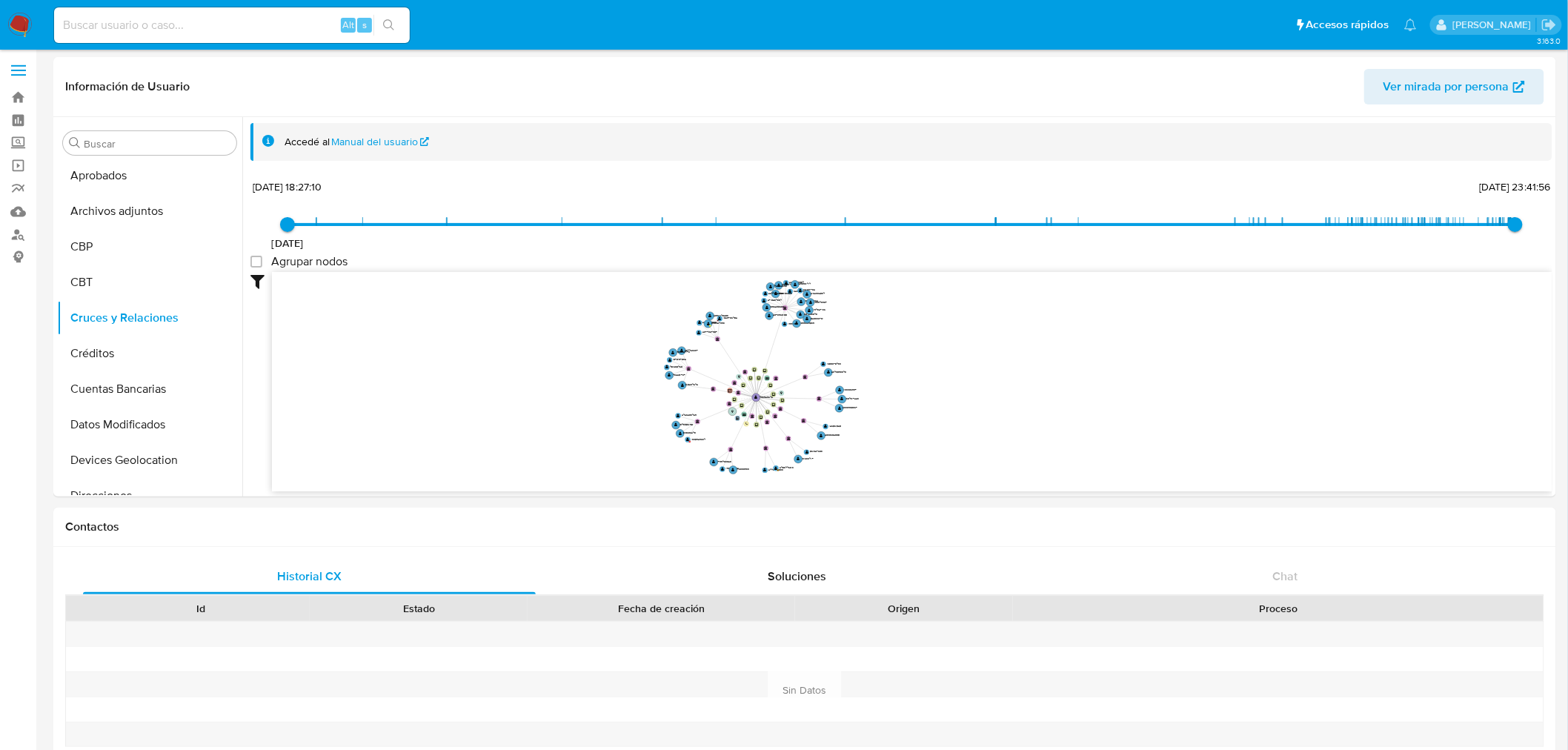
click at [994, 369] on icon "device-672d62219c848e7790f19033  device-68a88badaea525d5bbd10f8a  device-670c…" at bounding box center [911, 379] width 1280 height 215
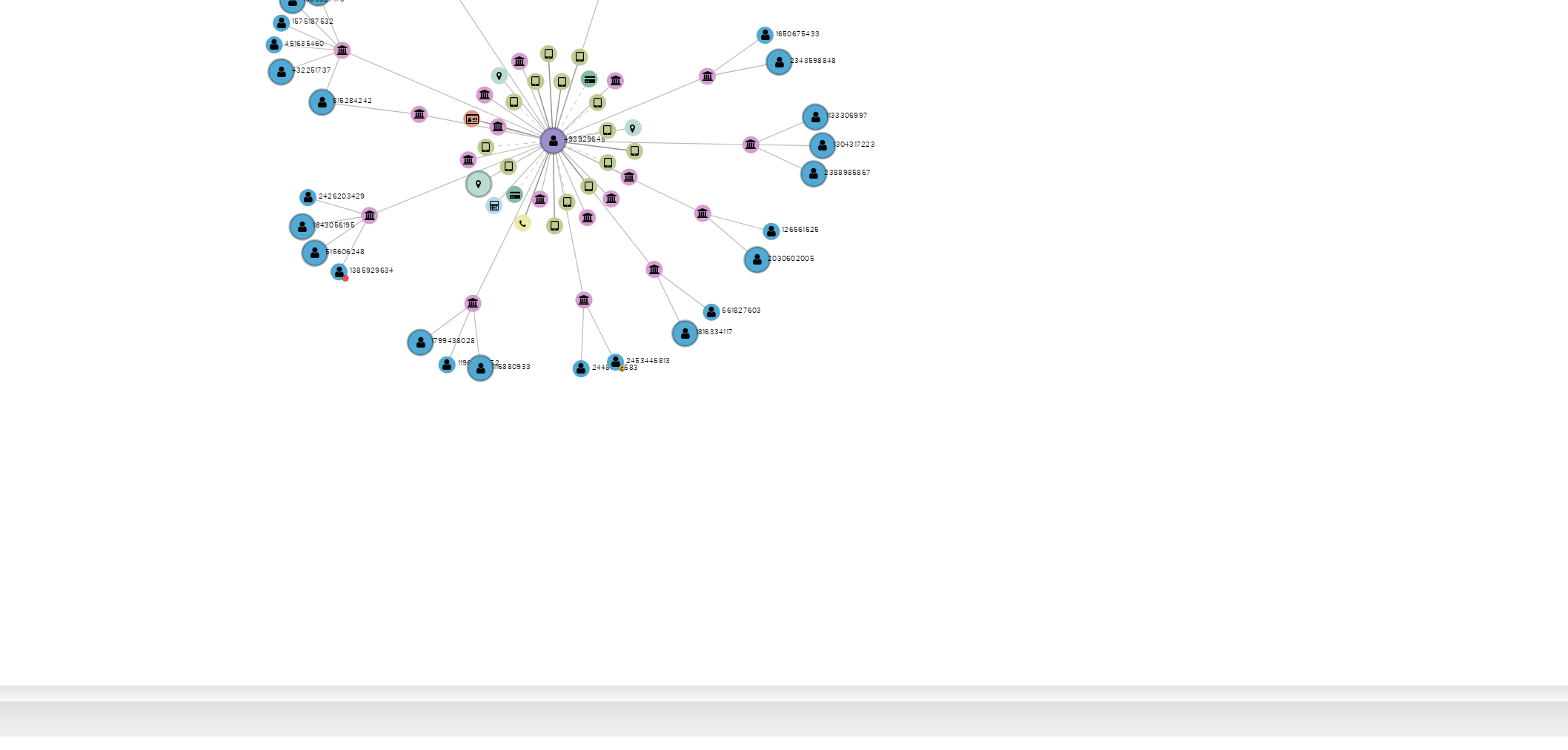
drag, startPoint x: 1083, startPoint y: 470, endPoint x: 1083, endPoint y: 389, distance: 81.0
click at [1083, 384] on icon "device-672d62219c848e7790f19033  device-68a88badaea525d5bbd10f8a  device-670c…" at bounding box center [911, 379] width 1280 height 215
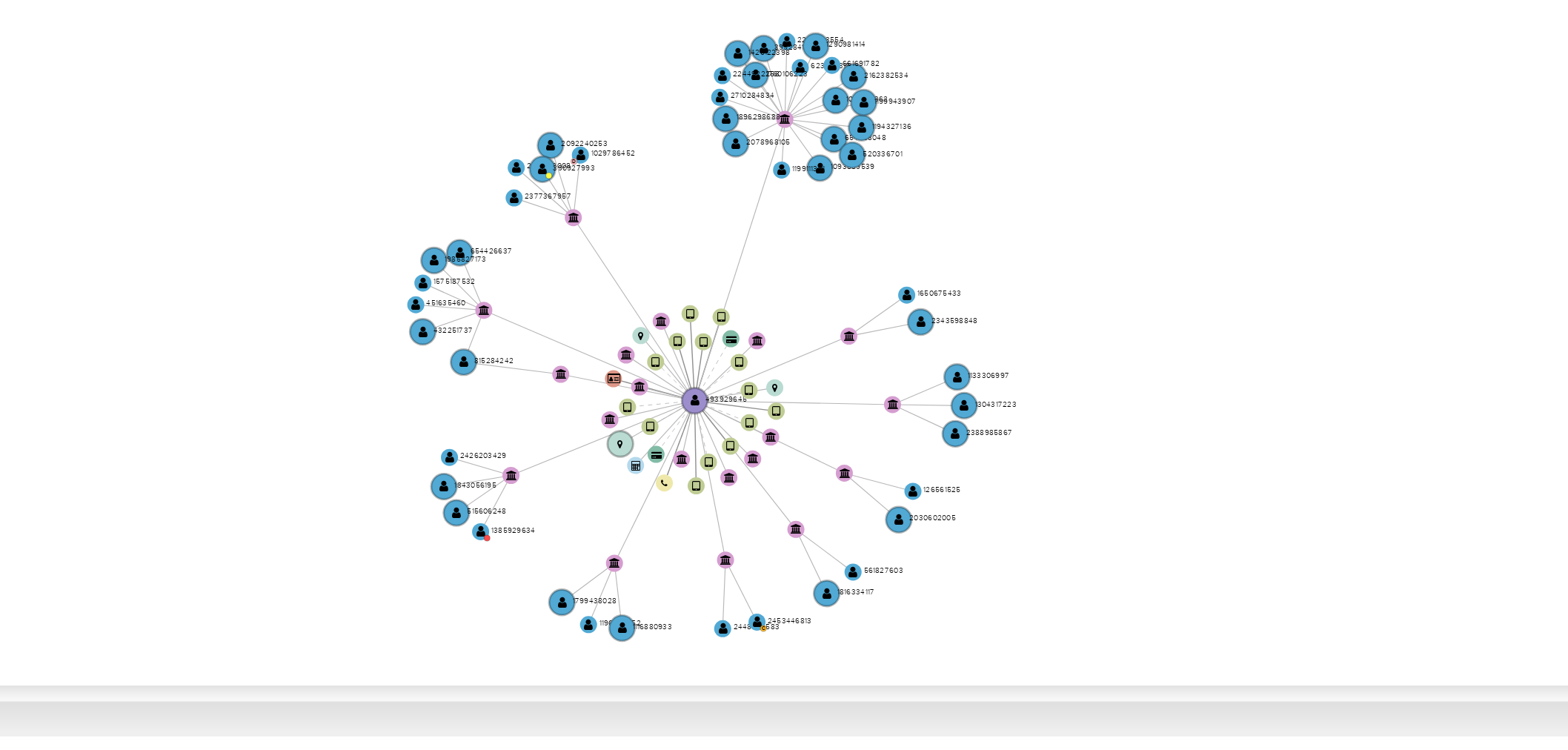
drag, startPoint x: 949, startPoint y: 371, endPoint x: 992, endPoint y: 450, distance: 89.9
click at [992, 450] on icon "device-672d62219c848e7790f19033  device-68a88badaea525d5bbd10f8a  device-670c…" at bounding box center [911, 379] width 1280 height 215
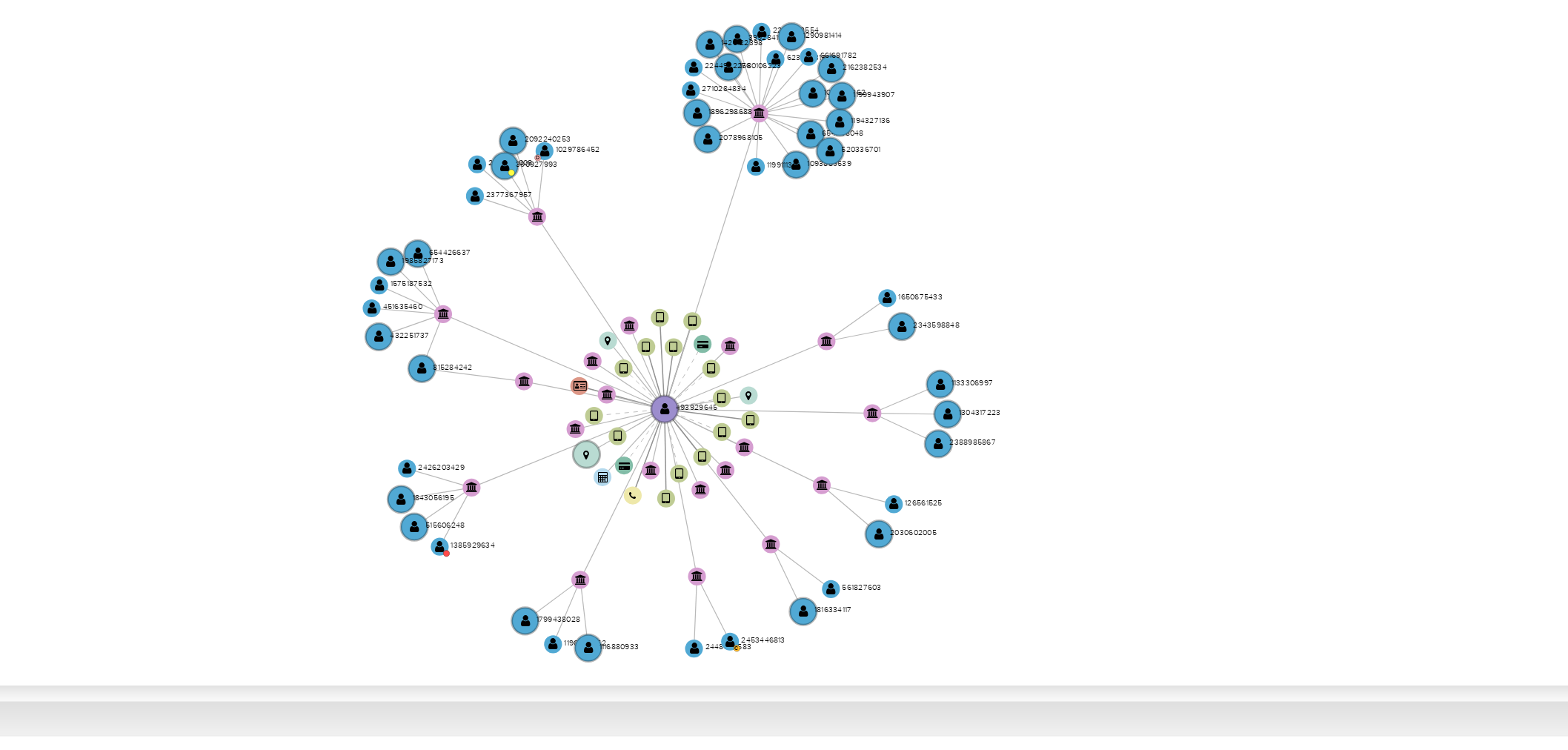
click at [983, 452] on icon "device-672d62219c848e7790f19033  device-68a88badaea525d5bbd10f8a  device-670c…" at bounding box center [911, 379] width 1280 height 215
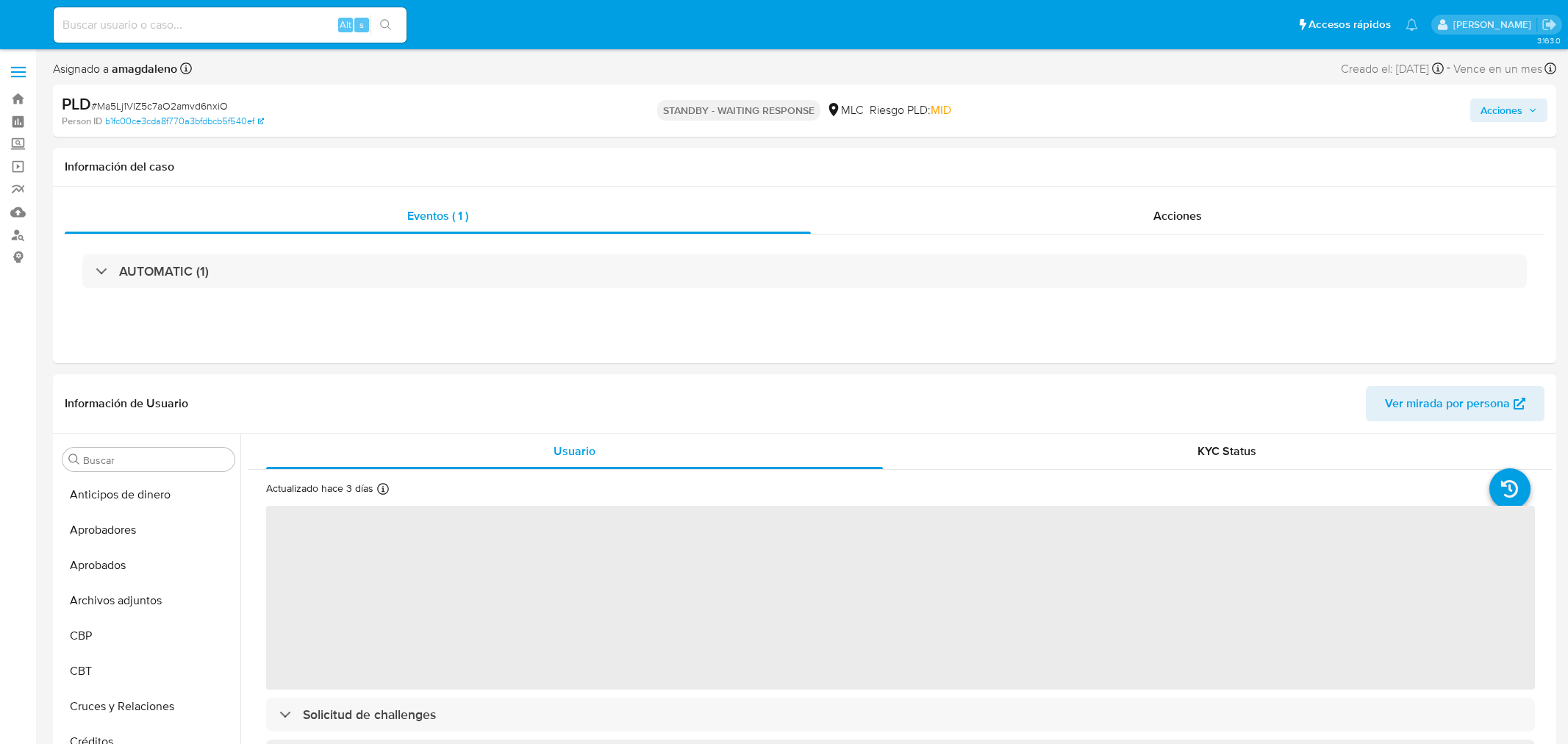
select select "10"
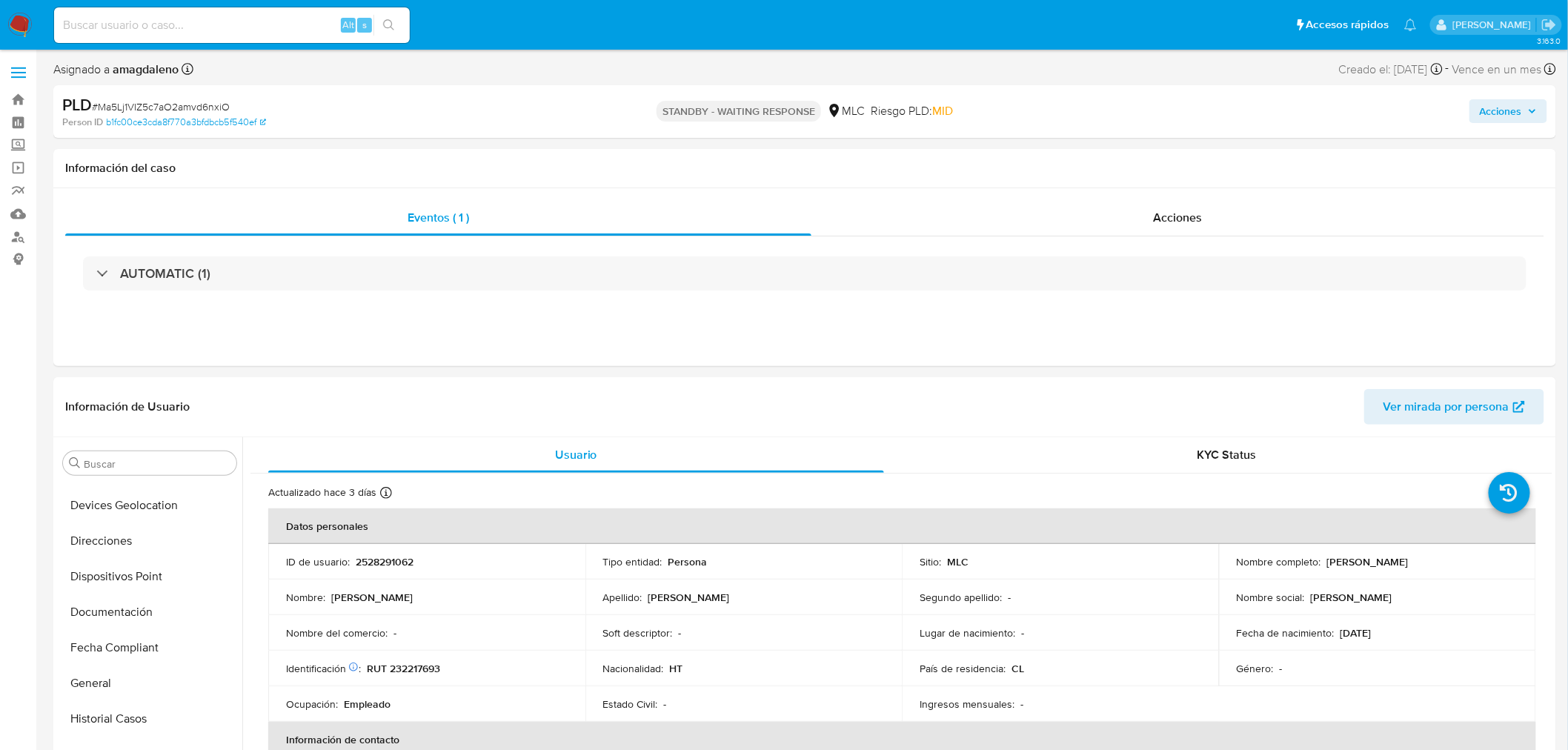
scroll to position [632, 0]
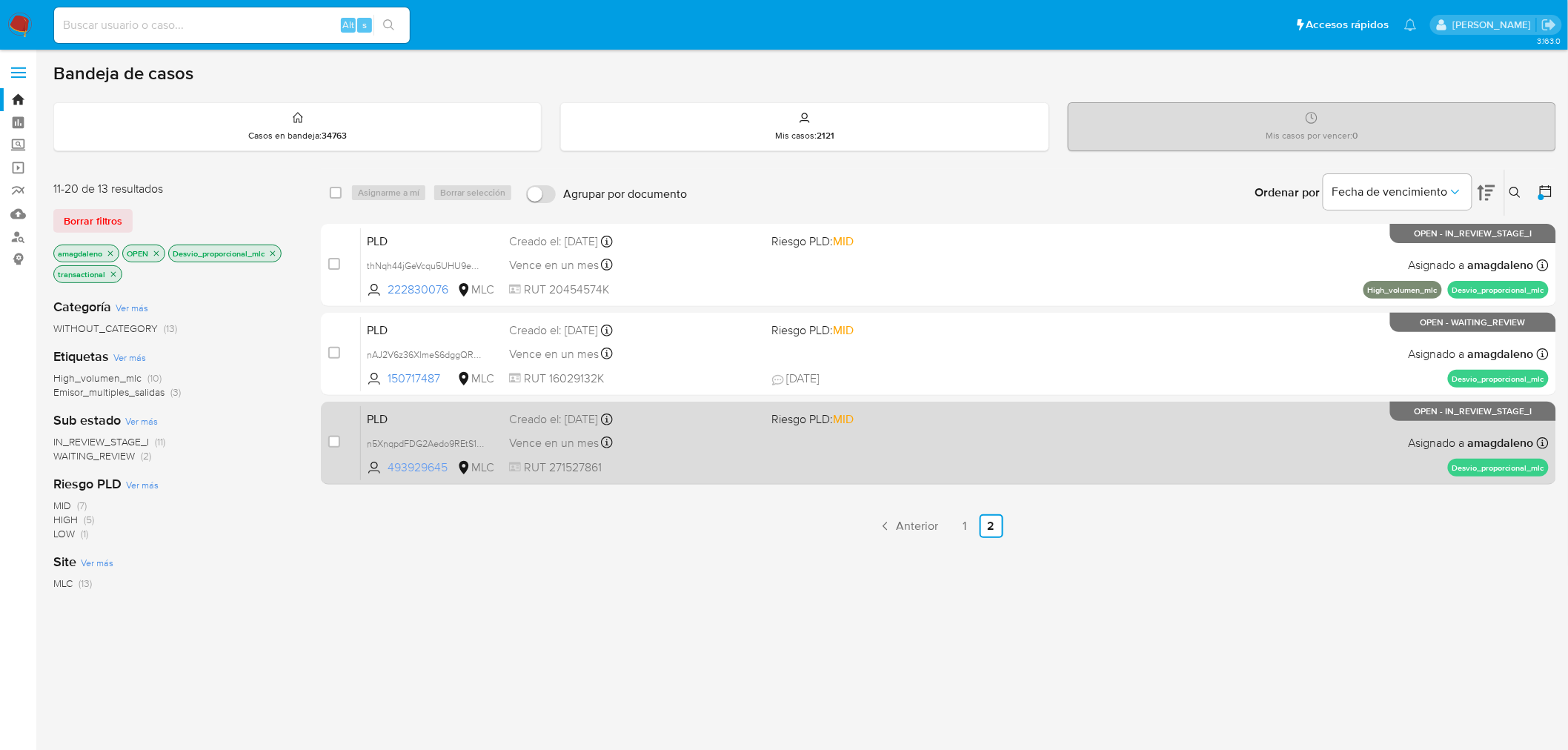
click at [410, 473] on span "493929645" at bounding box center [421, 467] width 67 height 16
click at [700, 436] on div "Vence en un mes Vence el 10/11/2025 06:07:18" at bounding box center [634, 443] width 251 height 20
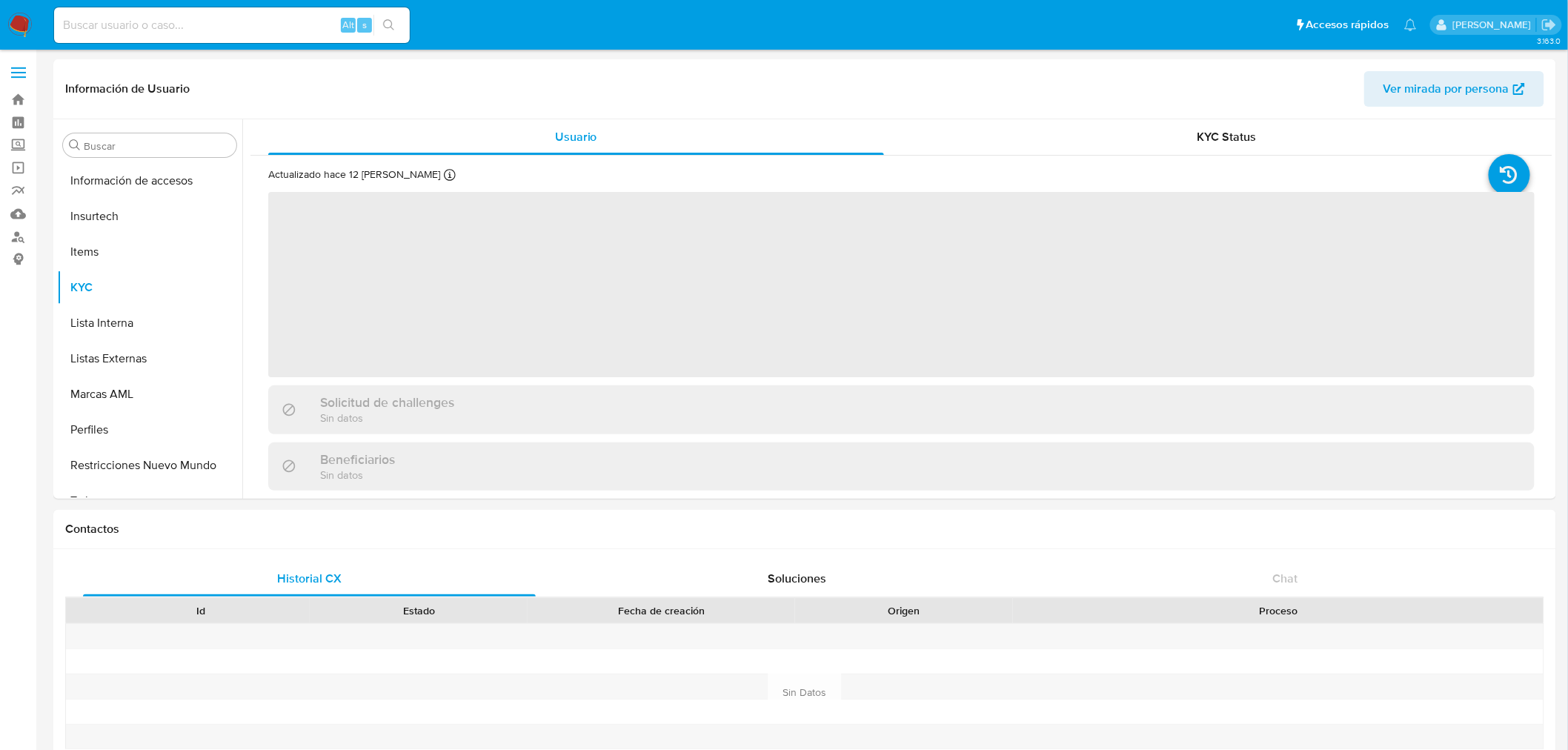
scroll to position [733, 0]
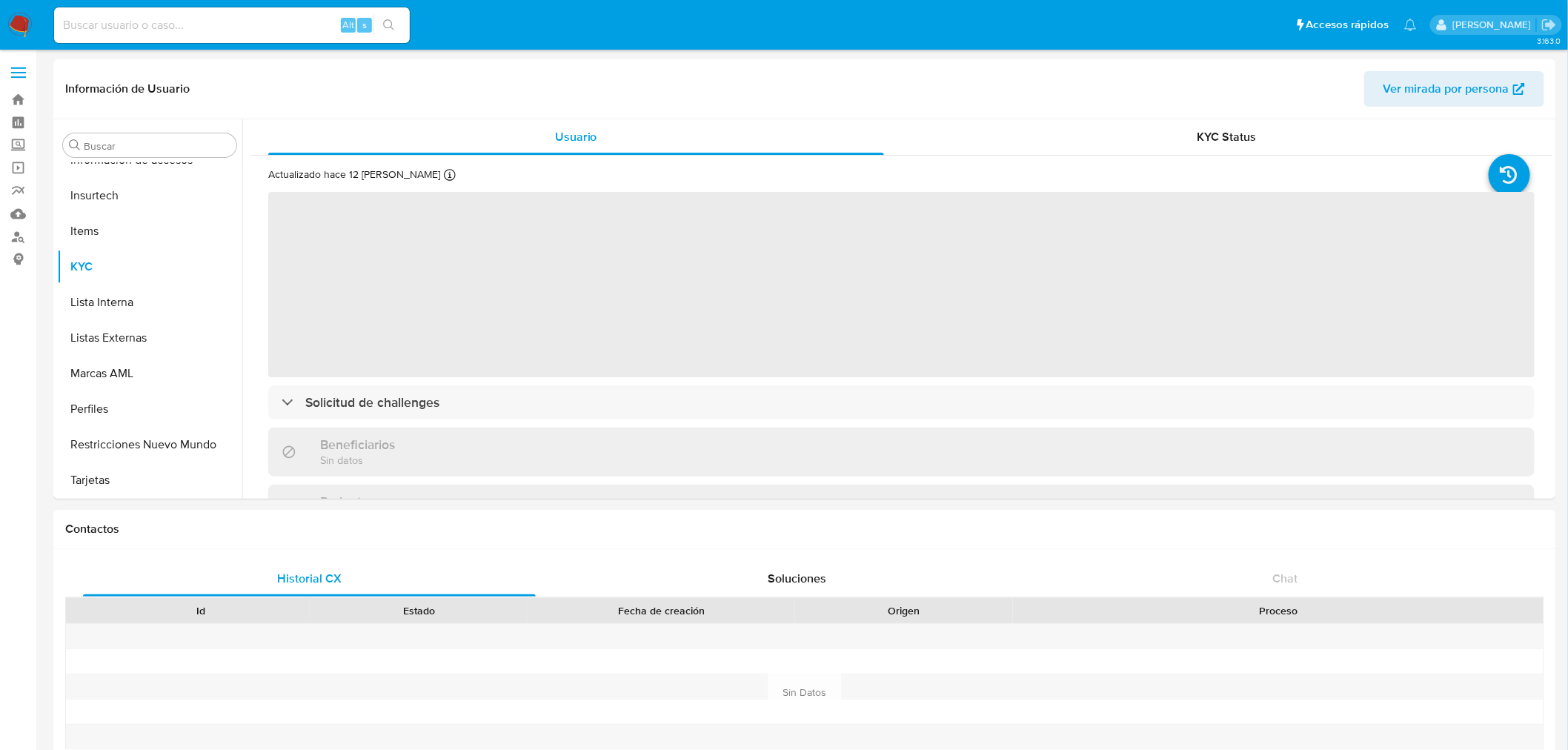
select select "10"
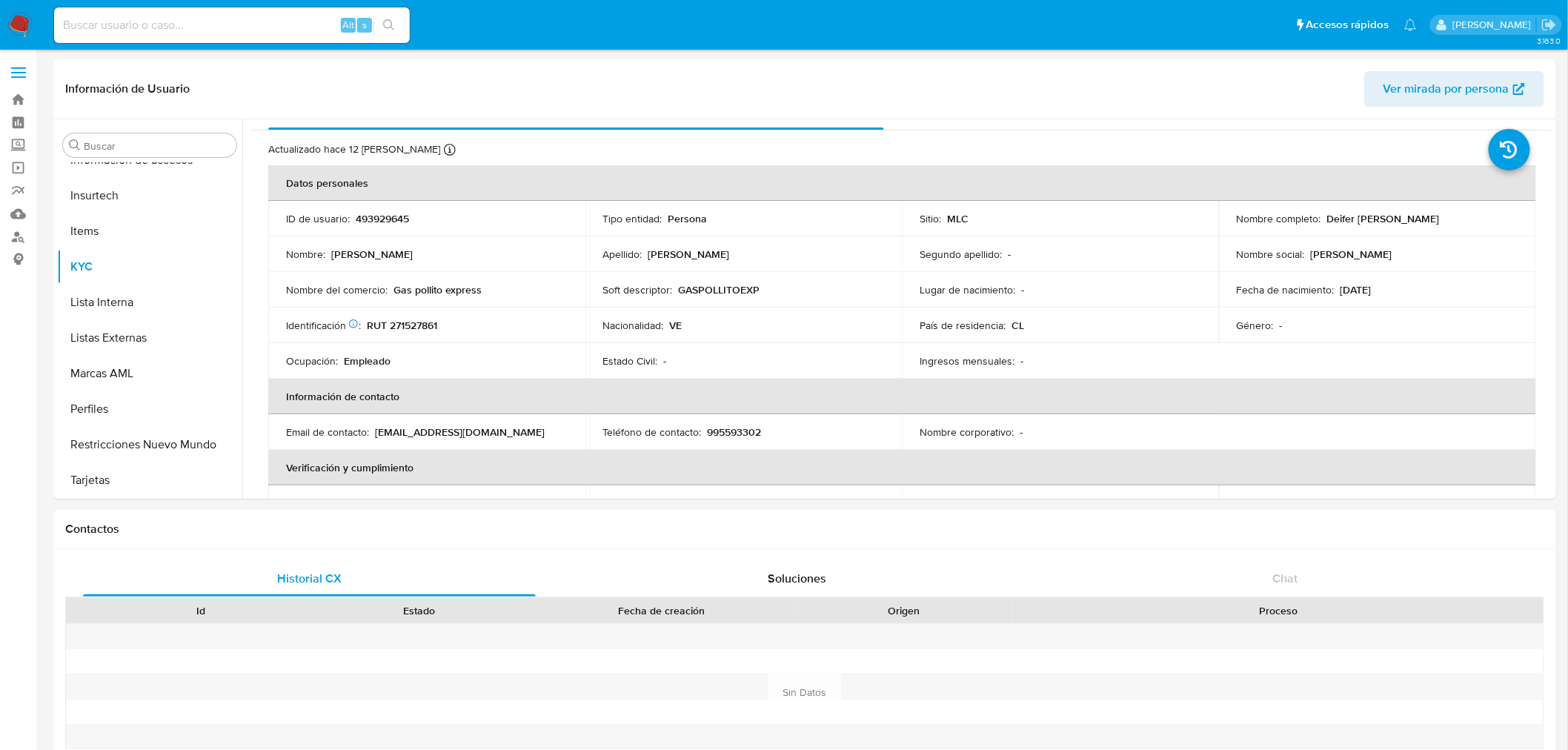
scroll to position [0, 0]
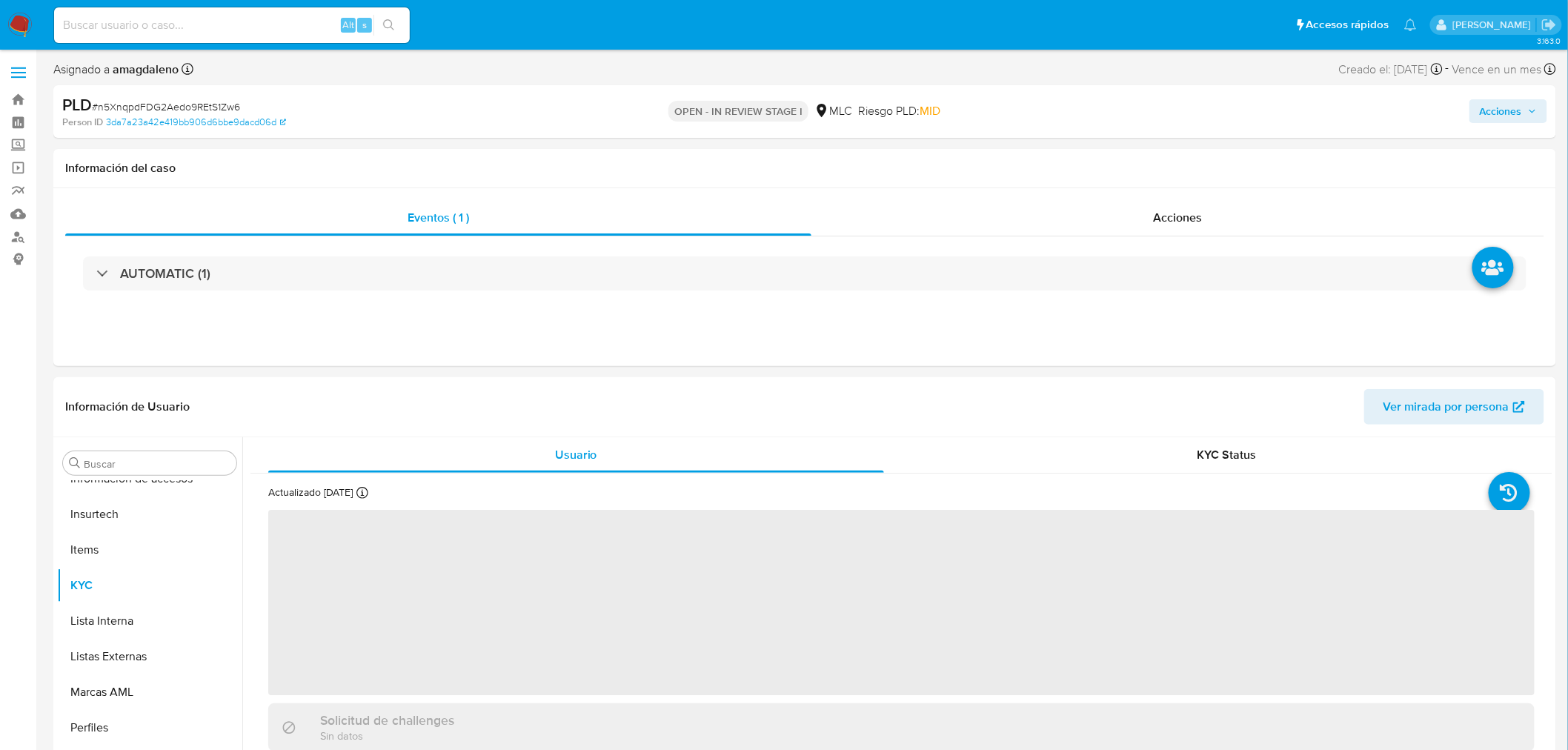
scroll to position [733, 0]
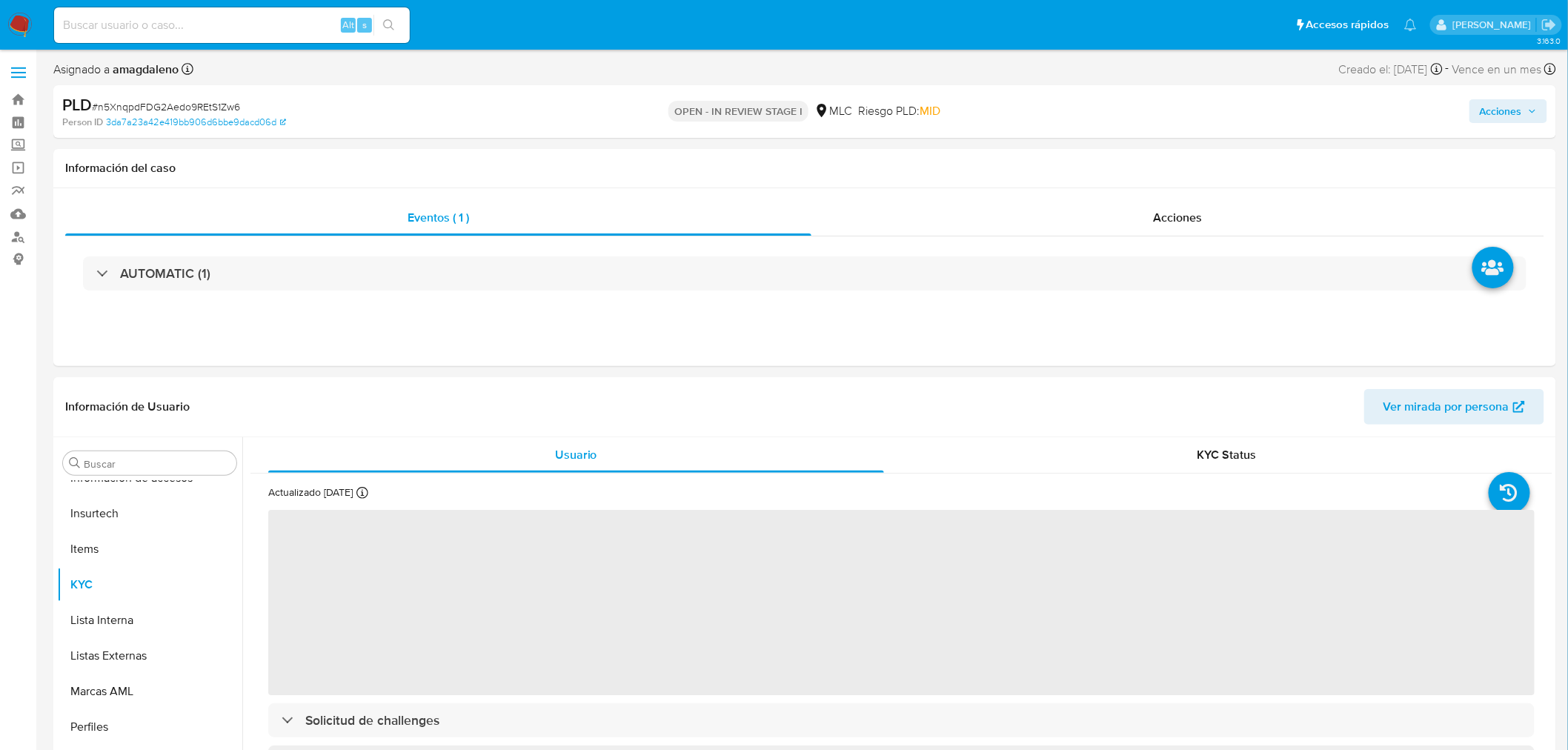
select select "10"
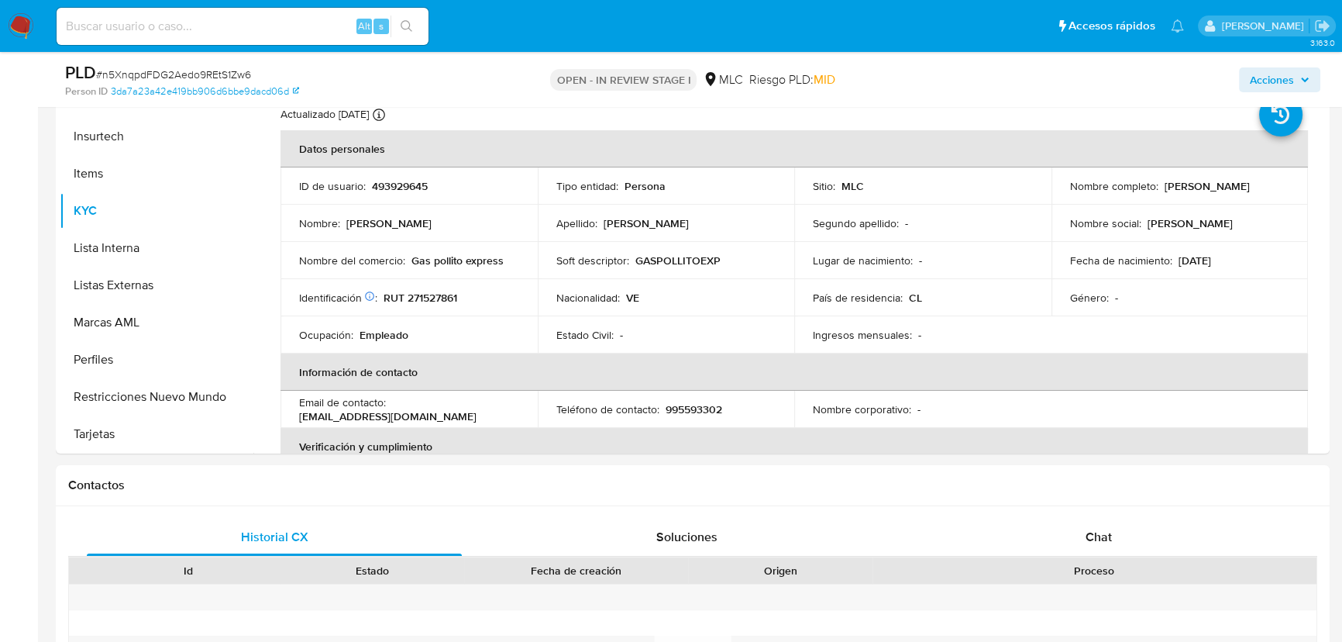
scroll to position [336, 0]
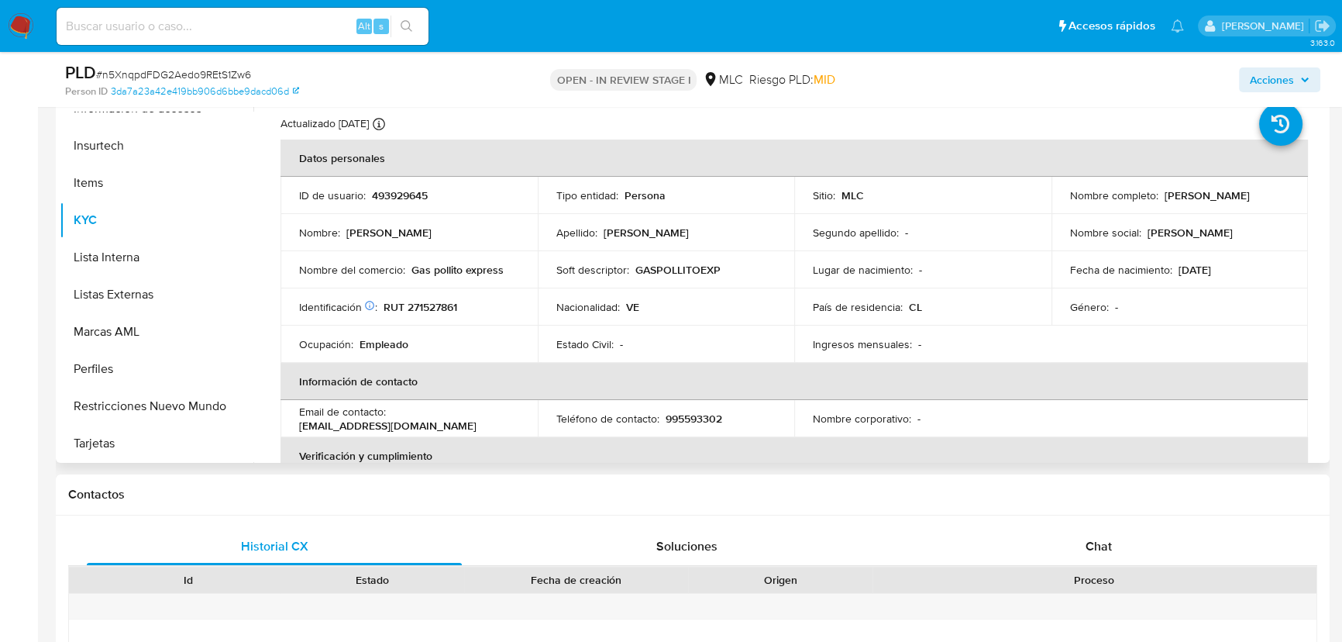
click at [445, 307] on p "RUT 271527861" at bounding box center [421, 307] width 74 height 14
copy p "271527861"
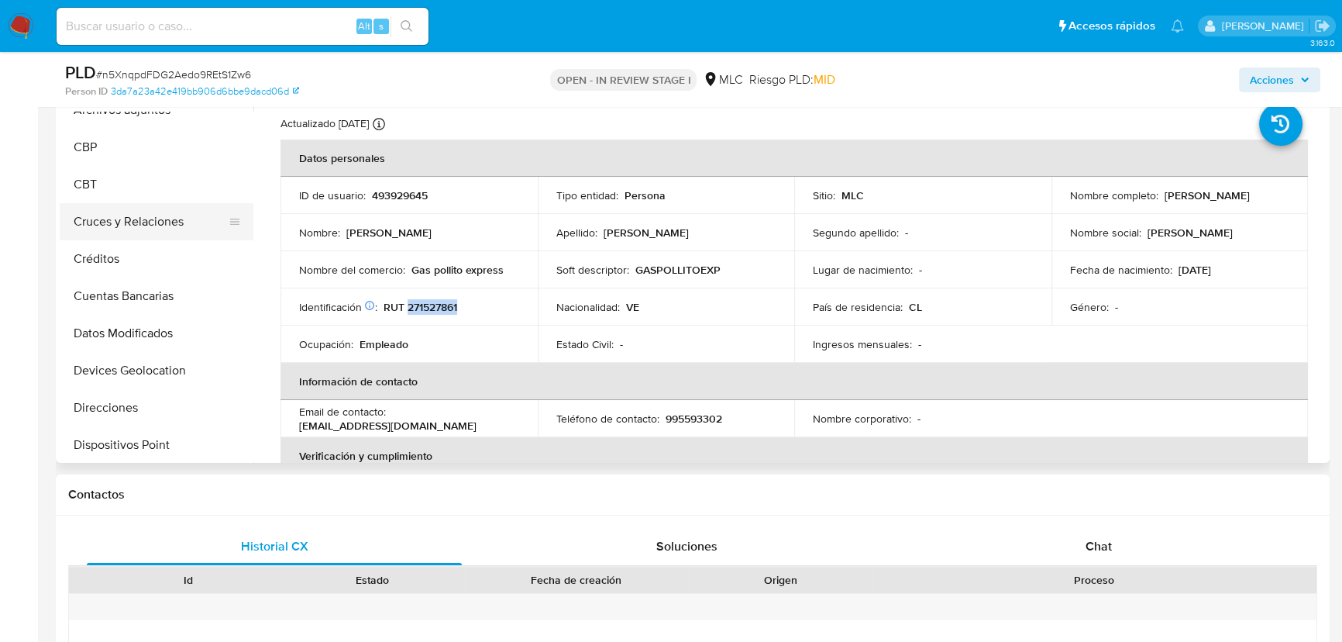
click at [184, 229] on button "Cruces y Relaciones" at bounding box center [150, 221] width 181 height 37
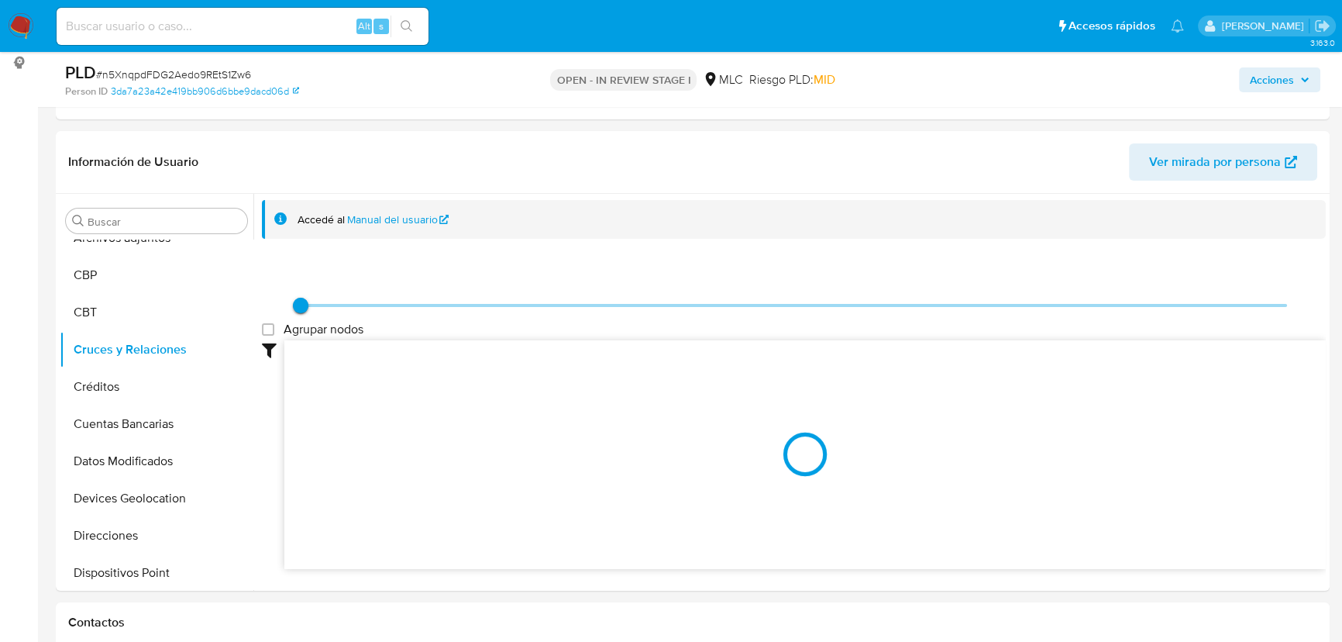
scroll to position [236, 0]
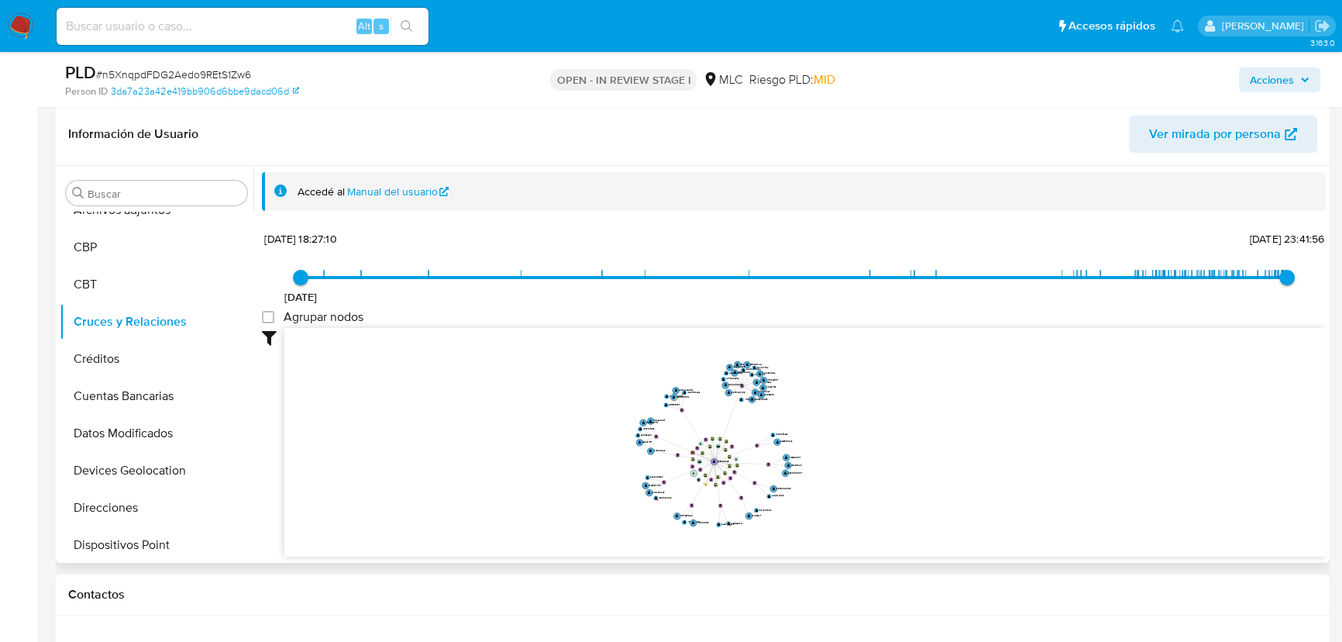
drag, startPoint x: 961, startPoint y: 397, endPoint x: 897, endPoint y: 436, distance: 74.8
click at [897, 436] on icon "device-672d62219c848e7790f19033  device-68a88badaea525d5bbd10f8a  device-670c…" at bounding box center [804, 440] width 1041 height 225
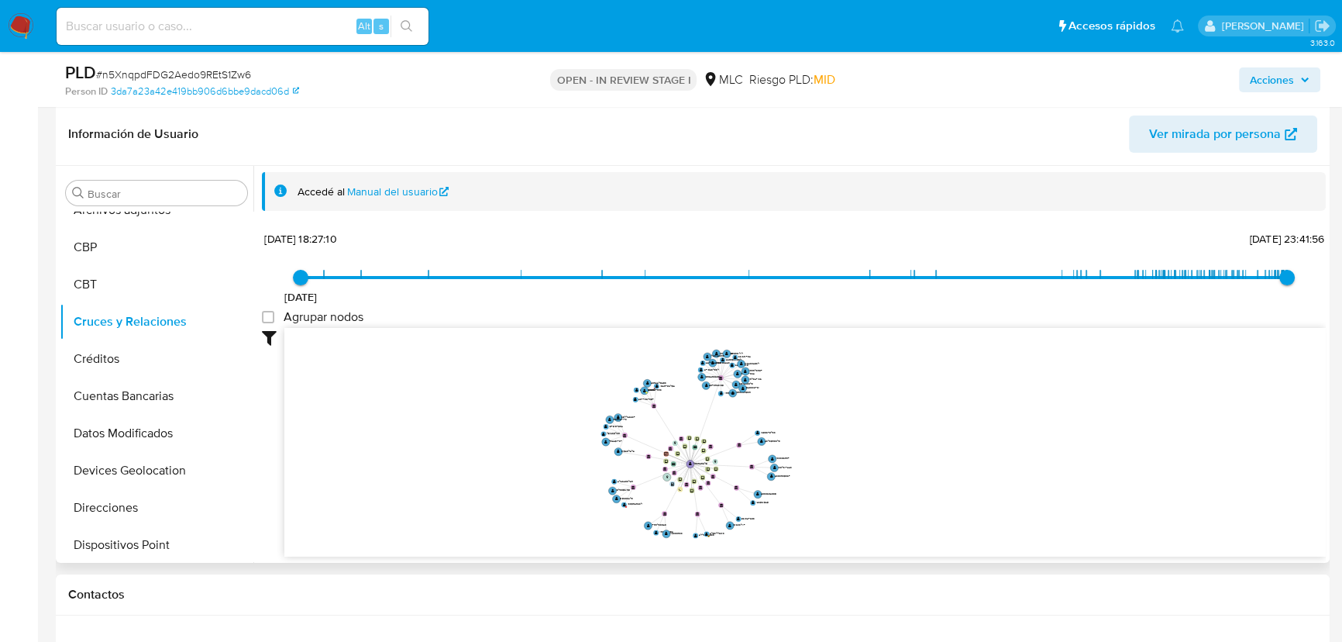
click at [895, 453] on icon "device-672d62219c848e7790f19033  device-68a88badaea525d5bbd10f8a  device-670c…" at bounding box center [804, 440] width 1041 height 225
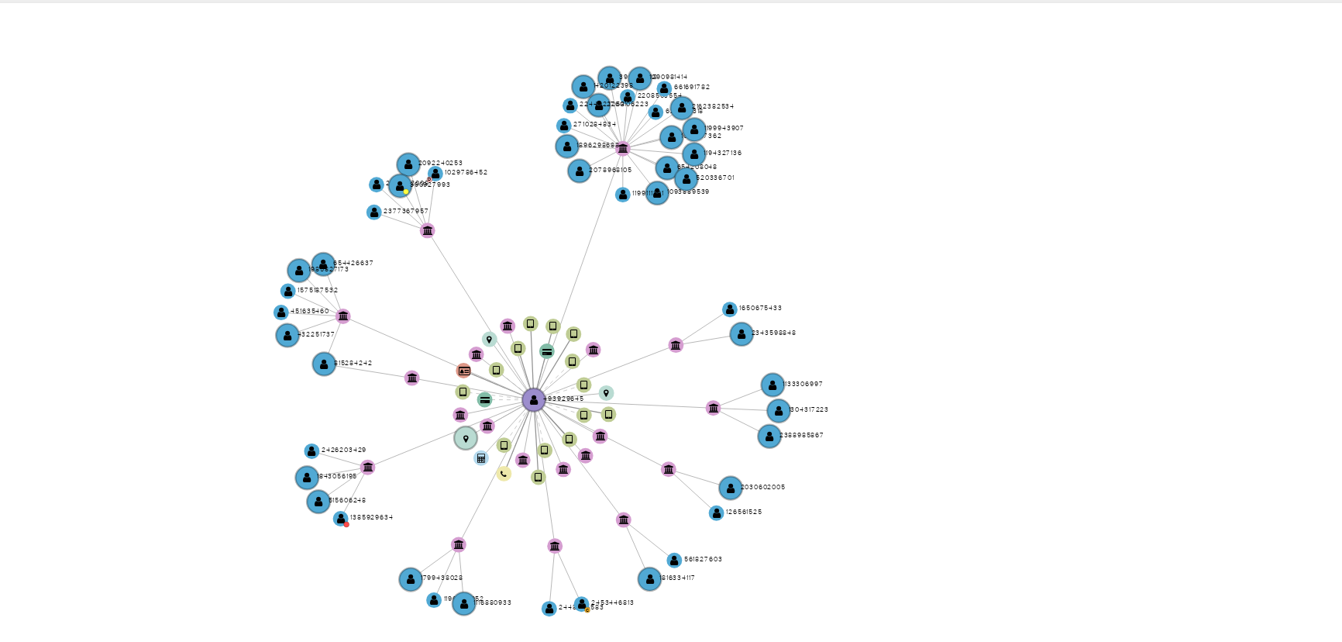
scroll to position [234, 0]
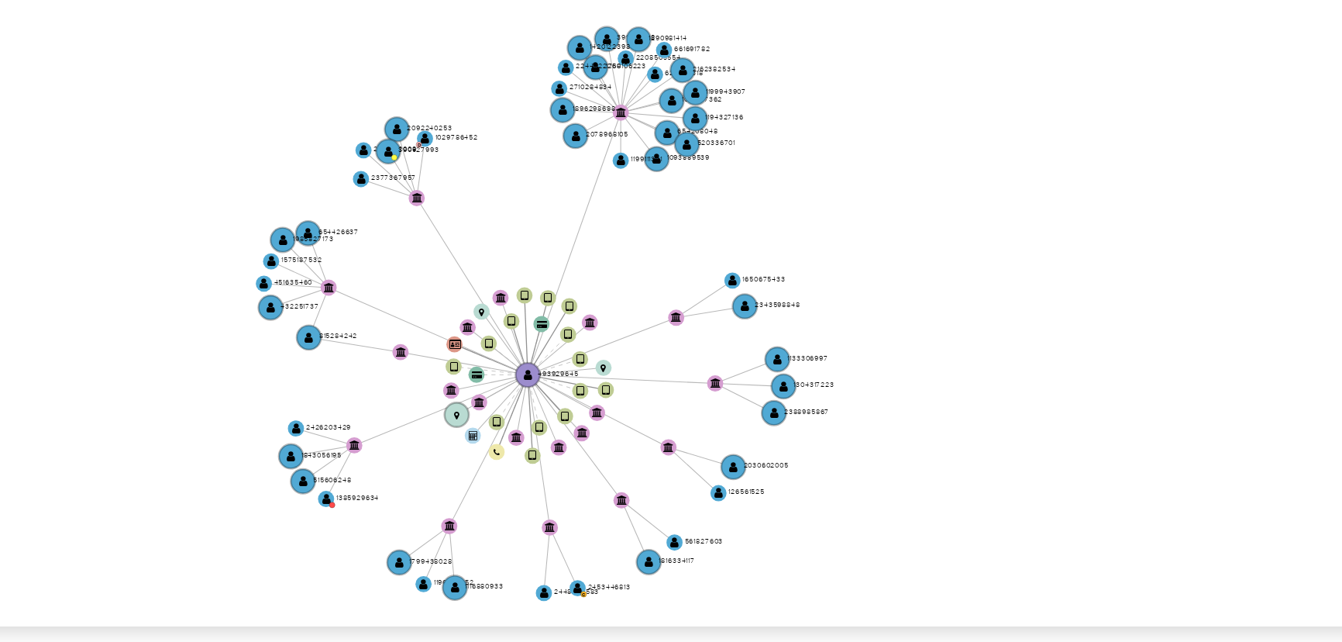
click at [886, 454] on icon "device-672d62219c848e7790f19033  device-68a88badaea525d5bbd10f8a  device-670c…" at bounding box center [804, 442] width 1041 height 225
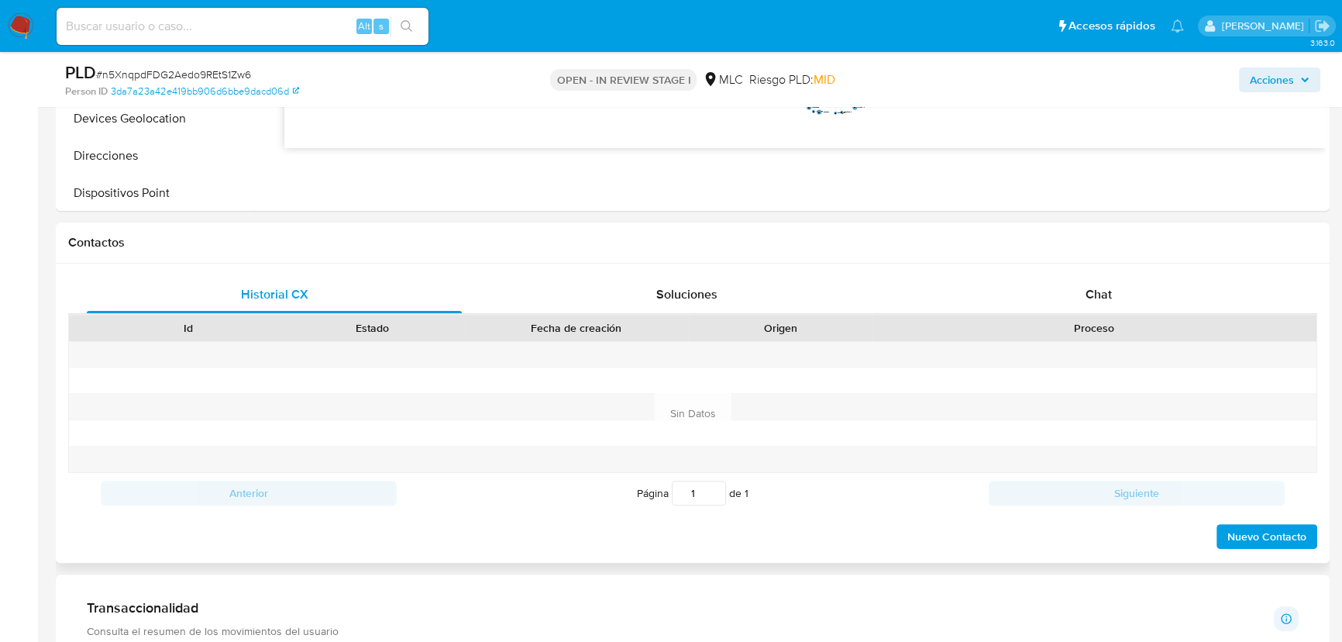
scroll to position [645, 0]
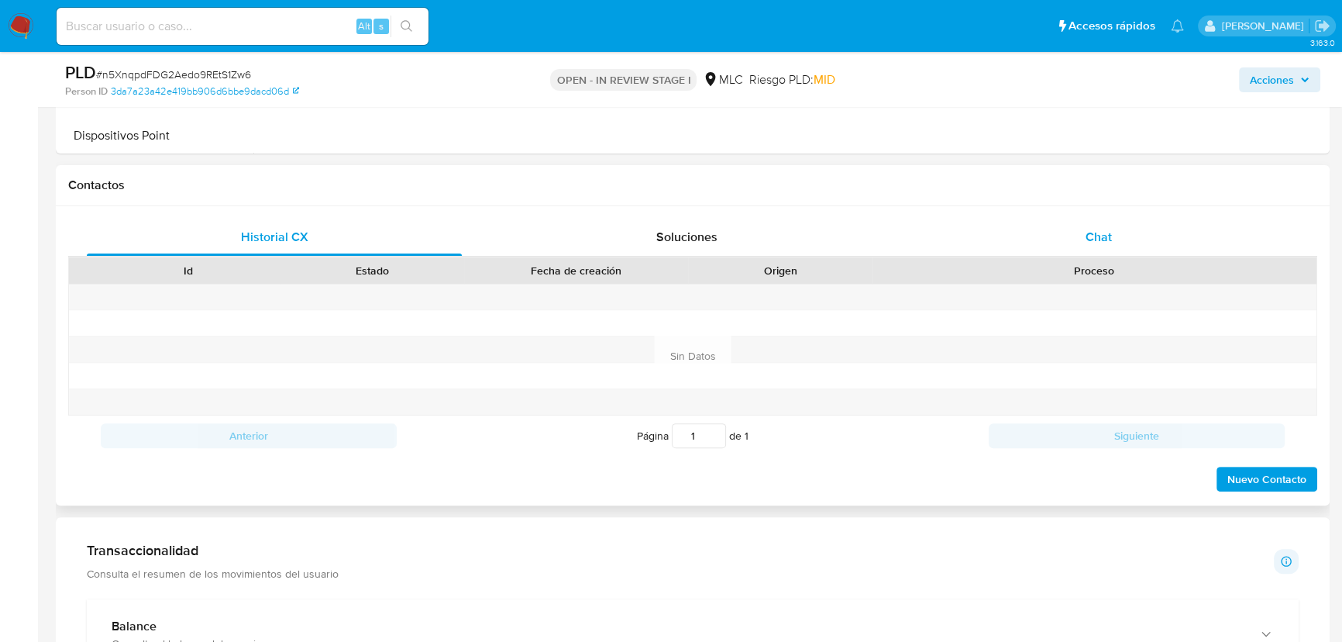
click at [1067, 236] on div "Chat" at bounding box center [1098, 237] width 375 height 37
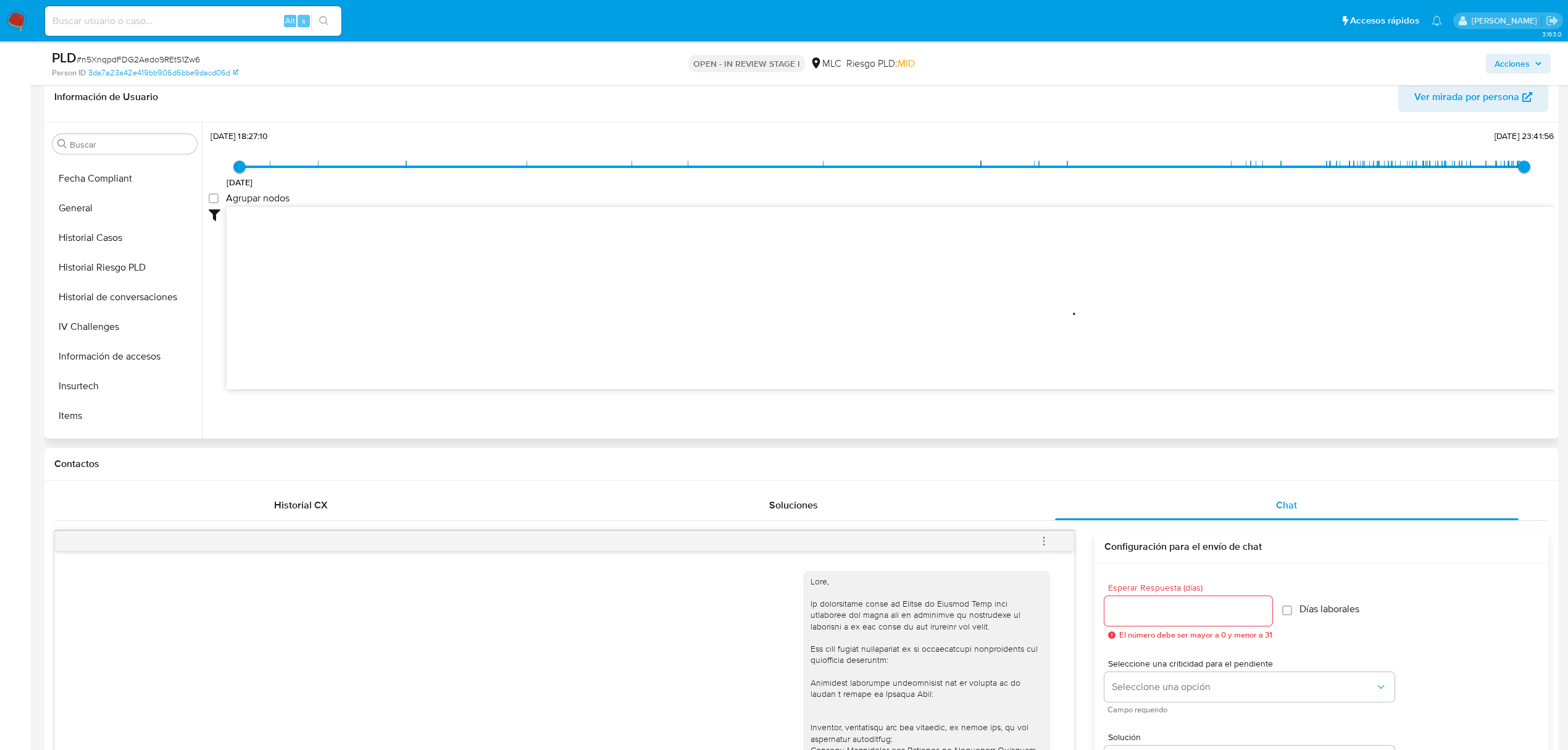
scroll to position [611, 0]
click at [78, 235] on button "KYC" at bounding box center [120, 244] width 144 height 29
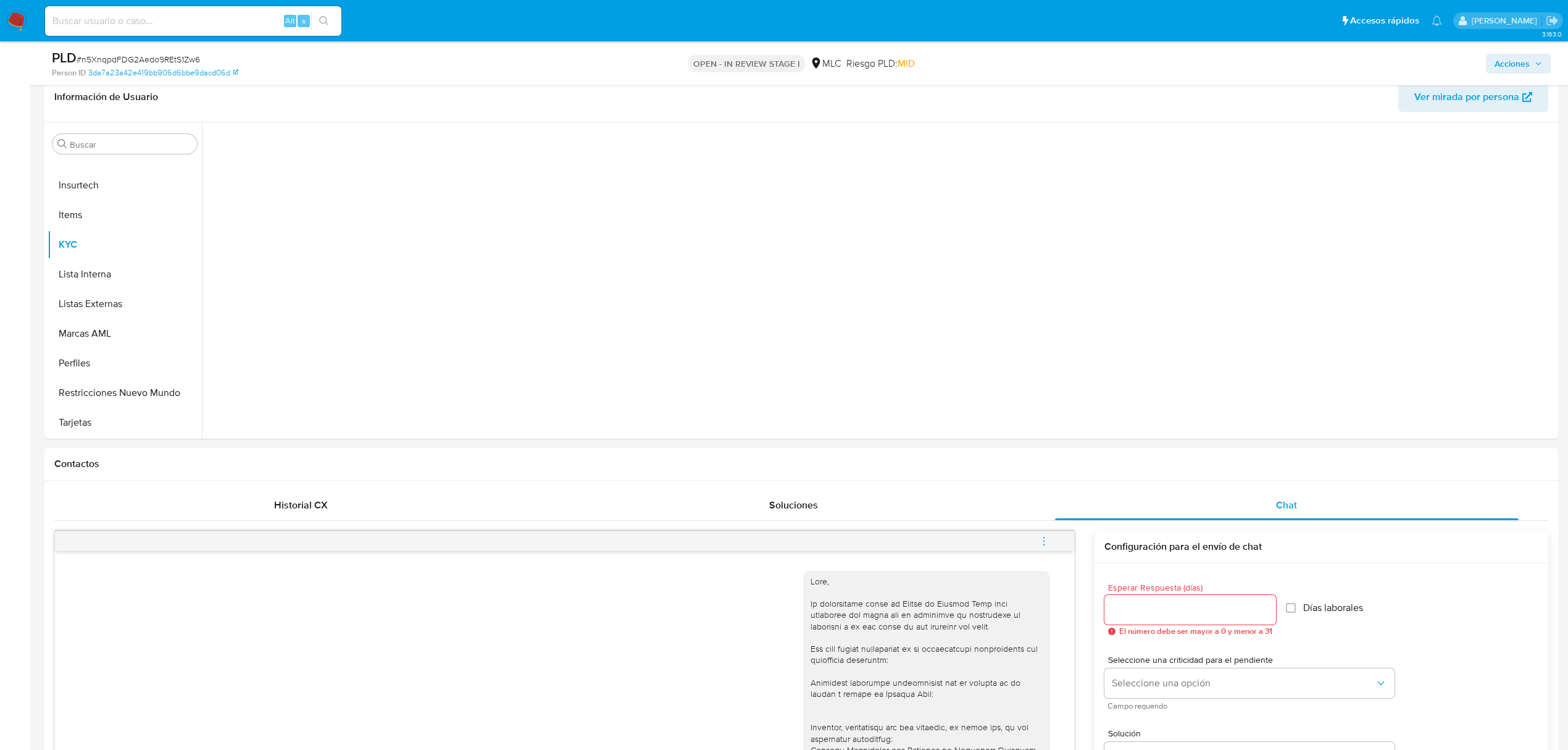
scroll to position [0, 0]
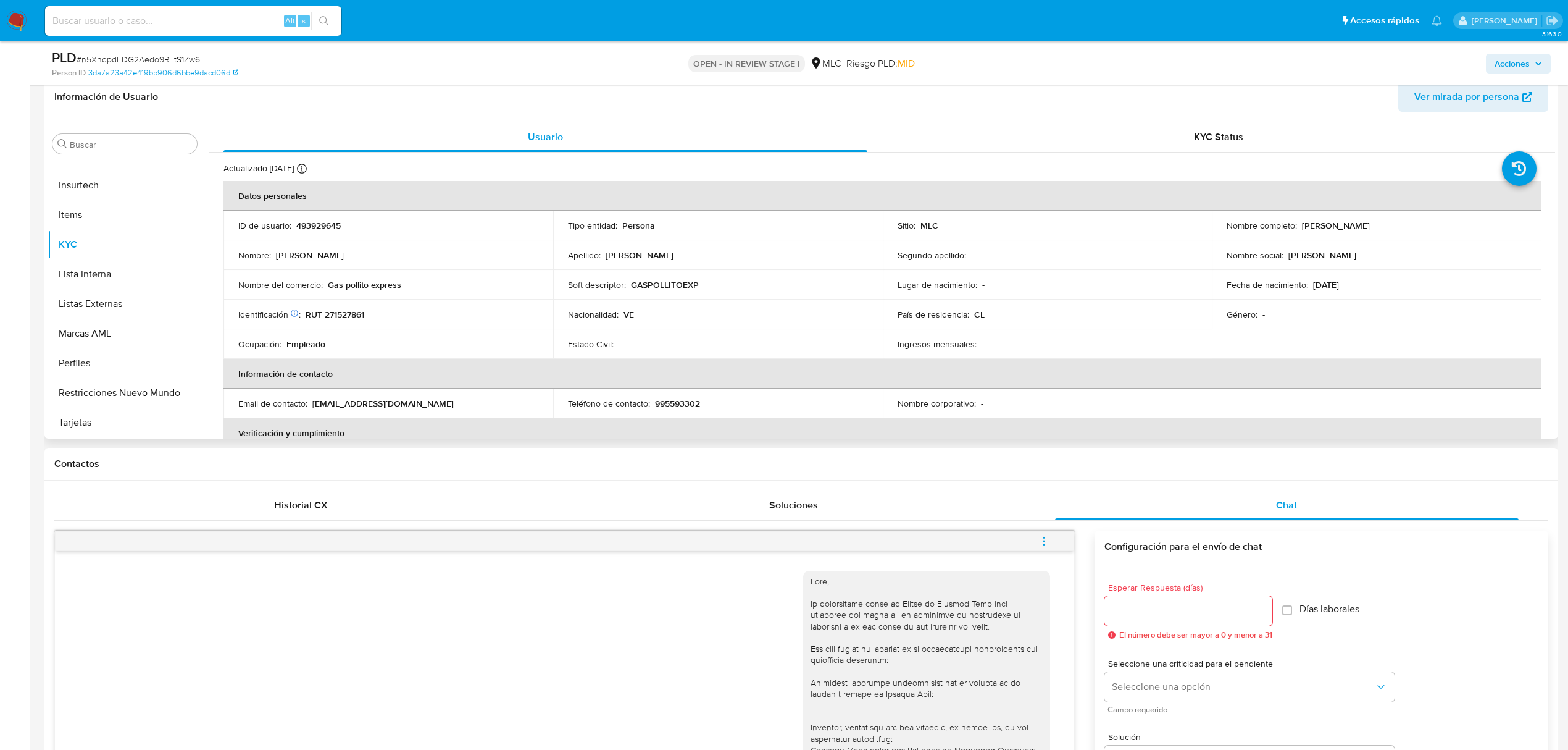
click at [339, 312] on p "RUT 271527861" at bounding box center [335, 314] width 59 height 11
drag, startPoint x: 633, startPoint y: 285, endPoint x: 712, endPoint y: 285, distance: 79.0
click at [712, 285] on div "Soft descriptor : GASPOLLITOEXP" at bounding box center [718, 285] width 300 height 11
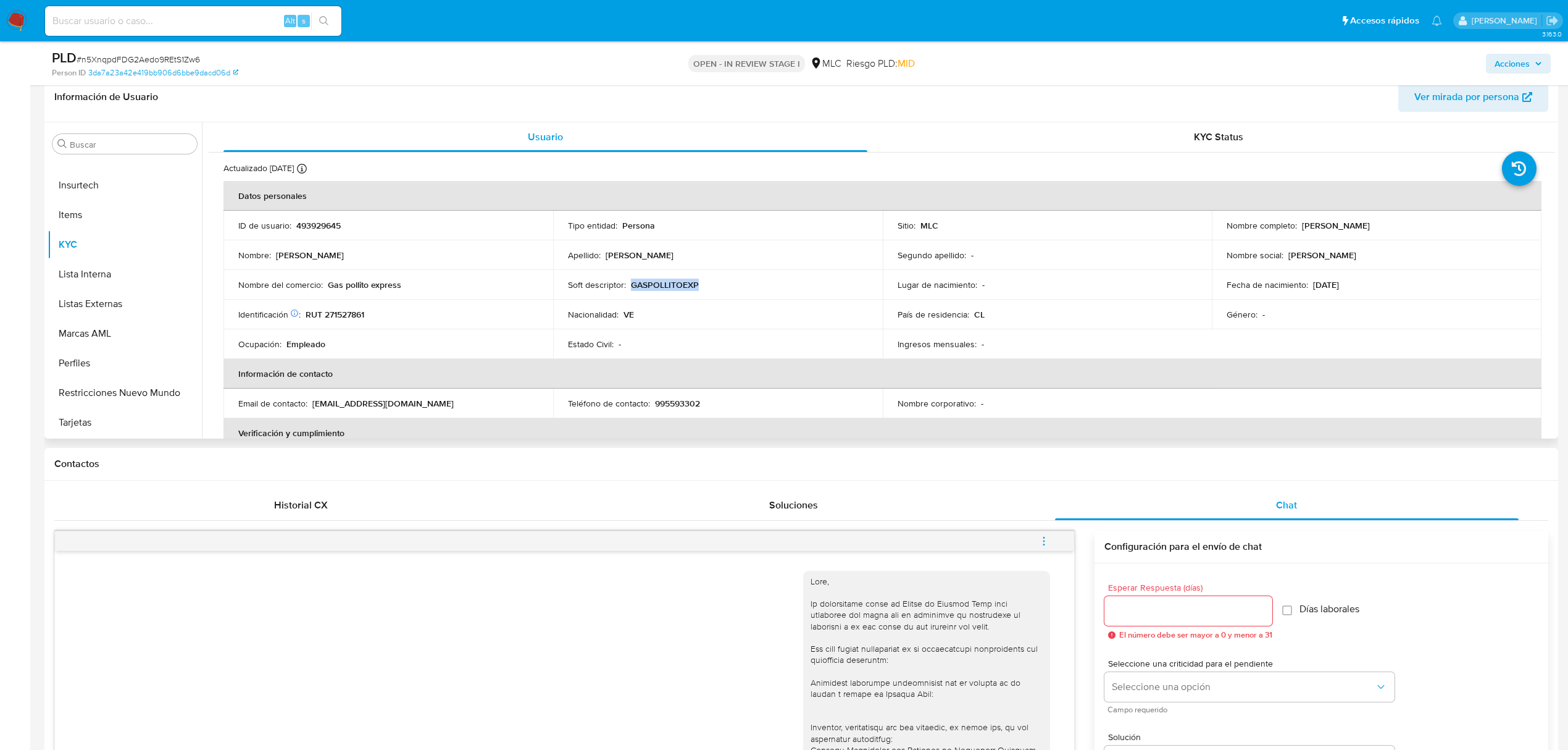
drag, startPoint x: 657, startPoint y: 287, endPoint x: 631, endPoint y: 285, distance: 26.1
click at [631, 285] on div "Soft descriptor : GASPOLLITOEXP" at bounding box center [718, 285] width 300 height 11
drag, startPoint x: 327, startPoint y: 283, endPoint x: 435, endPoint y: 287, distance: 108.1
click at [435, 287] on div "Nombre del comercio : Gas pollito express" at bounding box center [388, 285] width 300 height 11
copy p "Gas pollito express"
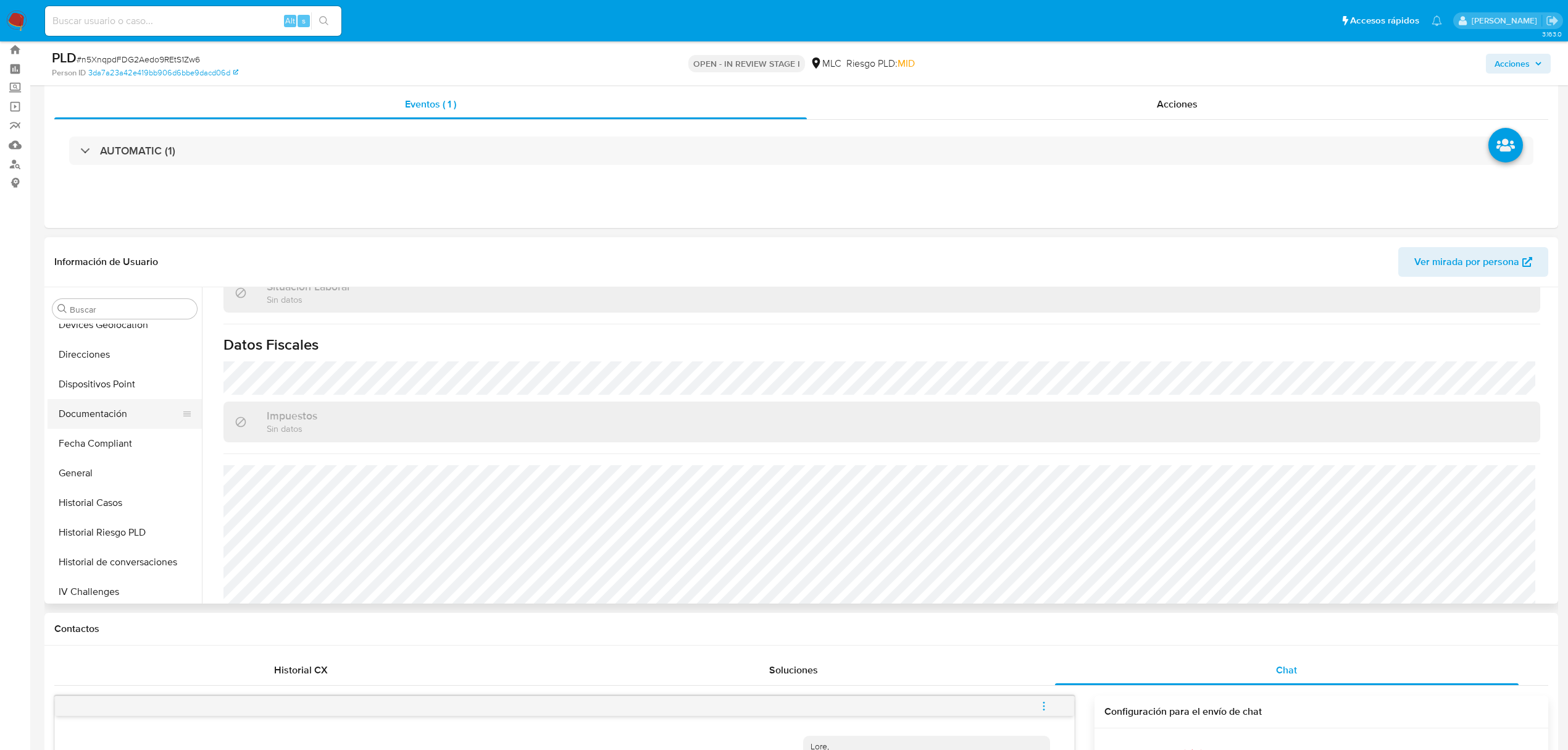
scroll to position [281, 0]
click at [116, 383] on button "Direcciones" at bounding box center [120, 383] width 144 height 29
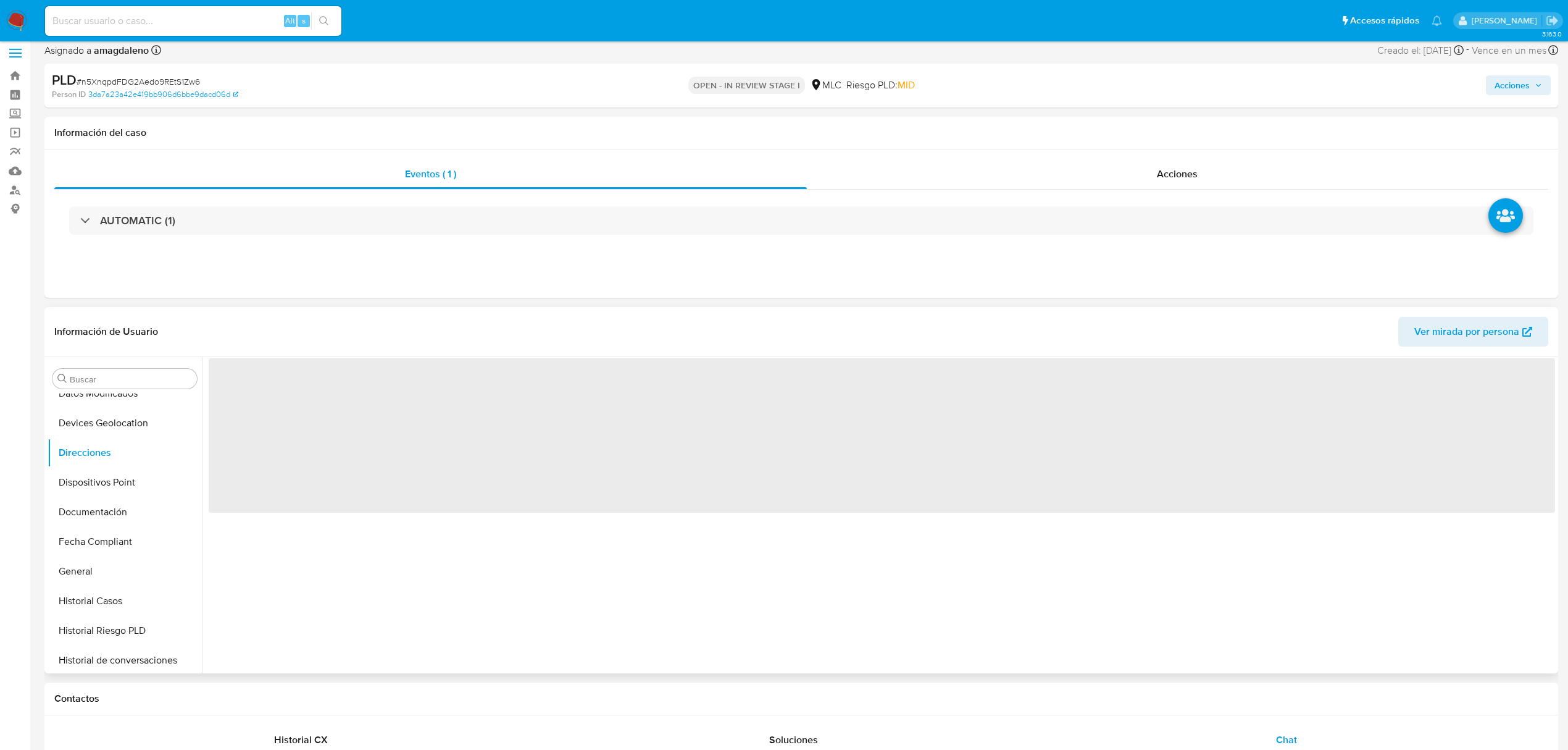
scroll to position [0, 0]
